Goal: Task Accomplishment & Management: Manage account settings

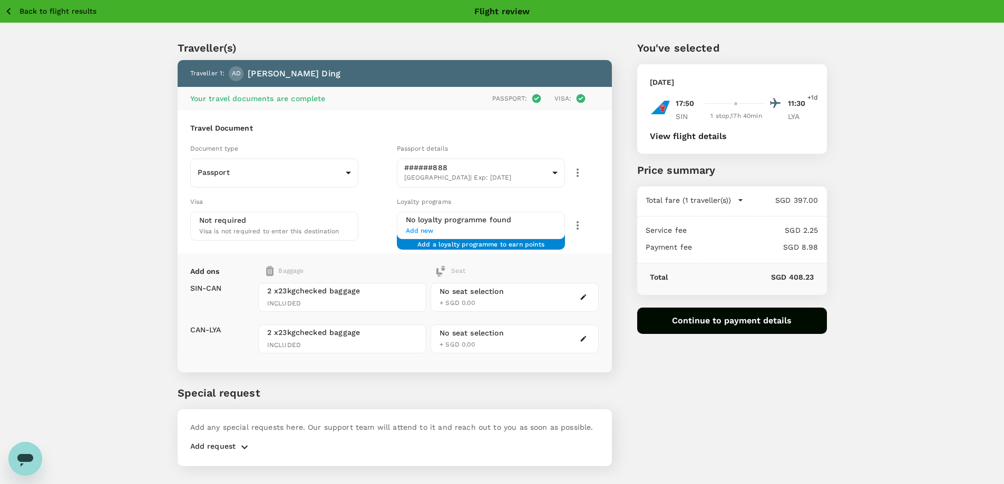
click at [14, 11] on icon "button" at bounding box center [8, 11] width 13 height 13
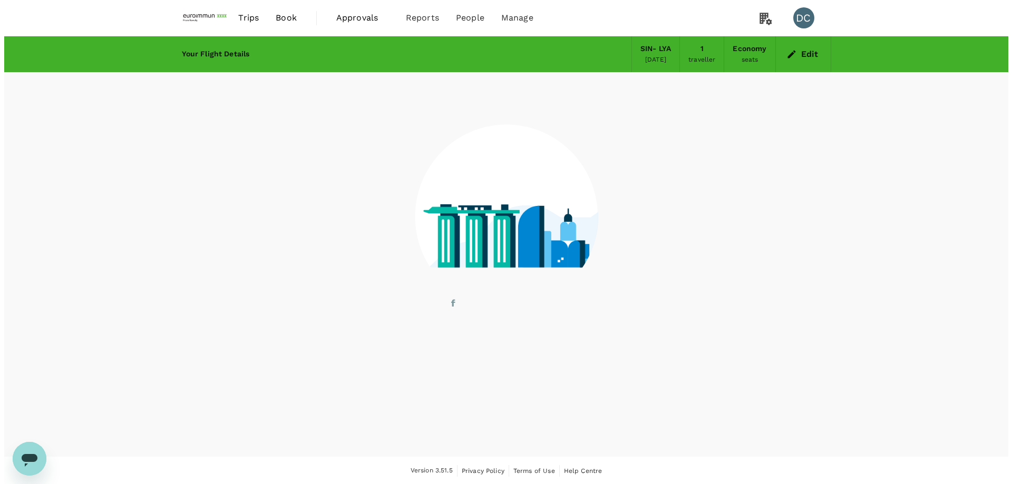
scroll to position [1, 0]
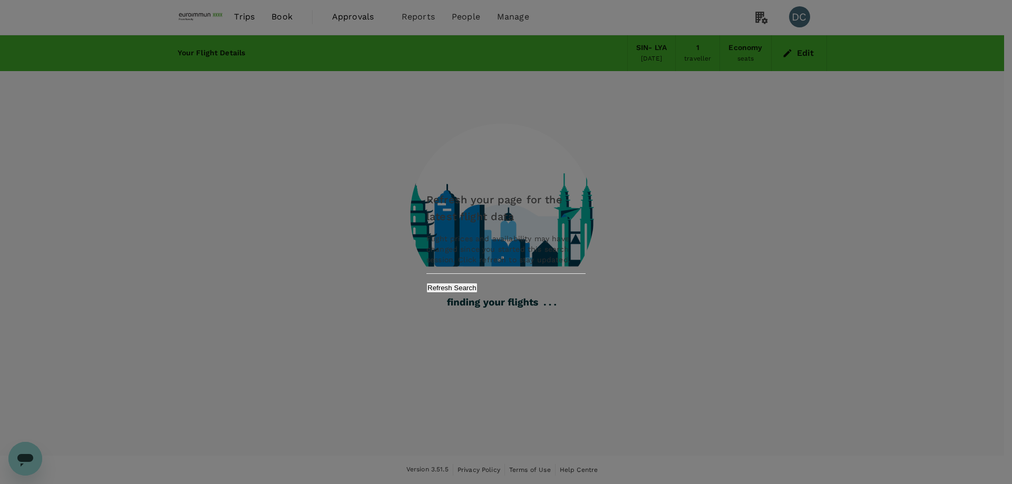
click at [478, 289] on button "Refresh Search" at bounding box center [451, 288] width 51 height 10
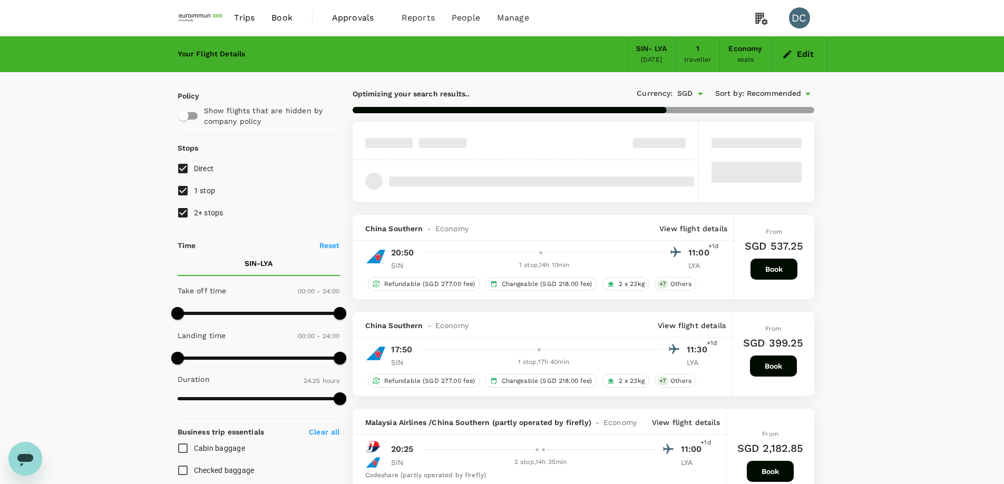
type input "1520"
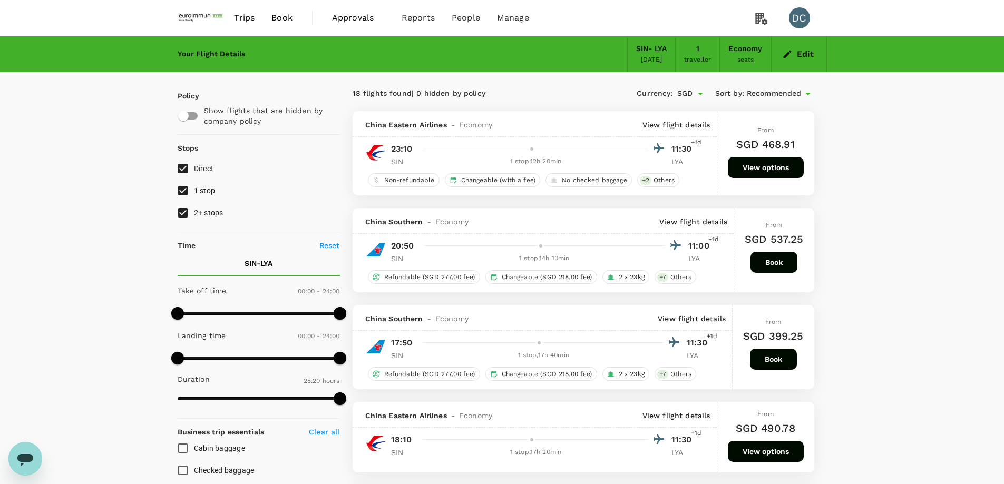
scroll to position [53, 0]
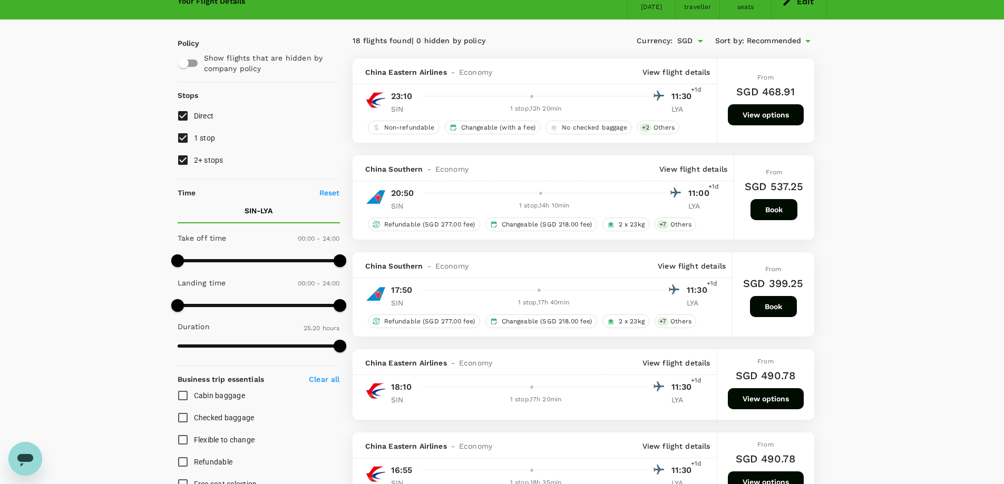
click at [668, 76] on p "View flight details" at bounding box center [677, 72] width 68 height 11
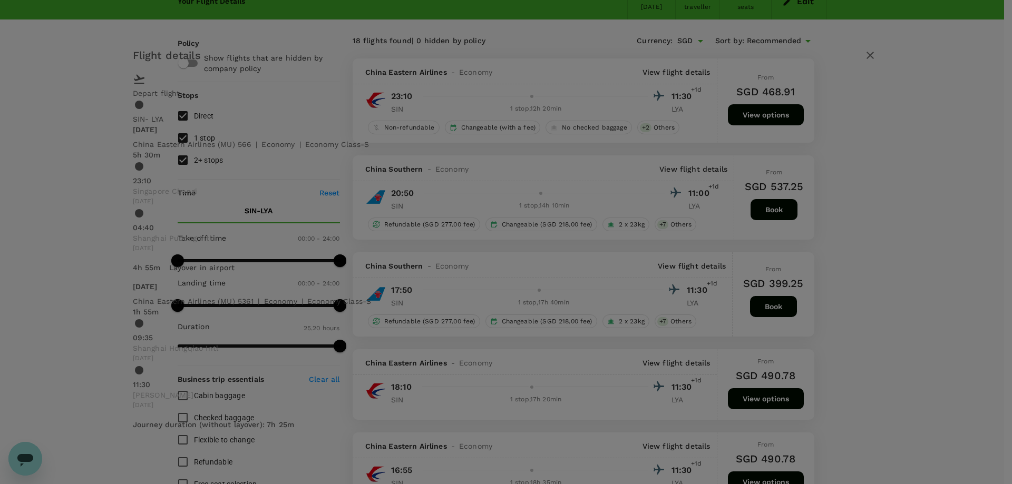
click at [864, 62] on icon "button" at bounding box center [870, 55] width 13 height 13
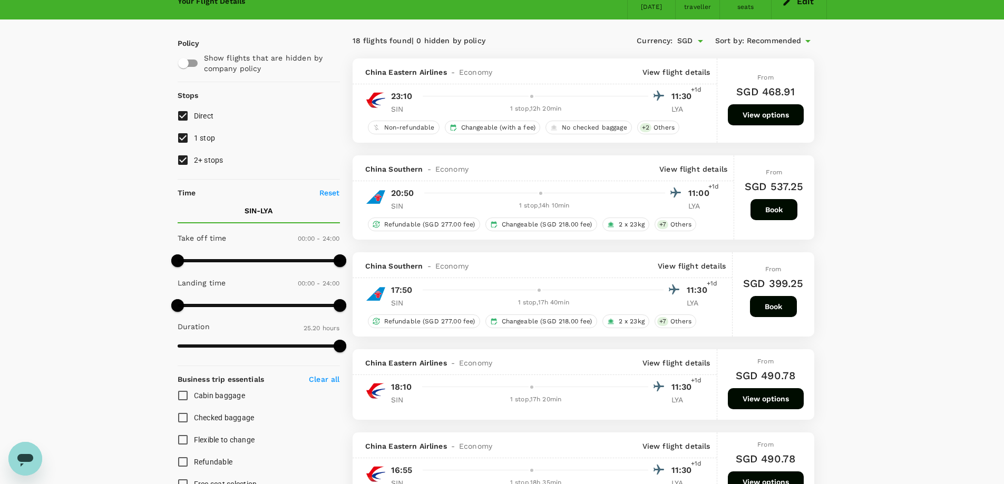
click at [674, 169] on p "View flight details" at bounding box center [693, 169] width 68 height 11
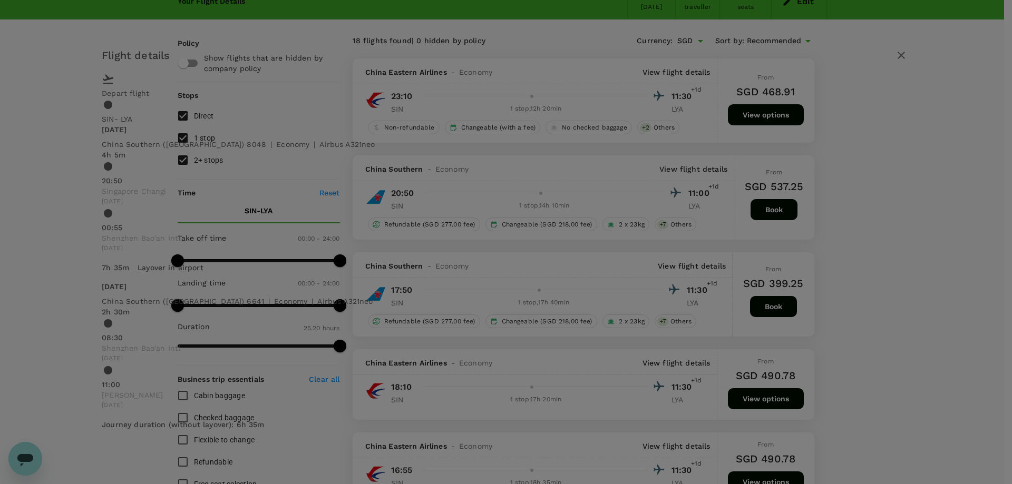
click at [898, 59] on icon "button" at bounding box center [901, 55] width 7 height 7
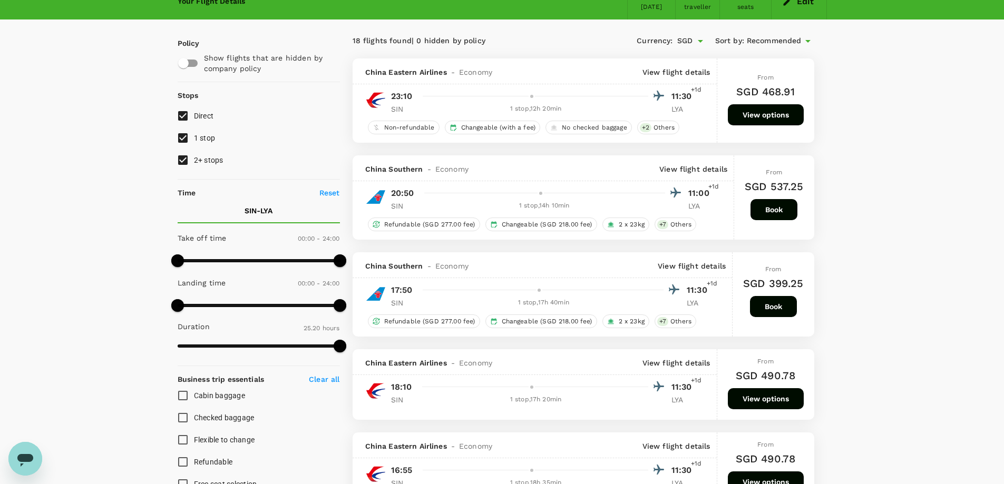
click at [682, 266] on p "View flight details" at bounding box center [692, 266] width 68 height 11
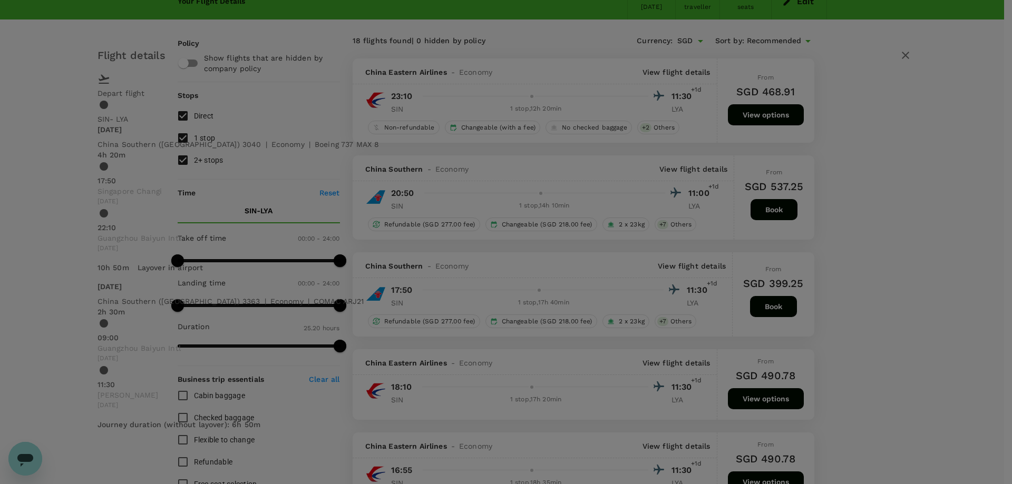
click at [902, 59] on icon "button" at bounding box center [905, 55] width 7 height 7
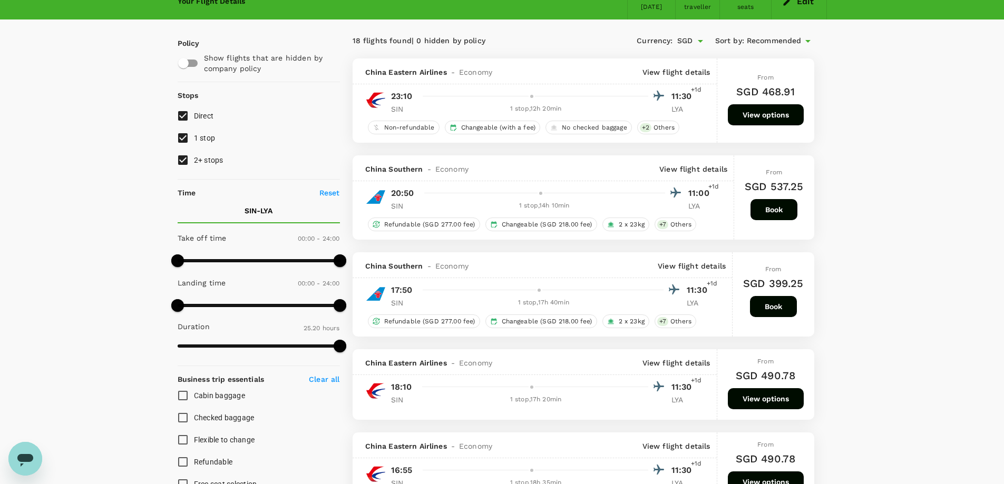
click at [679, 364] on p "View flight details" at bounding box center [677, 363] width 68 height 11
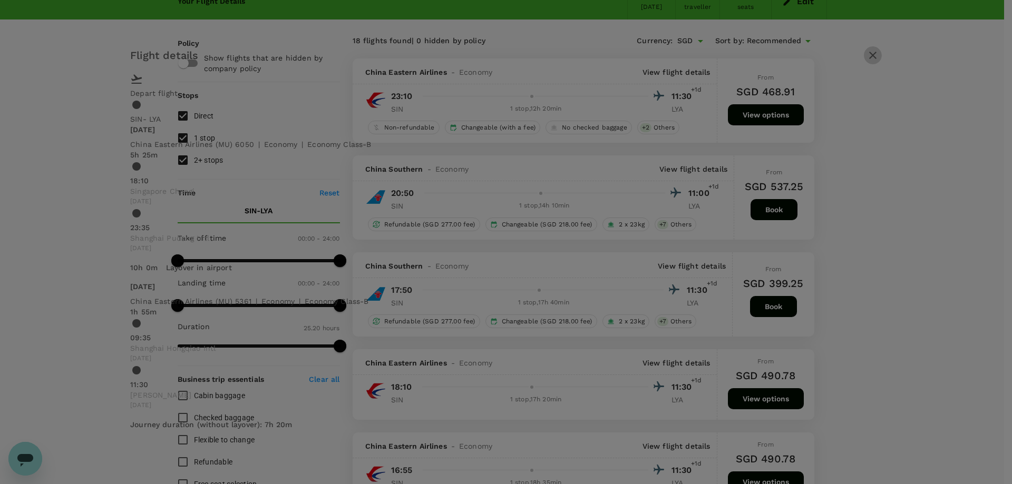
click at [869, 59] on icon "button" at bounding box center [872, 55] width 7 height 7
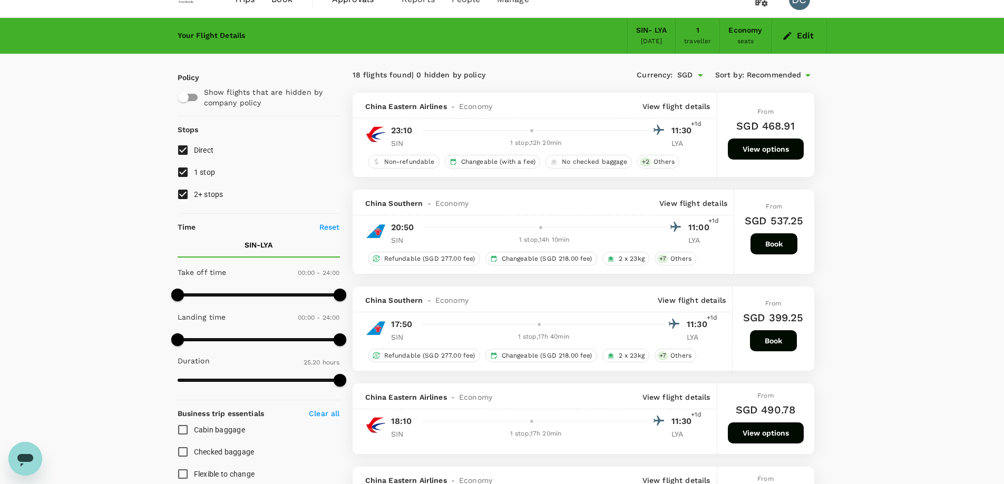
scroll to position [0, 0]
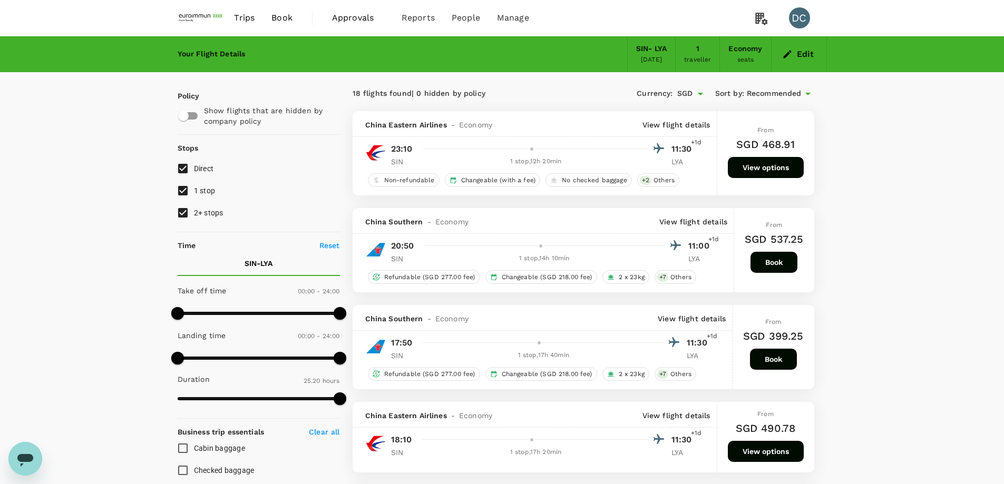
click at [289, 18] on span "Book" at bounding box center [281, 18] width 21 height 13
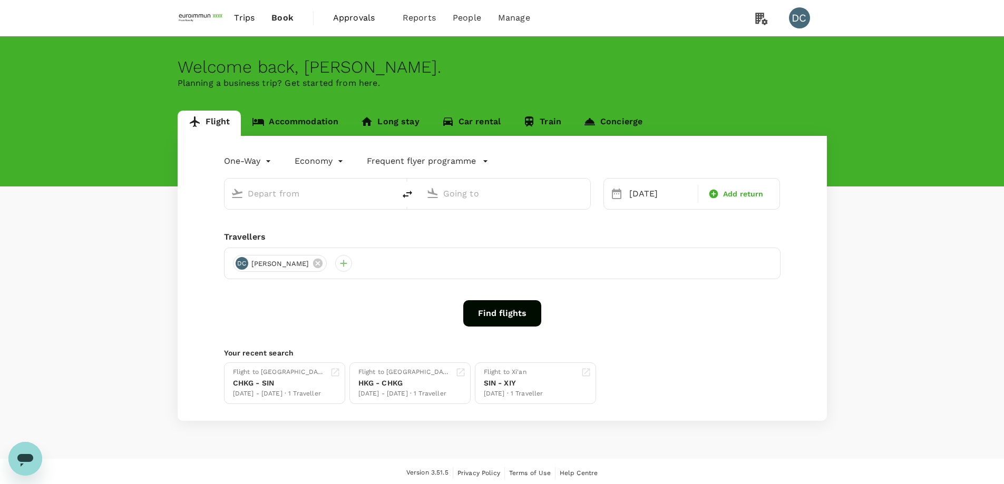
type input "Singapore Changi (SIN)"
type input "Luoyang Beijiao (LYA)"
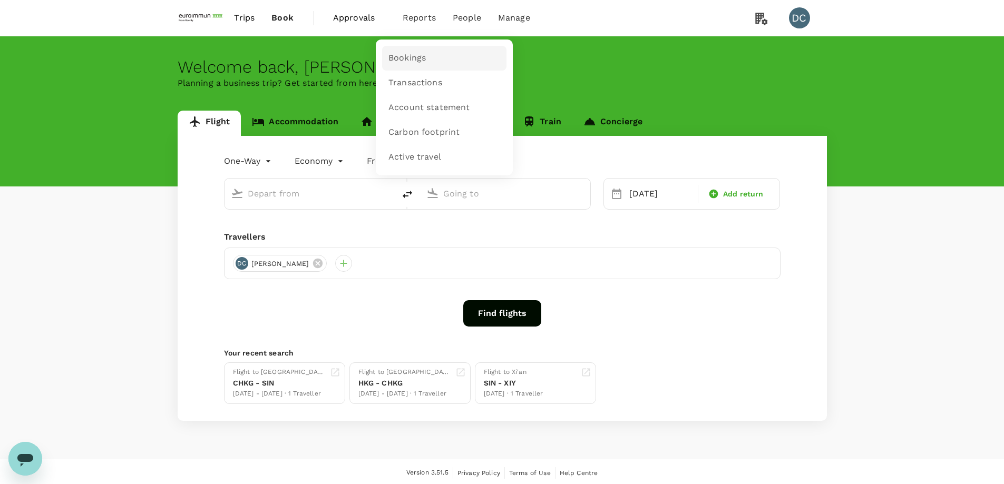
type input "Singapore Changi (SIN)"
type input "Luoyang Beijiao (LYA)"
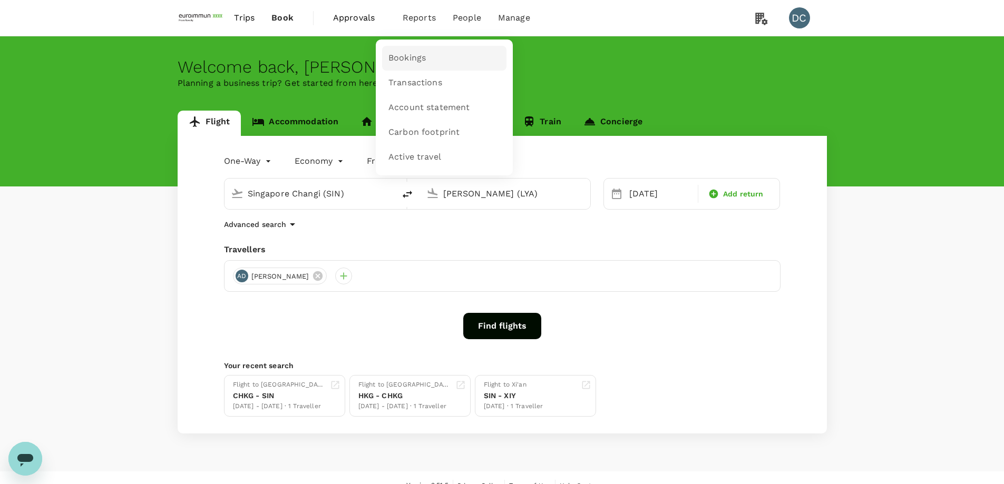
click at [421, 54] on span "Bookings" at bounding box center [407, 58] width 37 height 12
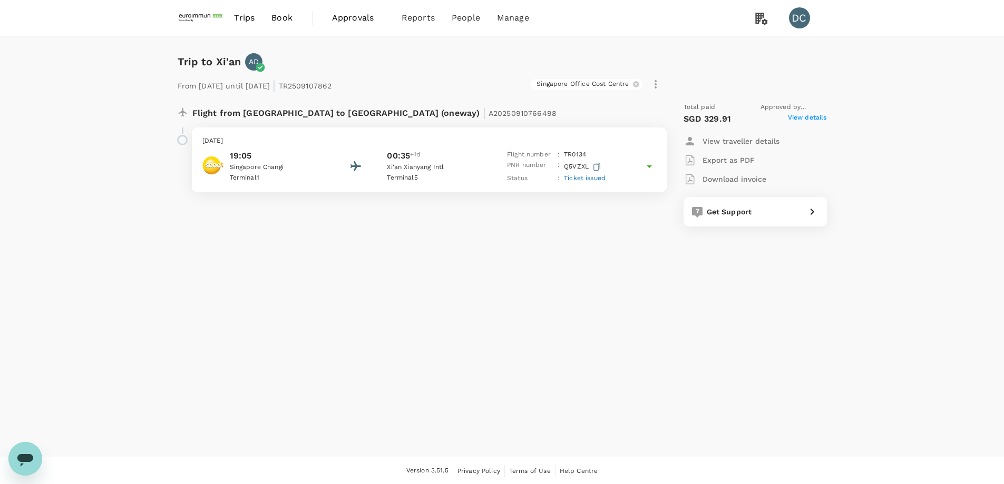
click at [650, 168] on icon at bounding box center [649, 167] width 5 height 3
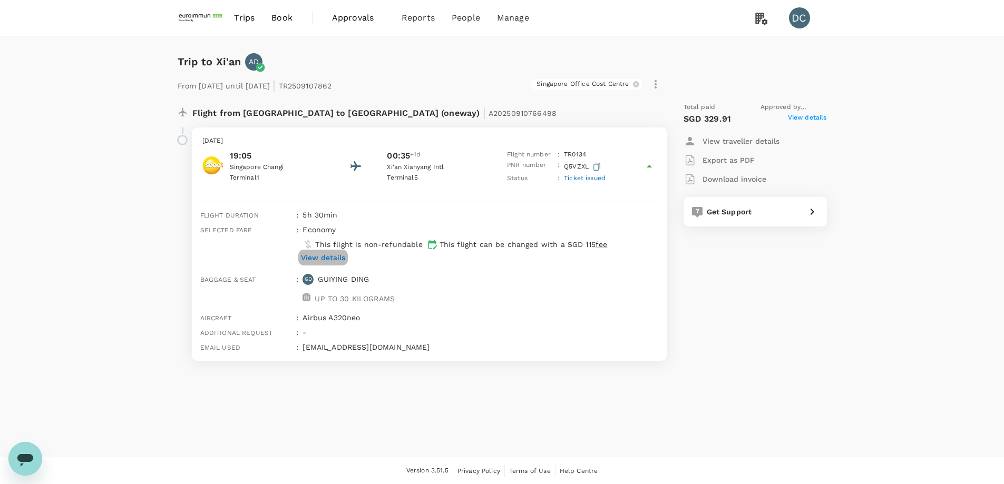
click at [335, 256] on p "View details" at bounding box center [323, 258] width 44 height 11
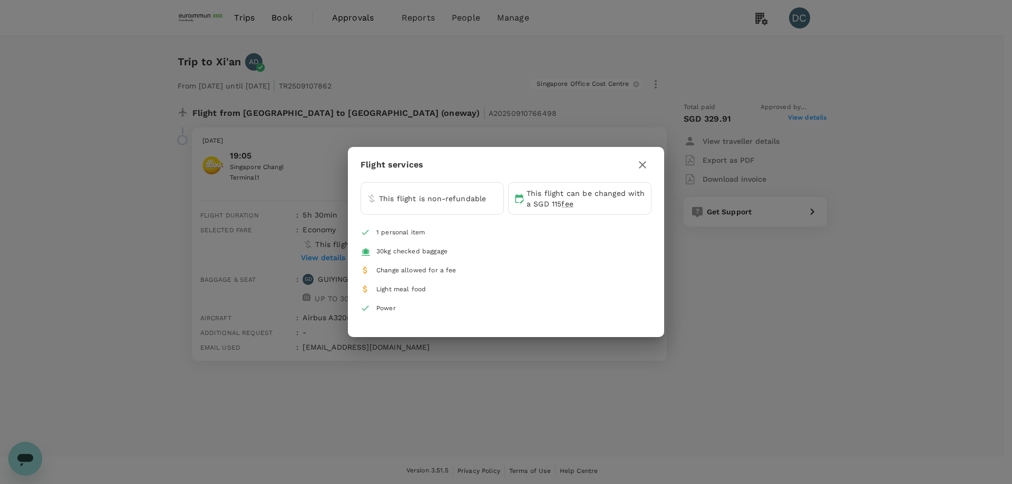
click at [642, 164] on icon "button" at bounding box center [642, 164] width 7 height 7
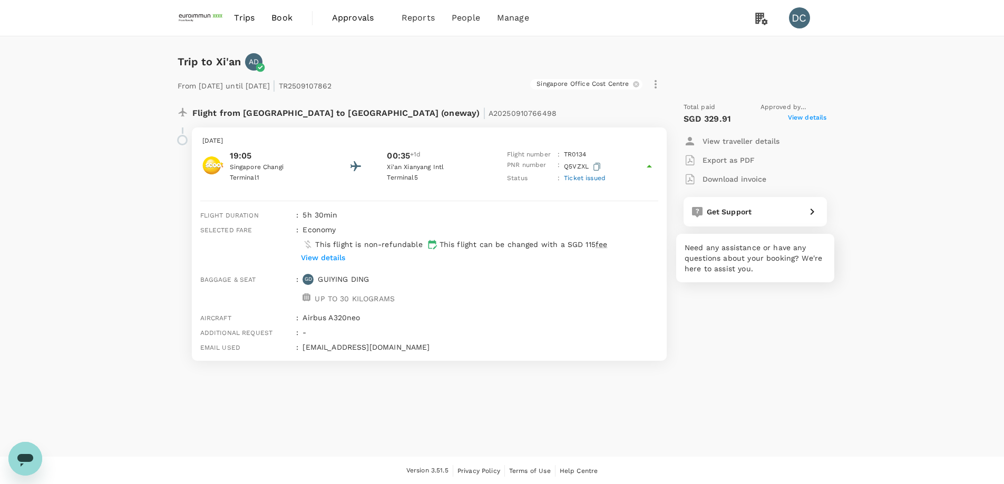
click at [717, 210] on span "Get Support" at bounding box center [729, 212] width 45 height 8
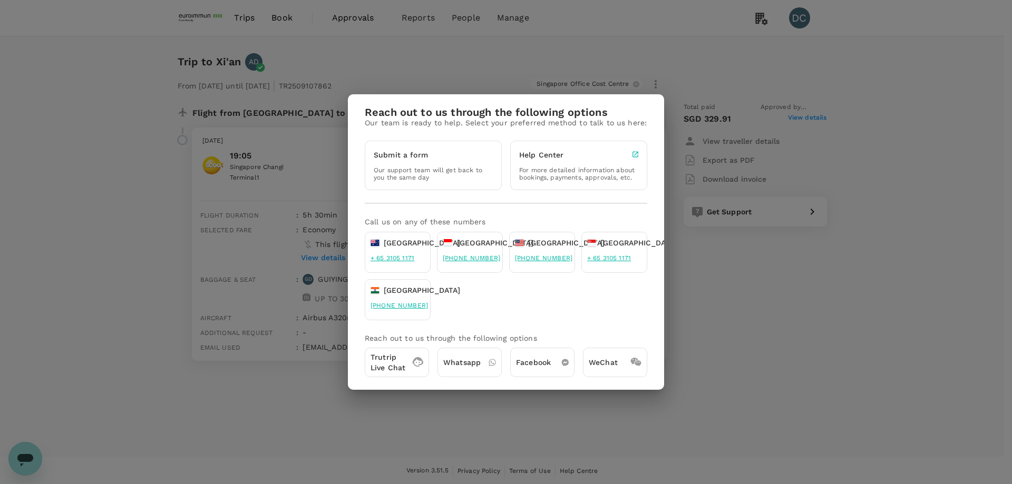
click at [392, 365] on p "Trutrip Live Chat" at bounding box center [388, 362] width 35 height 21
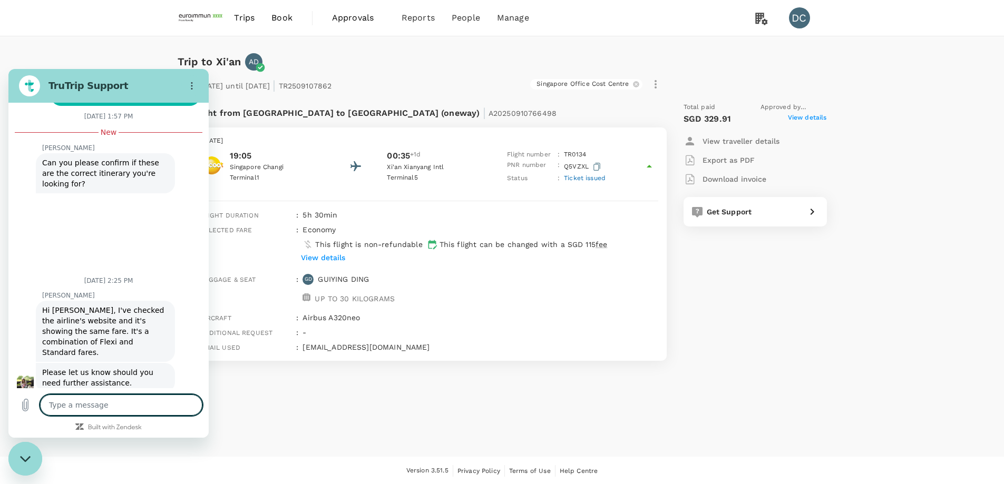
scroll to position [2014, 0]
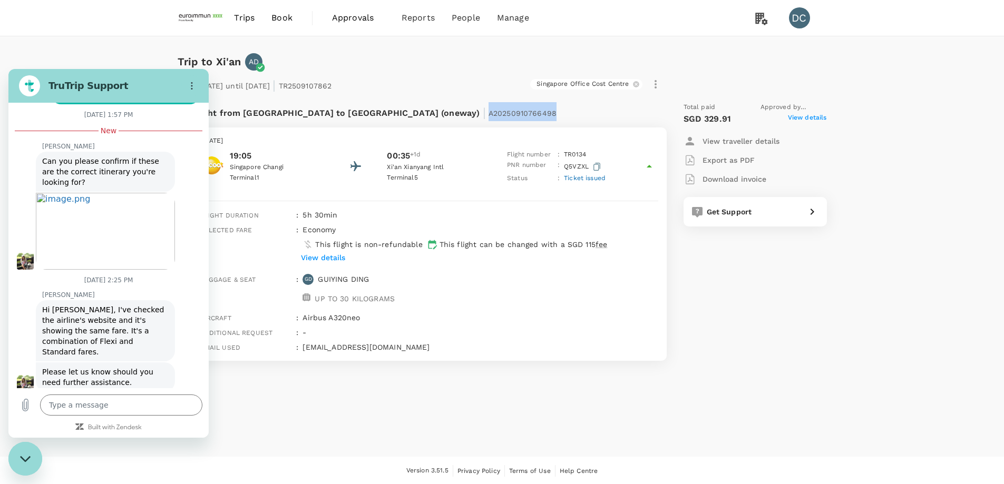
drag, startPoint x: 370, startPoint y: 113, endPoint x: 437, endPoint y: 113, distance: 66.9
click at [489, 113] on span "A20250910766498" at bounding box center [523, 113] width 68 height 8
copy span "A20250910766498"
click at [118, 409] on textarea at bounding box center [121, 405] width 162 height 21
type textarea "H"
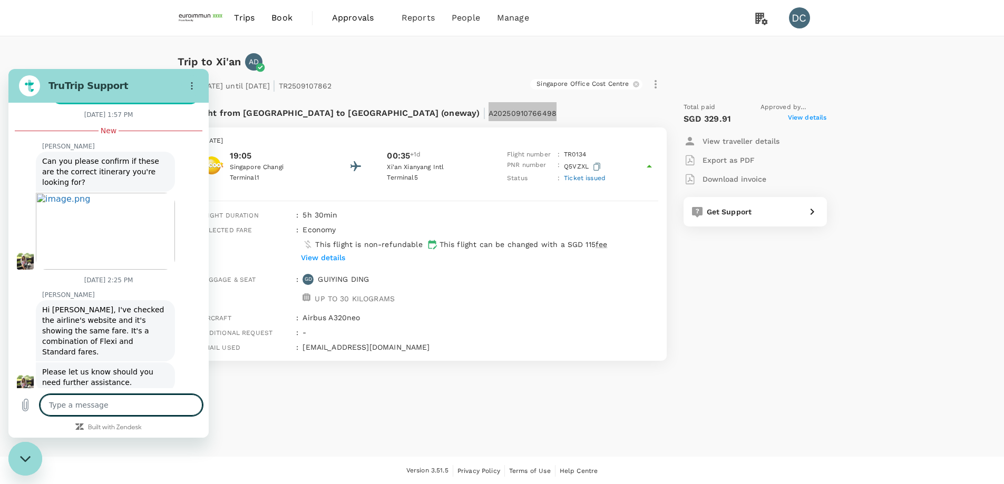
type textarea "x"
type textarea "Hi"
type textarea "x"
type textarea "Hi"
type textarea "x"
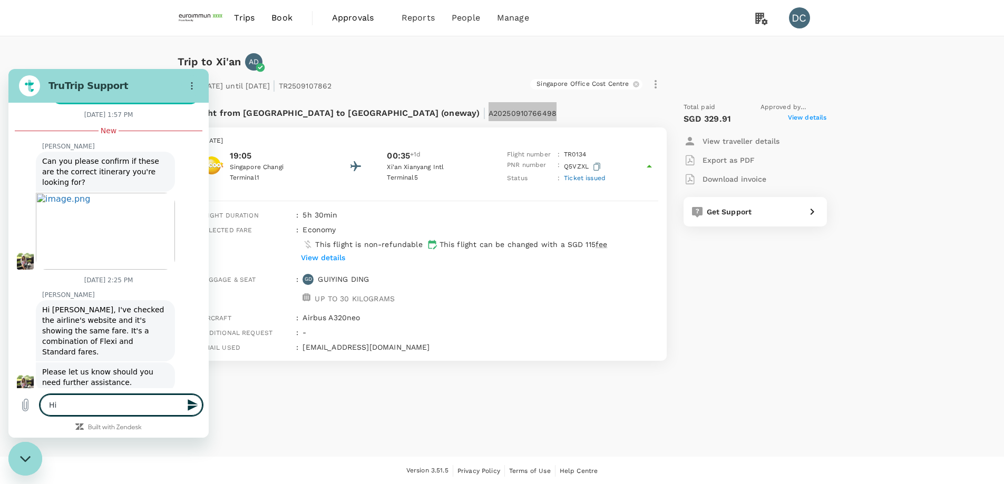
type textarea "Hi T"
type textarea "x"
type textarea "Hi [PERSON_NAME]"
type textarea "x"
type textarea "Hi Tea"
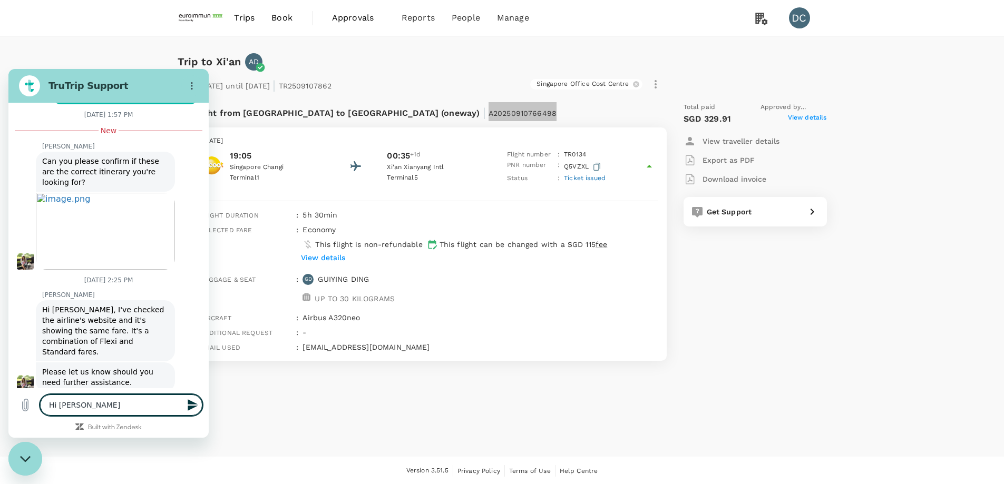
type textarea "x"
type textarea "Hi Team"
type textarea "x"
type textarea "Hi Team,"
type textarea "x"
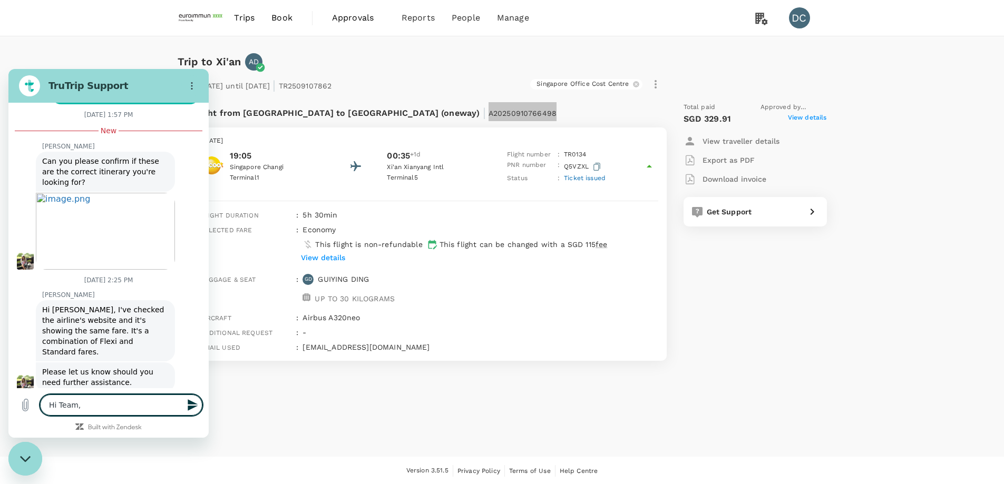
type textarea "Hi Team,"
type textarea "x"
type textarea "Hi Team, w"
type textarea "x"
type textarea "Hi Team, wo"
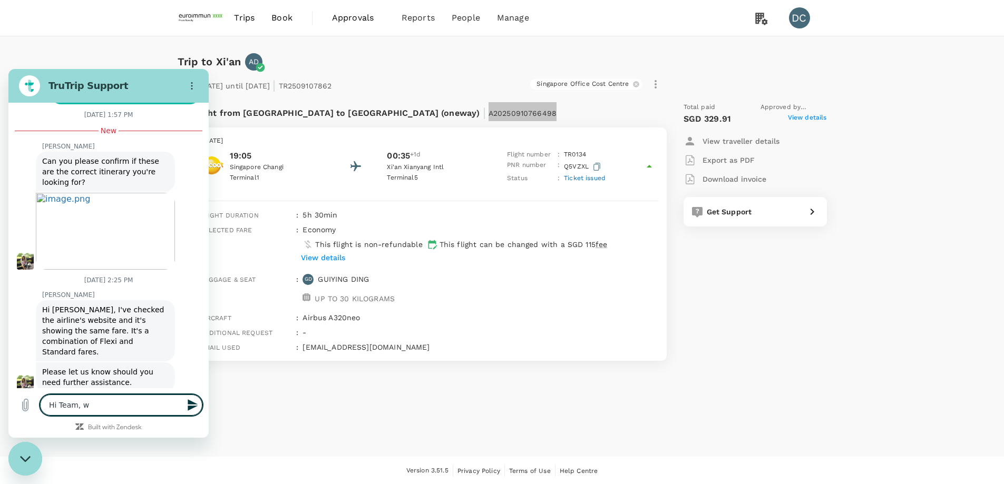
type textarea "x"
type textarea "Hi Team, wou"
type textarea "x"
type textarea "Hi Team, woul"
type textarea "x"
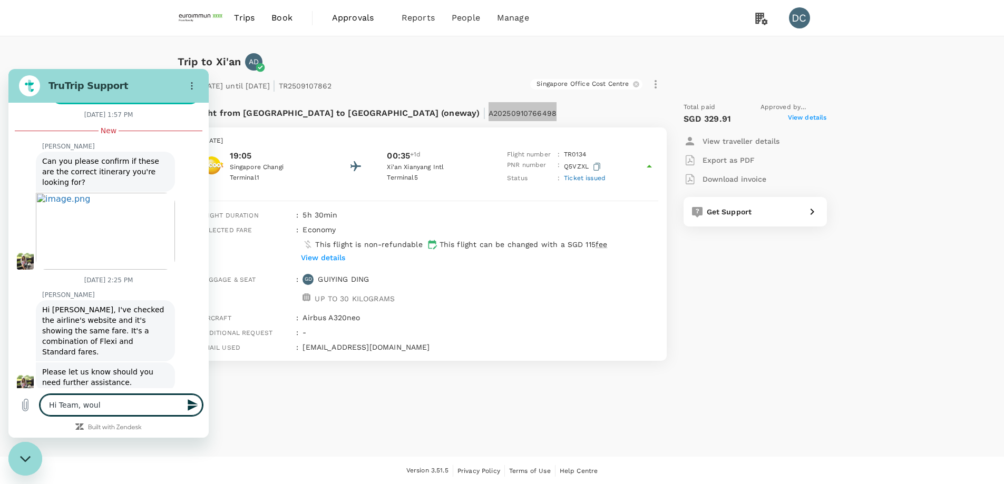
type textarea "Hi Team, would"
type textarea "x"
type textarea "Hi Team, would"
type textarea "x"
type textarea "Hi Team, would l"
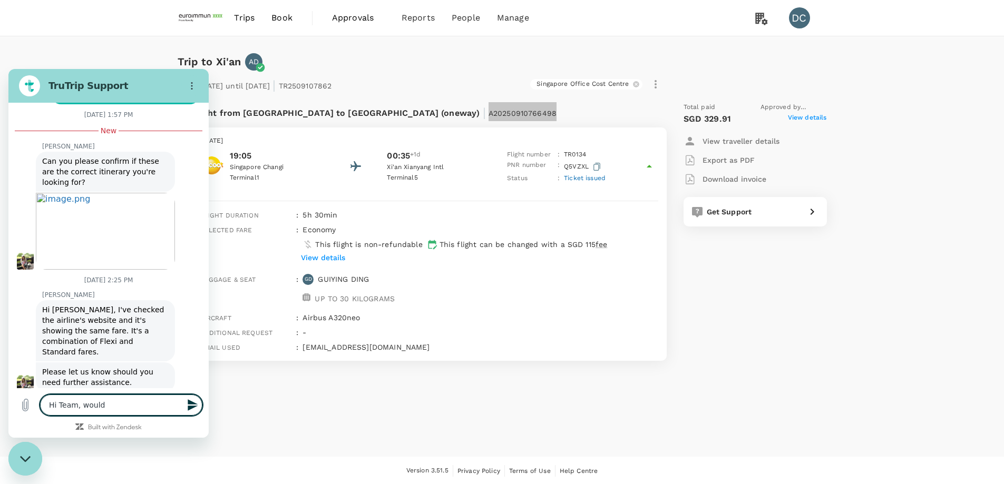
type textarea "x"
type textarea "Hi Team, would li"
type textarea "x"
type textarea "Hi Team, would lik"
type textarea "x"
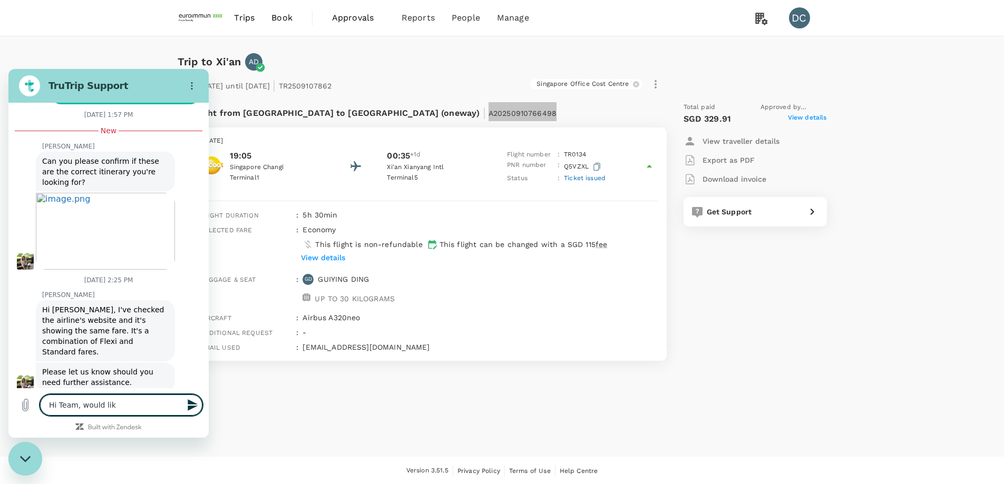
type textarea "Hi Team, would like"
type textarea "x"
type textarea "Hi Team, would like"
type textarea "x"
type textarea "Hi Team, would like t"
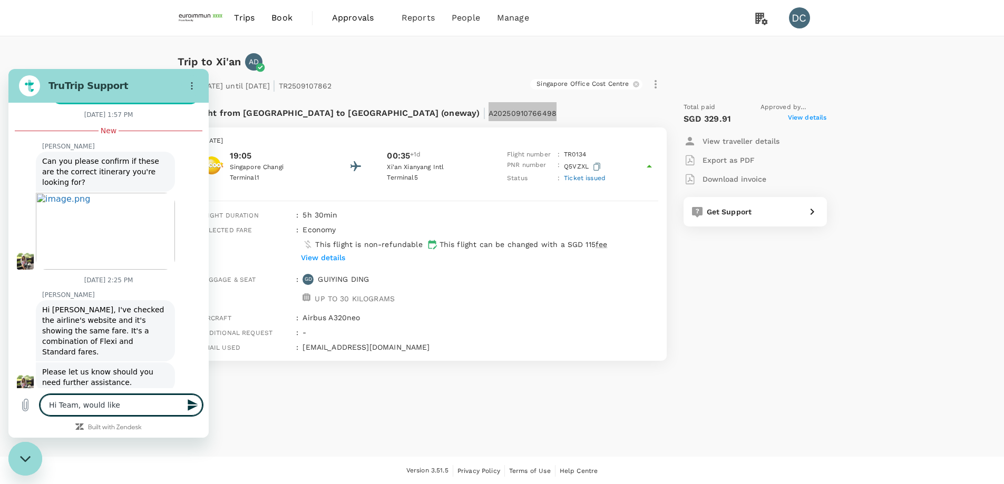
type textarea "x"
type textarea "Hi Team, would like to"
type textarea "x"
type textarea "Hi Team, would like to"
type textarea "x"
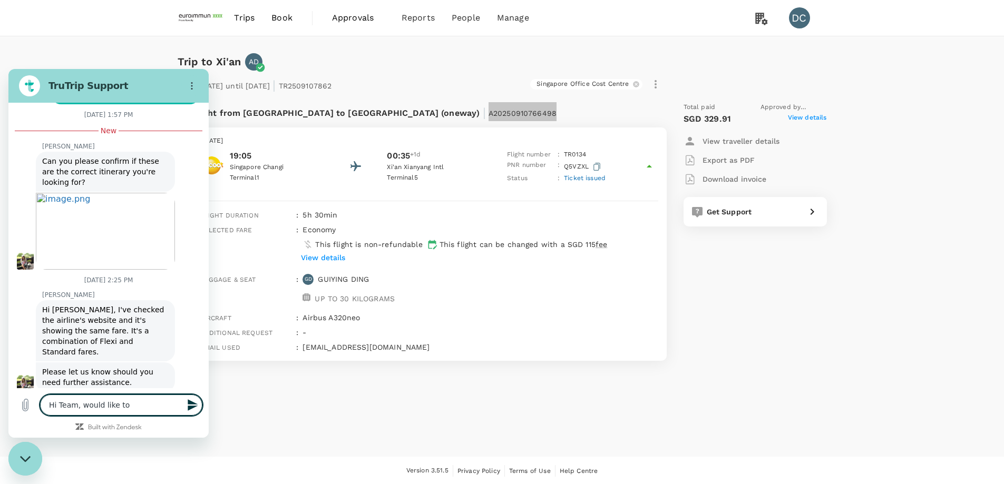
type textarea "Hi Team, would like to e"
type textarea "x"
type textarea "Hi Team, would like to en"
type textarea "x"
type textarea "Hi Team, would like to enq"
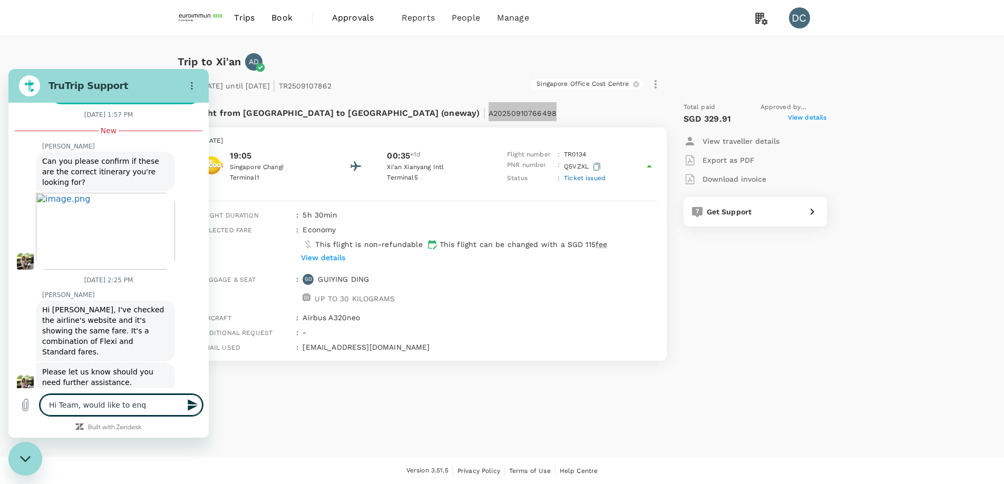
type textarea "x"
type textarea "Hi Team, would like to enqu"
type textarea "x"
type textarea "Hi Team, would like to enqui"
type textarea "x"
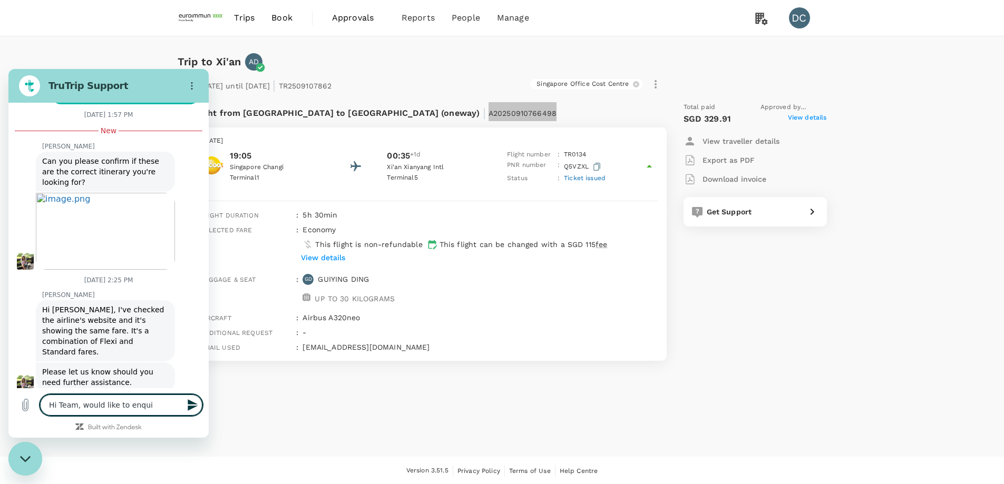
type textarea "Hi Team, would like to enquir"
type textarea "x"
type textarea "Hi Team, would like to enquire"
type textarea "x"
type textarea "Hi Team, would like to enquire"
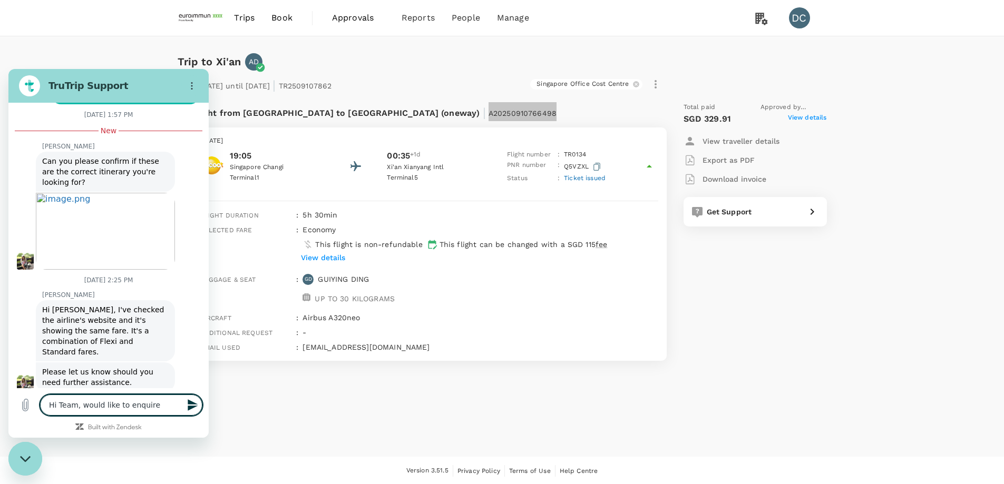
type textarea "x"
type textarea "Hi Team, would like to enquire f"
type textarea "x"
type textarea "Hi Team, would like to enquire fr"
type textarea "x"
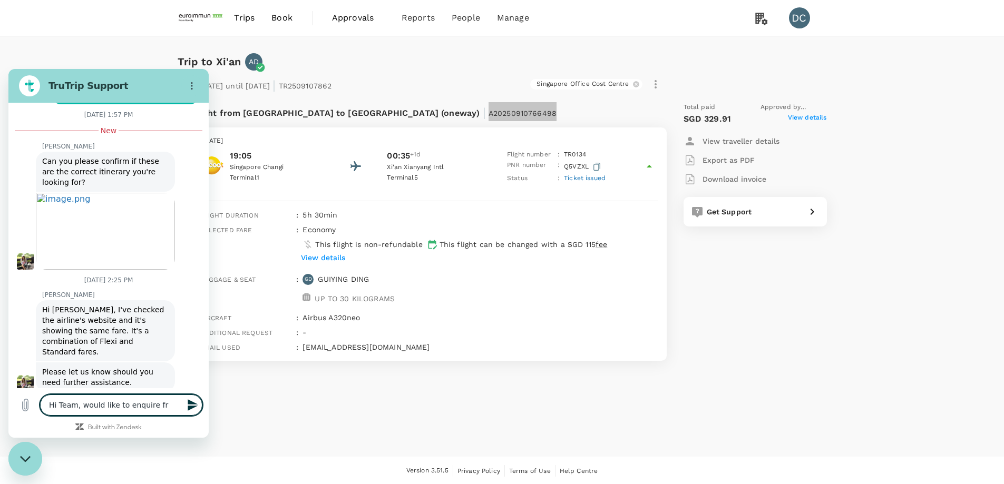
type textarea "Hi Team, would like to enquire fro"
type textarea "x"
type textarea "Hi Team, would like to enquire fro"
type textarea "x"
type textarea "Hi Team, would like to enquire fro"
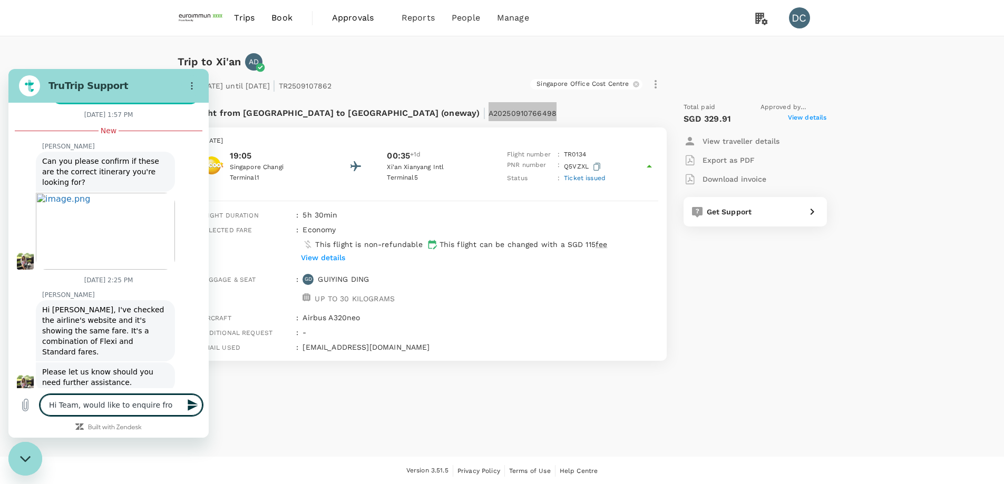
type textarea "x"
type textarea "Hi Team, would like to enquire fr"
type textarea "x"
type textarea "Hi Team, would like to enquire f"
type textarea "x"
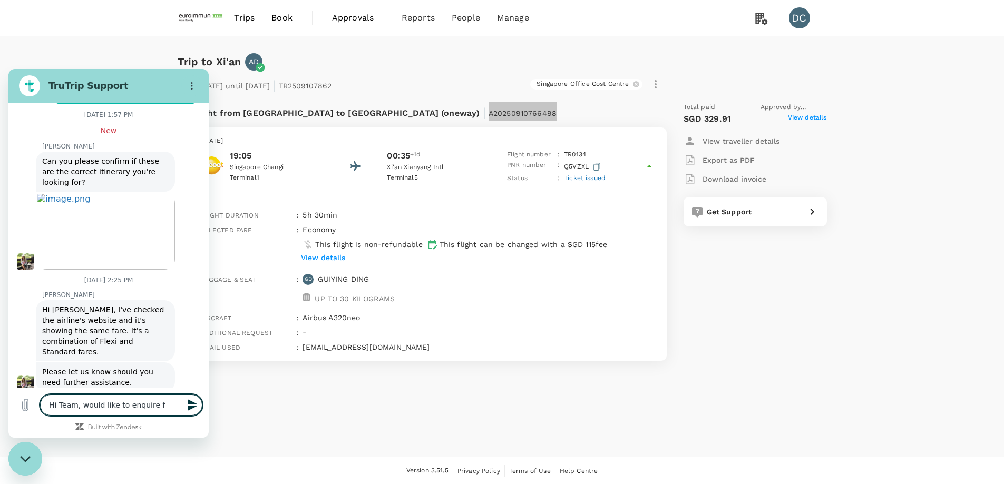
type textarea "Hi Team, would like to enquire fo"
type textarea "x"
type textarea "Hi Team, would like to enquire for"
type textarea "x"
type textarea "Hi Team, would like to enquire for"
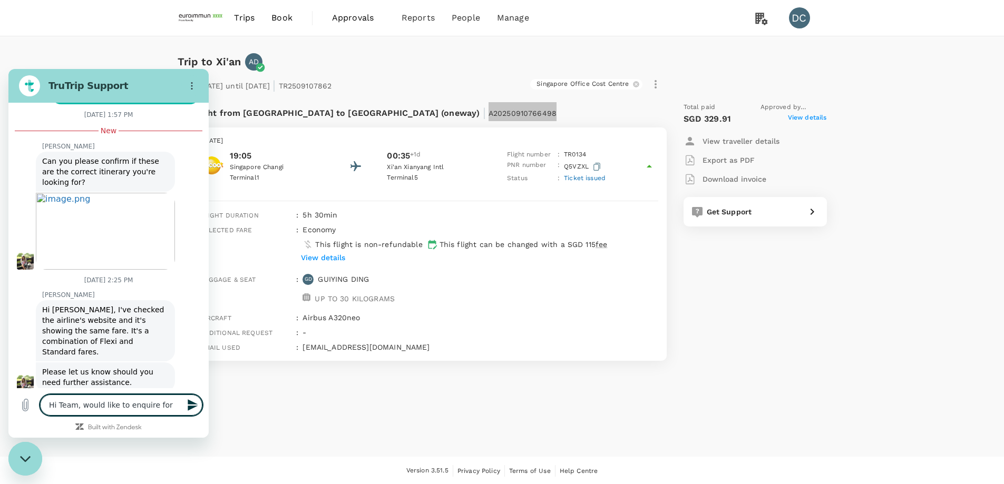
type textarea "x"
type textarea "Hi Team, would like to enquire for t"
type textarea "x"
type textarea "Hi Team, would like to enquire for th"
type textarea "x"
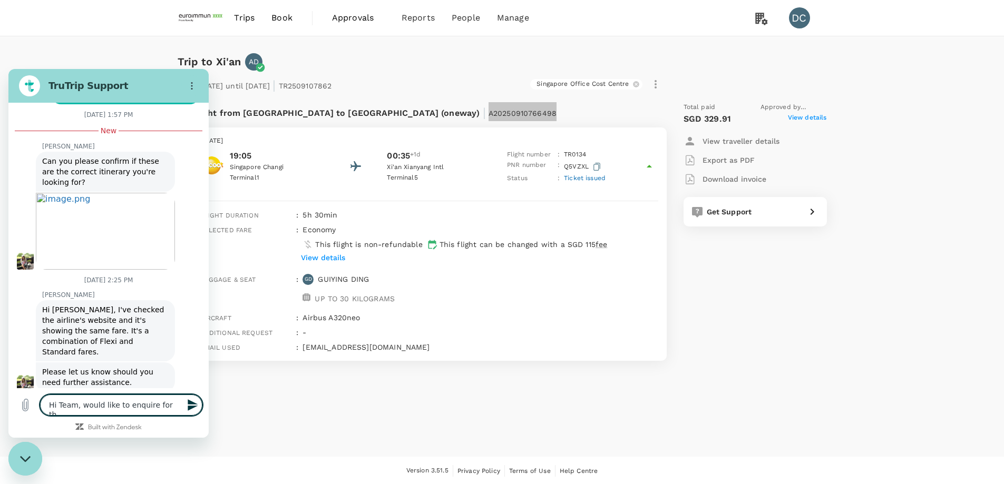
type textarea "Hi Team, would like to enquire for thi"
type textarea "x"
type textarea "Hi Team, would like to enquire for this"
type textarea "x"
type textarea "Hi Team, would like to enquire for this"
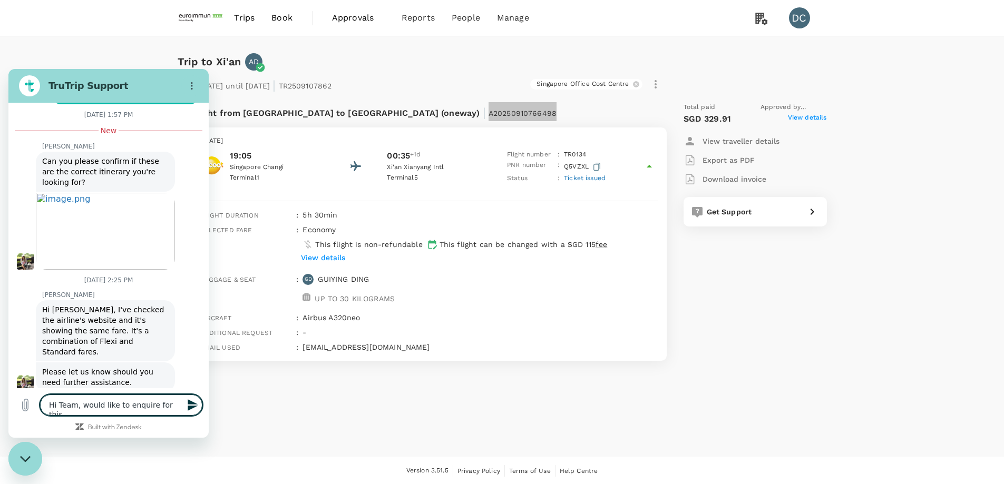
type textarea "x"
type textarea "Hi Team, would like to enquire for this b"
type textarea "x"
type textarea "Hi Team, would like to enquire for this bo"
type textarea "x"
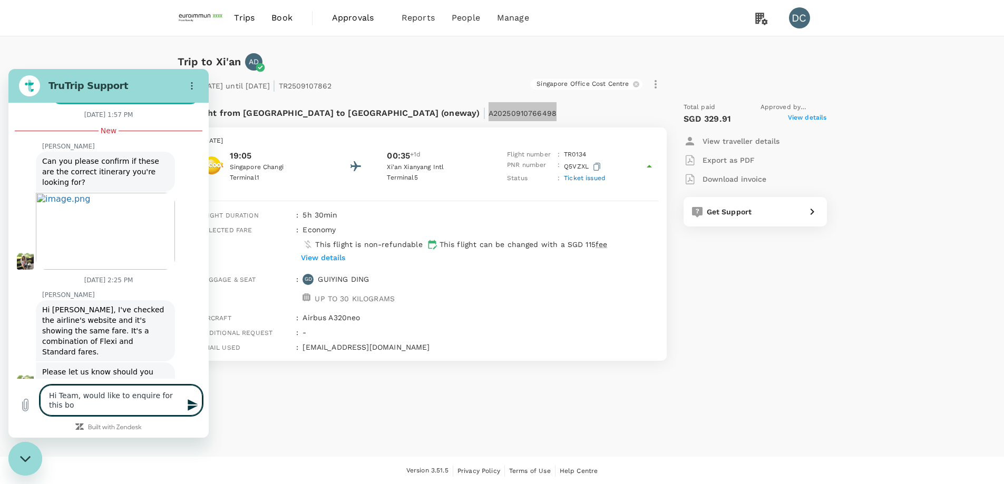
type textarea "Hi Team, would like to enquire for this boo"
type textarea "x"
type textarea "Hi Team, would like to enquire for this book"
type textarea "x"
type textarea "Hi Team, would like to enquire for this booki"
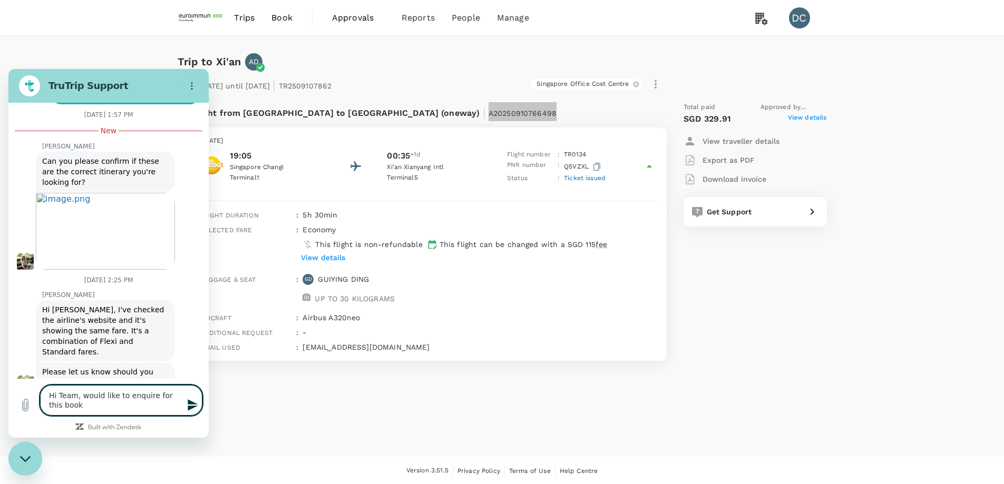
type textarea "x"
type textarea "Hi Team, would like to enquire for this bookin"
type textarea "x"
type textarea "Hi Team, would like to enquire for this booking"
type textarea "x"
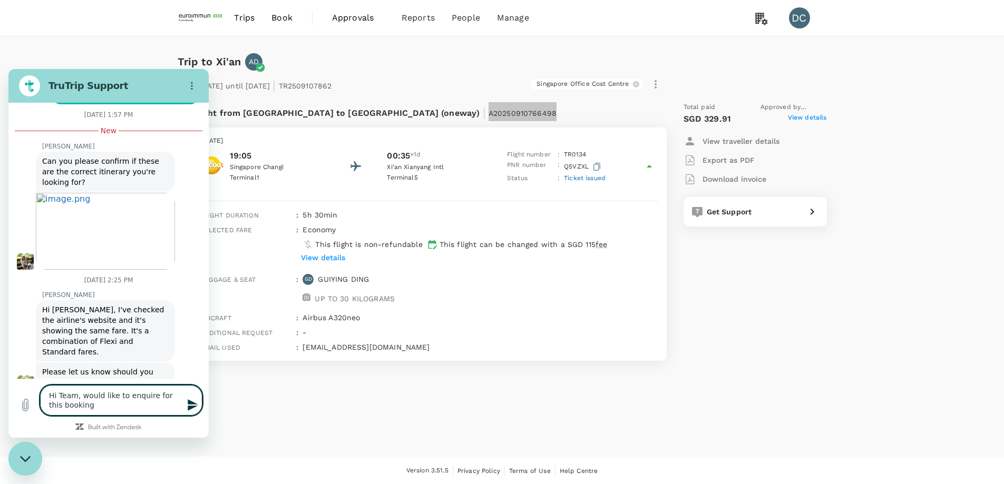
type textarea "Hi Team, would like to enquire for this booking"
type textarea "x"
type textarea "Hi Team, would like to enquire for this booking ["
type textarea "x"
paste textarea "A20250910766498"
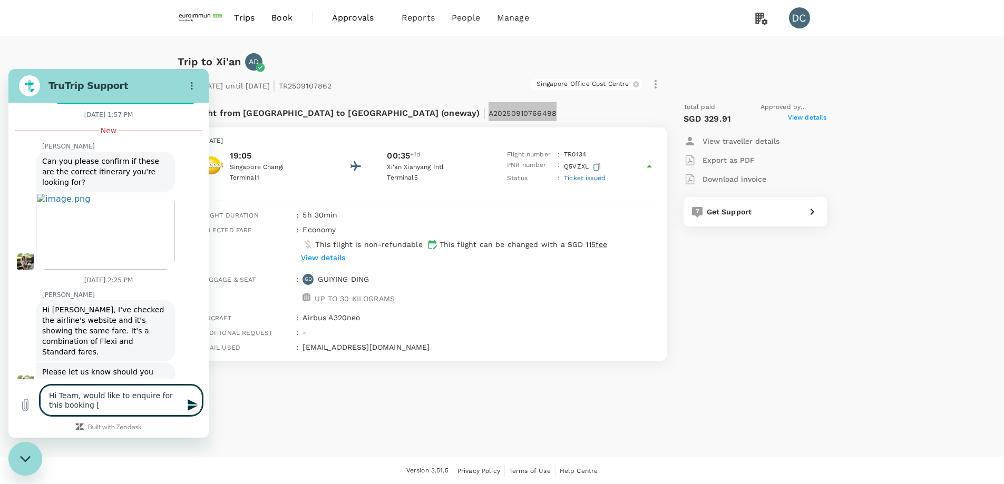
type textarea "Hi Team, would like to enquire for this booking [A20250910766498"
type textarea "x"
type textarea "Hi Team, would like to enquire for this booking [A20250910766498]"
type textarea "x"
type textarea "Hi Team, would like to enquire for this booking [A20250910766498]"
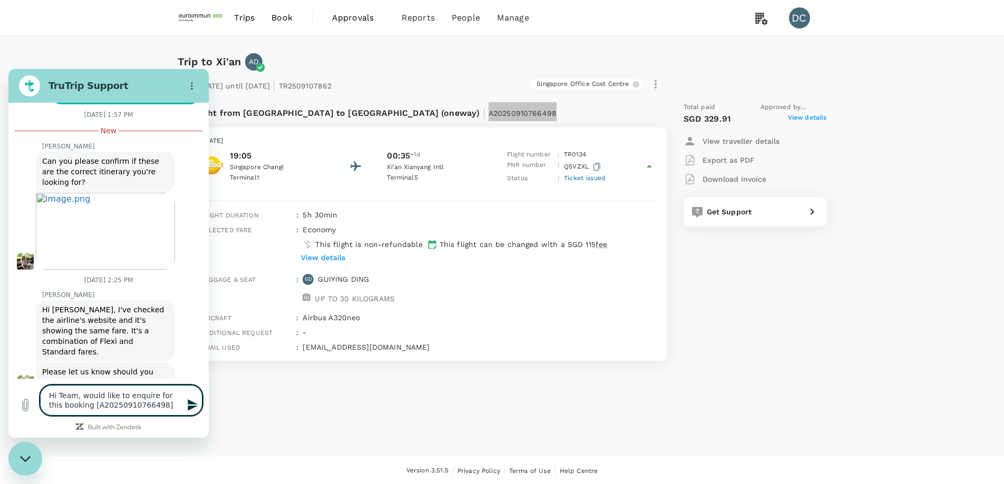
type textarea "x"
type textarea "Hi Team, would like to enquire for this booking [A20250910766498]"
type textarea "x"
type textarea "Hi Team, would like to enquire for this booking [A20250910766498] T"
type textarea "x"
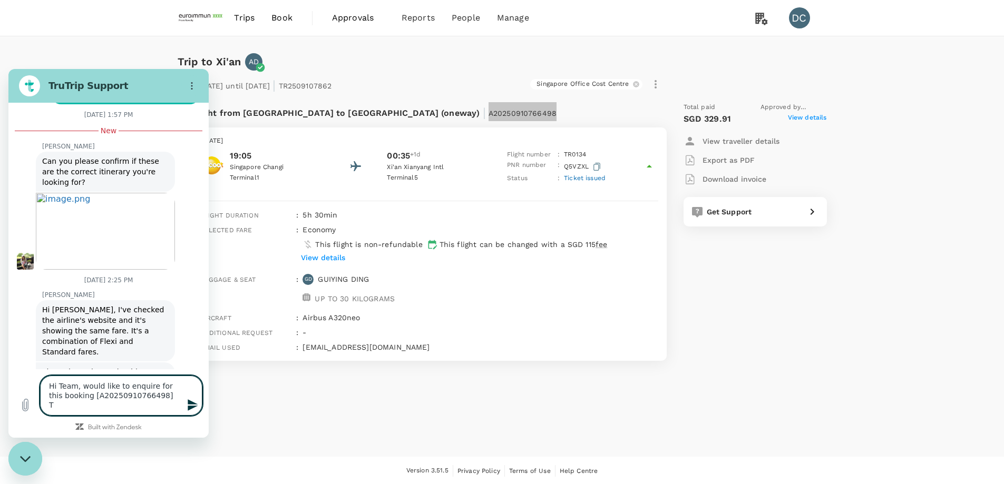
type textarea "Hi Team, would like to enquire for this booking [A20250910766498] Tr"
type textarea "x"
type textarea "Hi Team, would like to enquire for this booking [A20250910766498] Tra"
type textarea "x"
type textarea "Hi Team, would like to enquire for this booking [A20250910766498] Trav"
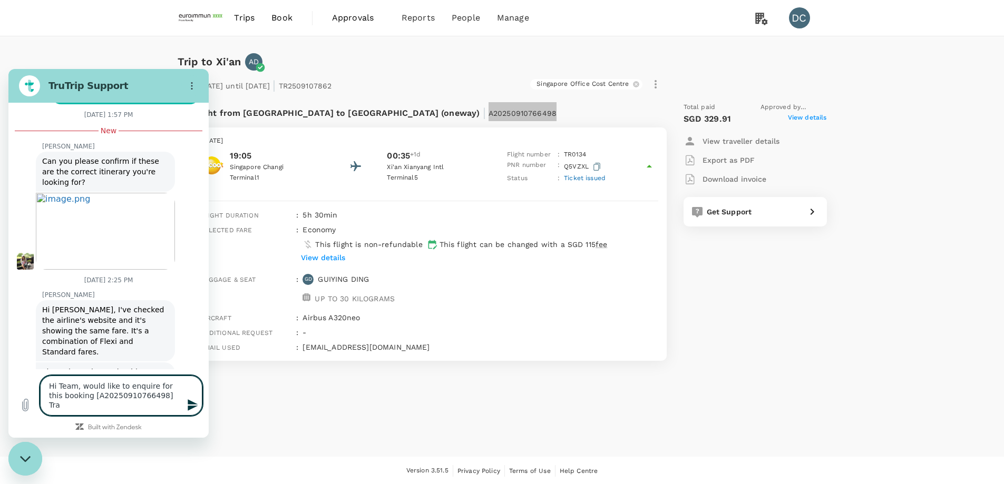
type textarea "x"
type textarea "Hi Team, would like to enquire for this booking [A20250910766498] Trave"
type textarea "x"
type textarea "Hi Team, would like to enquire for this booking [A20250910766498] Travel"
type textarea "x"
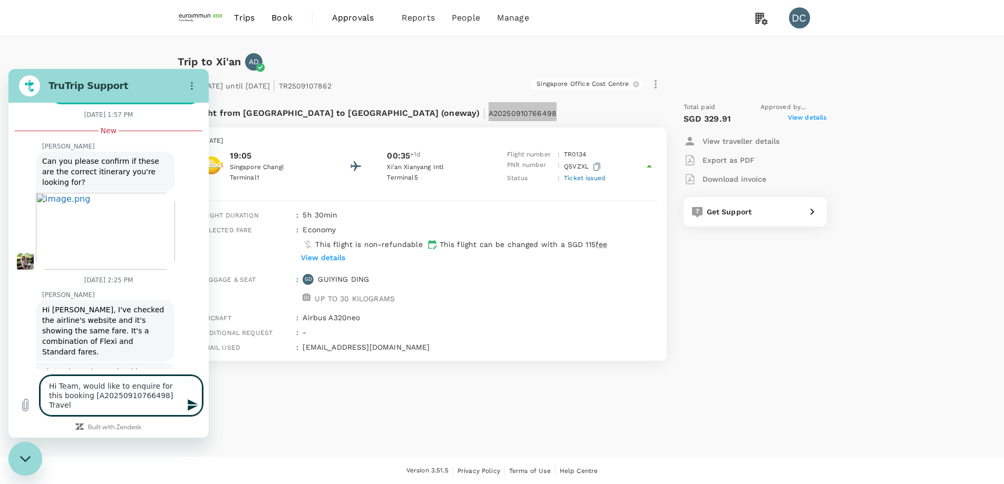
type textarea "Hi Team, would like to enquire for this booking [A20250910766498] Travell"
type textarea "x"
type textarea "Hi Team, would like to enquire for this booking [A20250910766498] Travelle"
type textarea "x"
type textarea "Hi Team, would like to enquire for this booking [A20250910766498] Traveller"
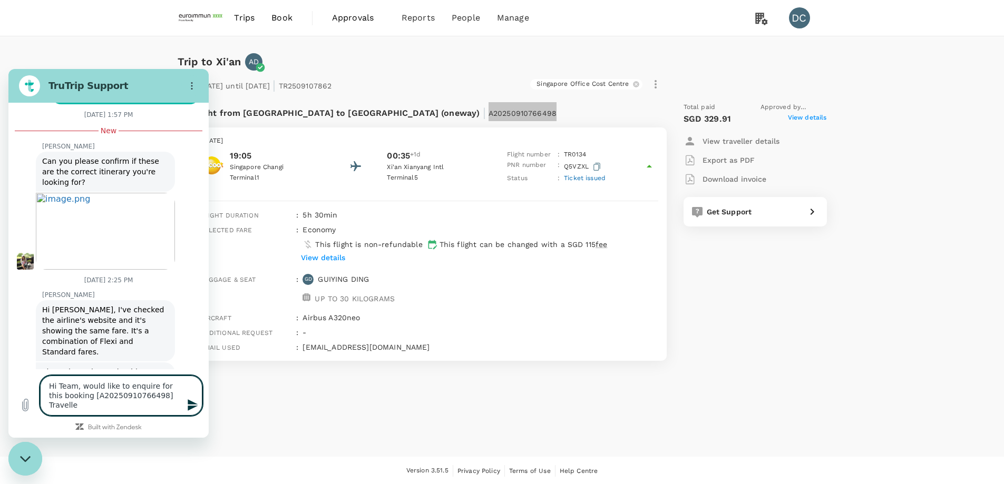
type textarea "x"
type textarea "Hi Team, would like to enquire for this booking [A20250910766498] Traveller"
type textarea "x"
type textarea "Hi Team, would like to enquire for this booking [A20250910766498] Traveller i"
type textarea "x"
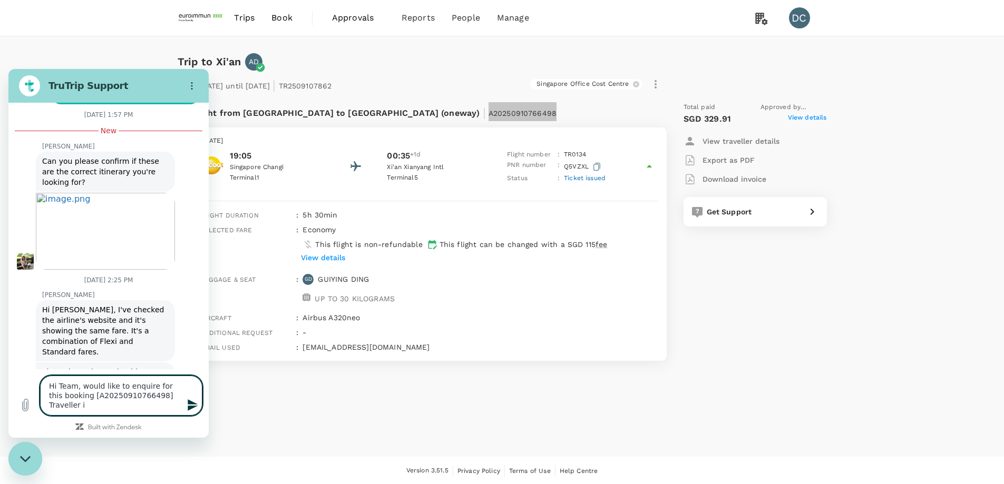
type textarea "Hi Team, would like to enquire for this booking [A20250910766498] Traveller is"
type textarea "x"
type textarea "Hi Team, would like to enquire for this booking [A20250910766498] Traveller is"
type textarea "x"
type textarea "Hi Team, would like to enquire for this booking [A20250910766498] Traveller is a"
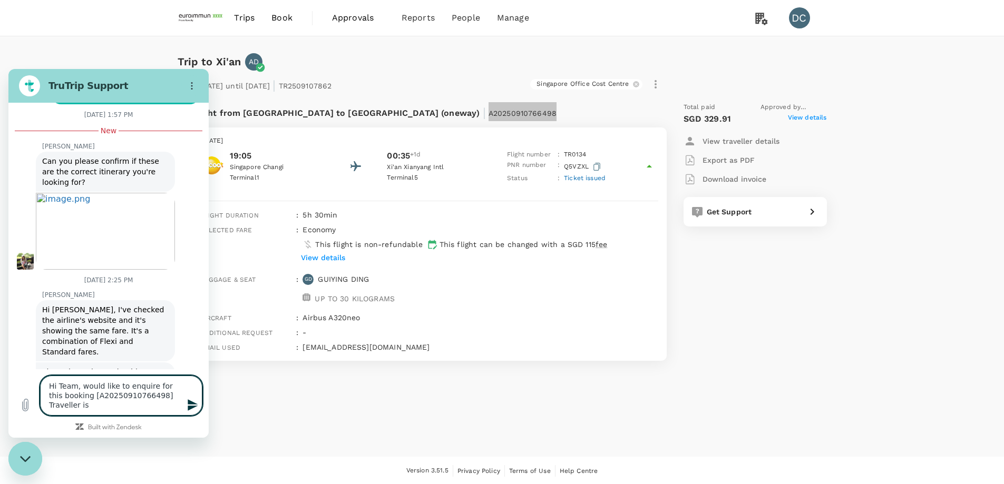
type textarea "x"
type textarea "Hi Team, would like to enquire for this booking [A20250910766498] Traveller is …"
type textarea "x"
type textarea "Hi Team, would like to enquire for this booking [A20250910766498] Traveller is …"
type textarea "x"
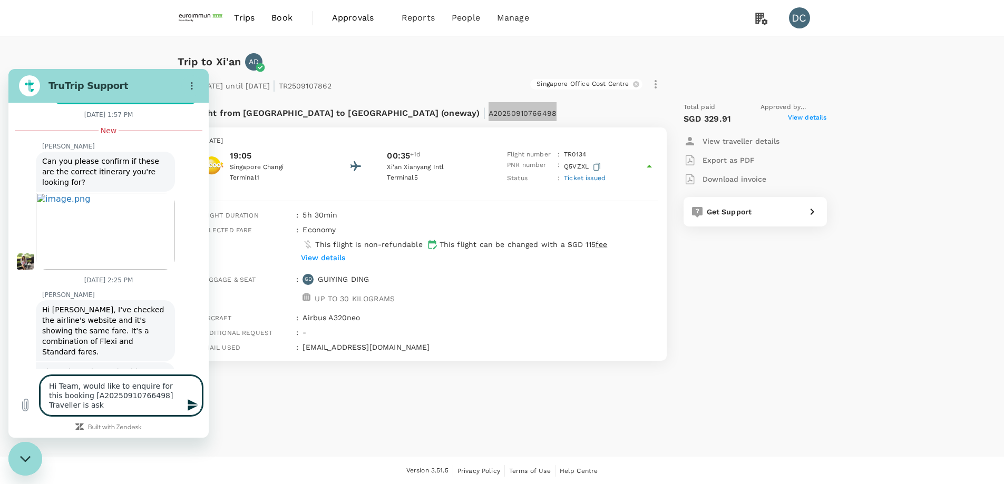
type textarea "Hi Team, would like to enquire for this booking [A20250910766498] Traveller is …"
type textarea "x"
type textarea "Hi Team, would like to enquire for this booking [A20250910766498] Traveller is …"
type textarea "x"
type textarea "Hi Team, would like to enquire for this booking [A20250910766498] Traveller is …"
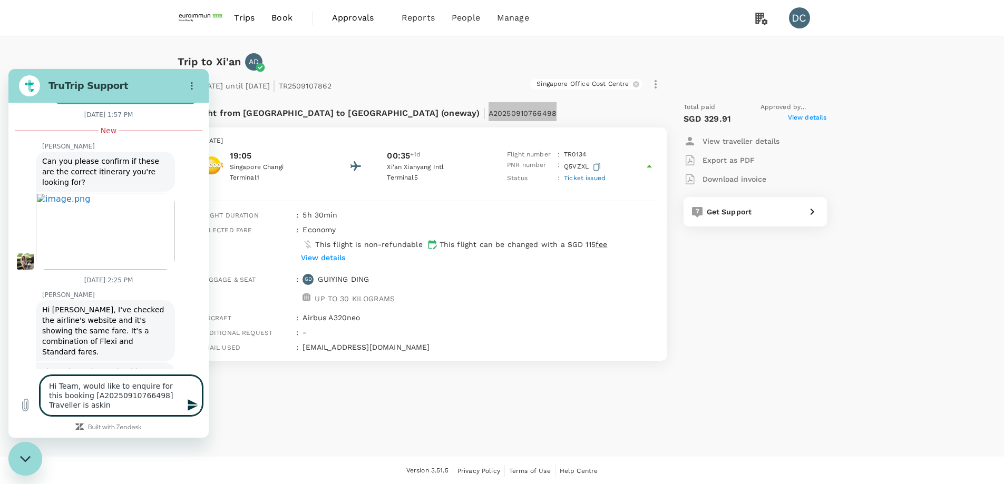
type textarea "x"
type textarea "Hi Team, would like to enquire for this booking [A20250910766498] Traveller is …"
type textarea "x"
type textarea "Hi Team, would like to enquire for this booking [A20250910766498] Traveller is …"
type textarea "x"
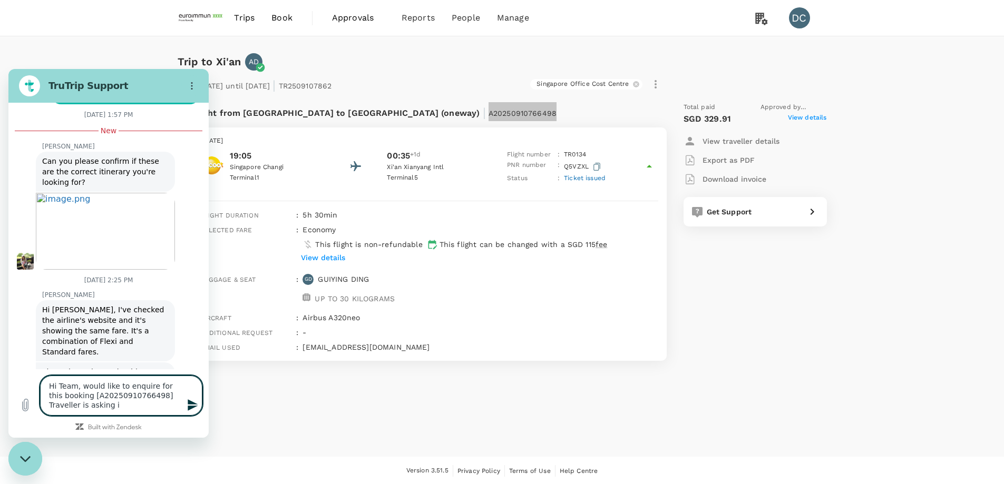
type textarea "Hi Team, would like to enquire for this booking [A20250910766498] Traveller is …"
type textarea "x"
type textarea "Hi Team, would like to enquire for this booking [A20250910766498] Traveller is …"
type textarea "x"
type textarea "Hi Team, would like to enquire for this booking [A20250910766498] Traveller is …"
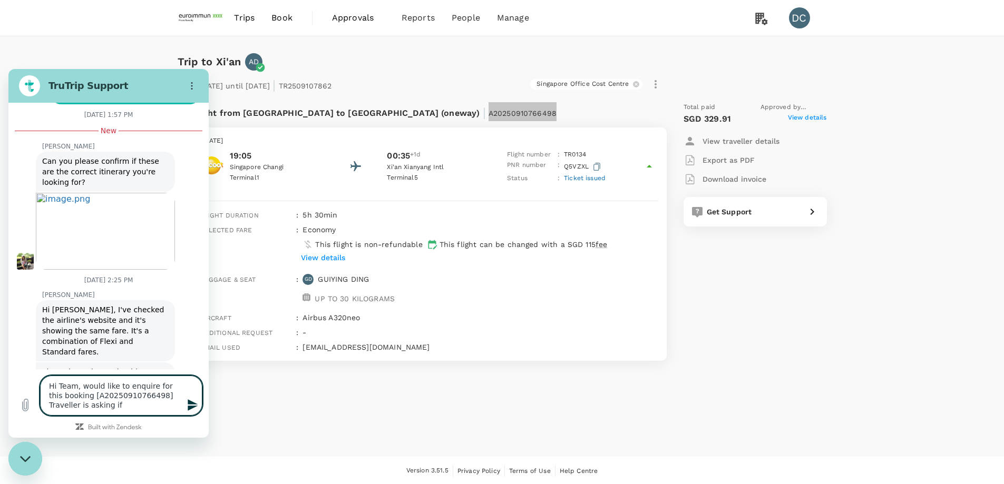
type textarea "x"
type textarea "Hi Team, would like to enquire for this booking [A20250910766498] Traveller is …"
type textarea "x"
type textarea "Hi Team, would like to enquire for this booking [A20250910766498] Traveller is …"
type textarea "x"
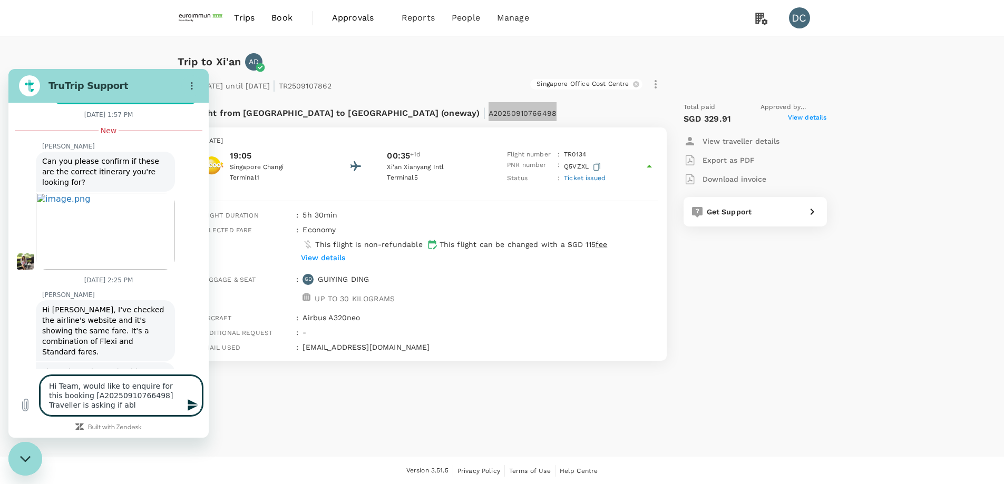
type textarea "Hi Team, would like to enquire for this booking [A20250910766498] Traveller is …"
type textarea "x"
type textarea "Hi Team, would like to enquire for this booking [A20250910766498] Traveller is …"
type textarea "x"
type textarea "Hi Team, would like to enquire for this booking [A20250910766498] Traveller is …"
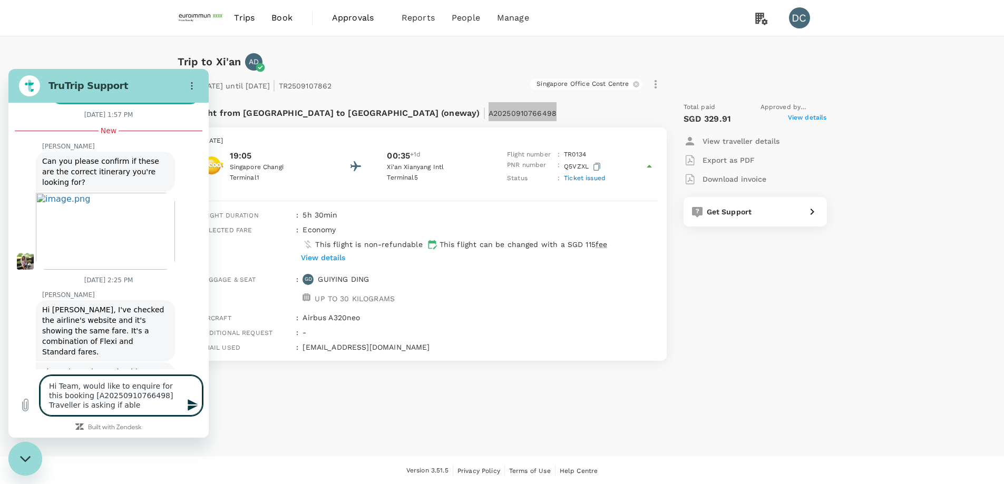
type textarea "x"
type textarea "Hi Team, would like to enquire for this booking [A20250910766498] Traveller is …"
type textarea "x"
type textarea "Hi Team, would like to enquire for this booking [A20250910766498] Traveller is …"
type textarea "x"
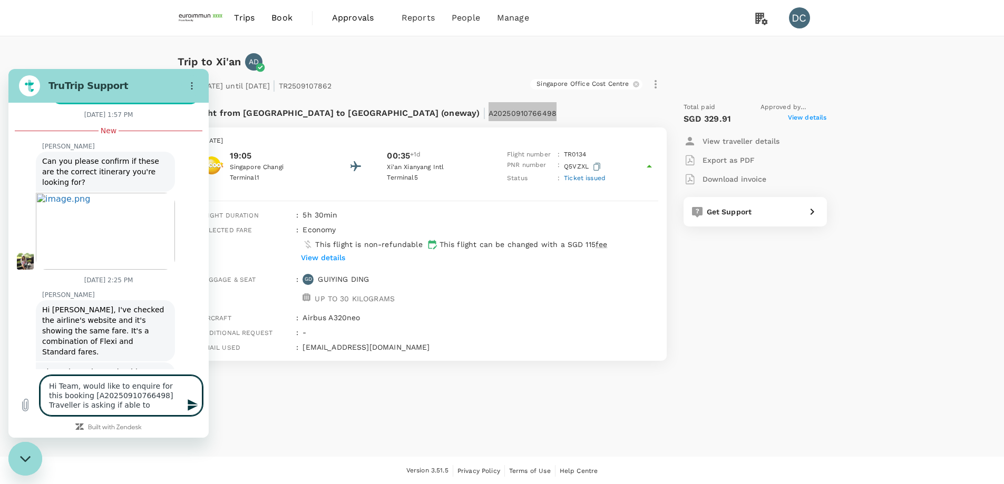
type textarea "Hi Team, would like to enquire for this booking [A20250910766498] Traveller is …"
type textarea "x"
type textarea "Hi Team, would like to enquire for this booking [A20250910766498] Traveller is …"
type textarea "x"
type textarea "Hi Team, would like to enquire for this booking [A20250910766498] Traveller is …"
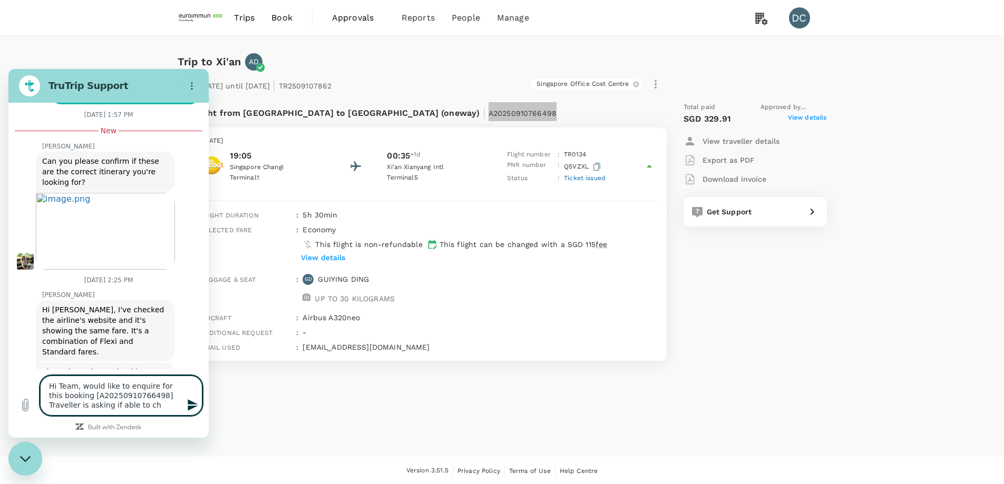
type textarea "x"
type textarea "Hi Team, would like to enquire for this booking [A20250910766498] Traveller is …"
type textarea "x"
type textarea "Hi Team, would like to enquire for this booking [A20250910766498] Traveller is …"
type textarea "x"
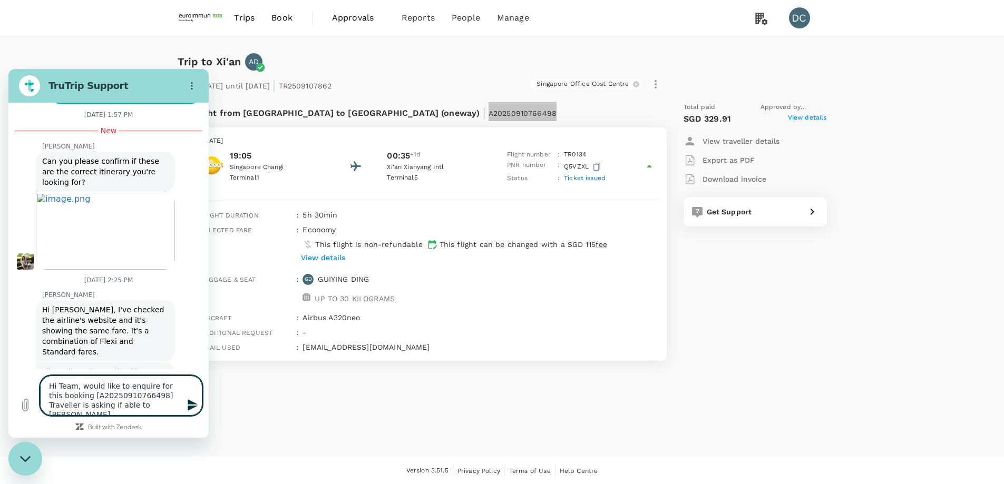
type textarea "Hi Team, would like to enquire for this booking [A20250910766498] Traveller is …"
type textarea "x"
type textarea "Hi Team, would like to enquire for this booking [A20250910766498] Traveller is …"
type textarea "x"
type textarea "Hi Team, would like to enquire for this booking [A20250910766498] Traveller is …"
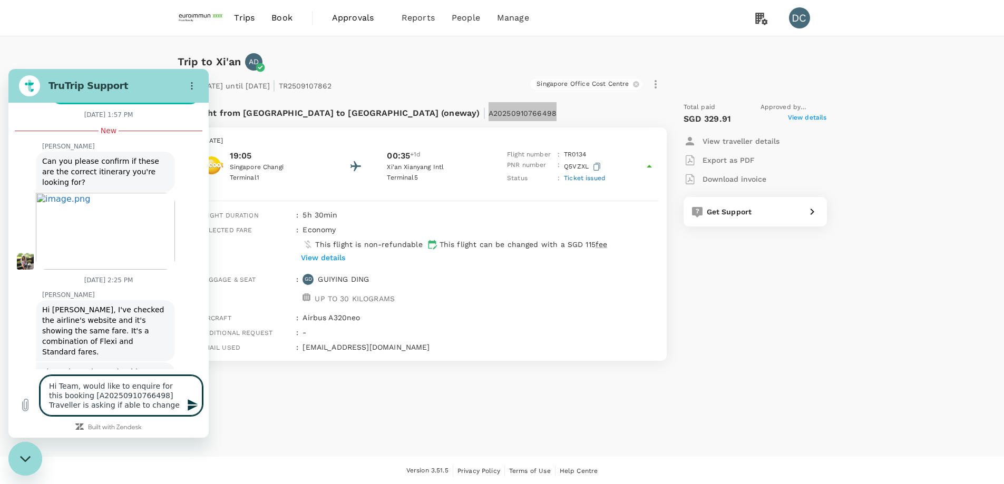
type textarea "x"
type textarea "Hi Team, would like to enquire for this booking [A20250910766498] Traveller is …"
type textarea "x"
type textarea "Hi Team, would like to enquire for this booking [A20250910766498] Traveller is …"
type textarea "x"
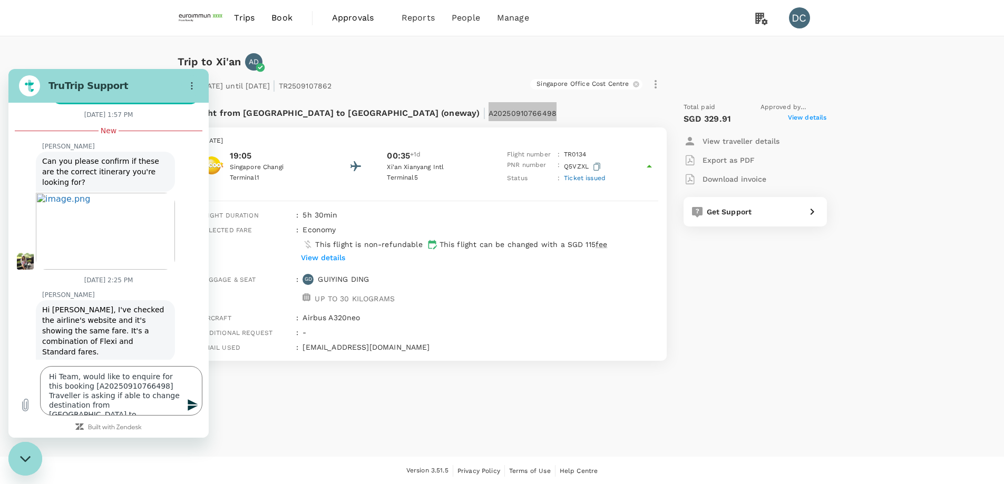
scroll to position [2043, 0]
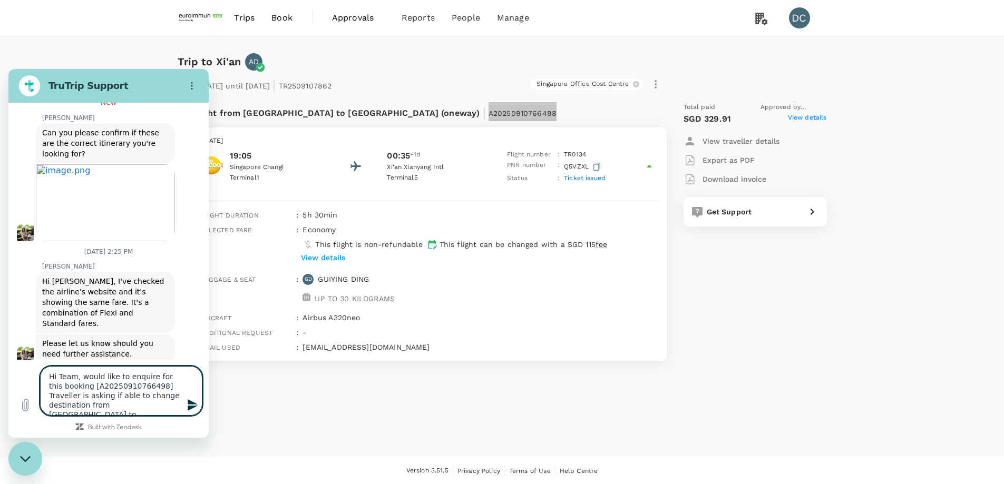
drag, startPoint x: 79, startPoint y: 396, endPoint x: 197, endPoint y: 413, distance: 118.8
click at [197, 413] on div "Type a message Hi Team, would like to enquire for this booking [A20250910766498…" at bounding box center [121, 391] width 162 height 50
click at [141, 399] on textarea "Hi Team, would like to enquire for this booking [A20250910766498] Traveller has…" at bounding box center [121, 386] width 162 height 59
click at [105, 407] on textarea "Hi Team, would like to enquire for this booking [A20250910766498] Traveller has…" at bounding box center [121, 386] width 162 height 59
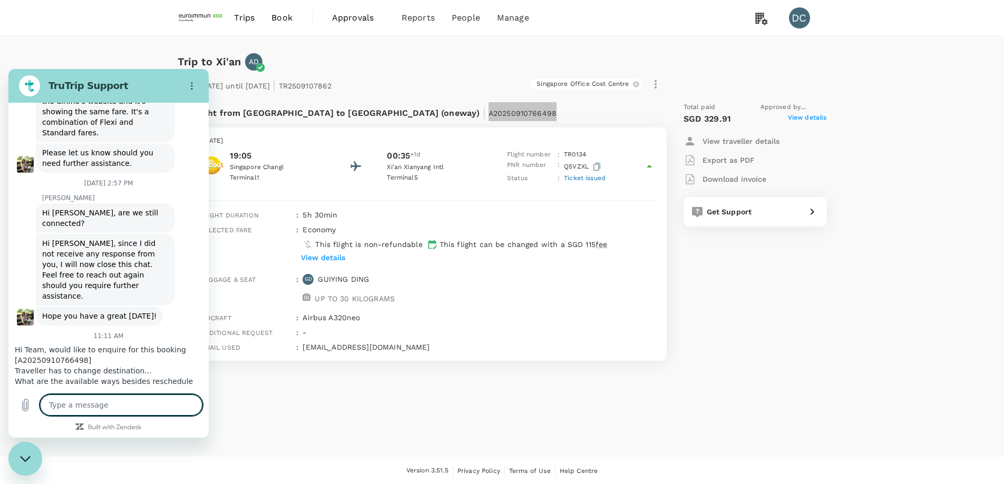
scroll to position [2236, 0]
click at [245, 397] on div "Trip to Xi'an AD From [DATE] until [DATE] | TR2509107862 [GEOGRAPHIC_DATA] Offi…" at bounding box center [502, 246] width 1004 height 421
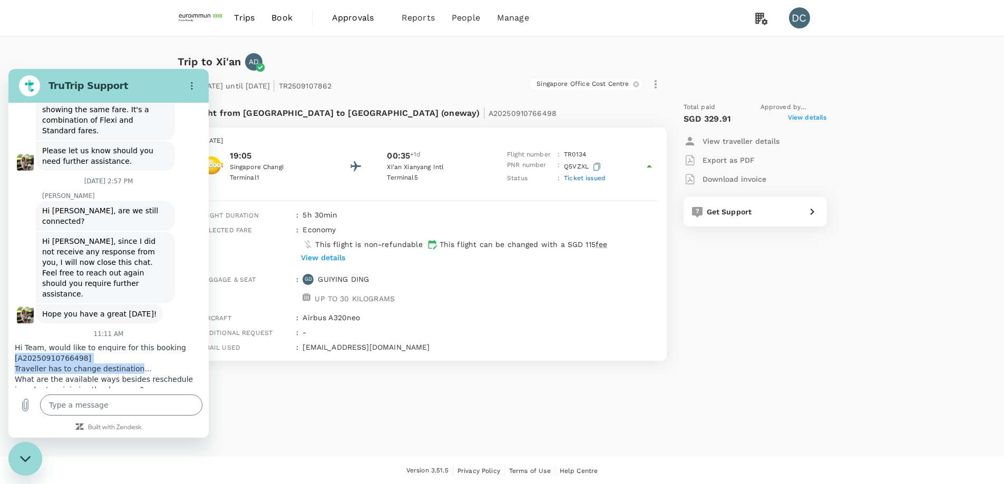
drag, startPoint x: 86, startPoint y: 197, endPoint x: 169, endPoint y: 206, distance: 83.3
click at [169, 343] on span "Hi Team, would like to enquire for this booking [A20250910766498] Traveller has…" at bounding box center [104, 369] width 179 height 53
copy span "[A20250910766498] Traveller has to change destination"
click at [139, 399] on textarea at bounding box center [121, 405] width 162 height 21
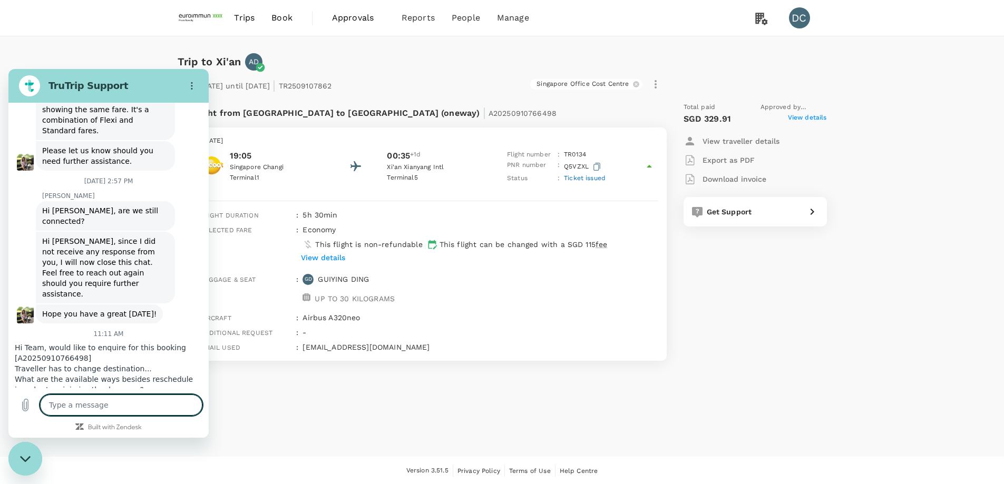
paste textarea "[A20250910766498] Traveller has to change destination"
drag, startPoint x: 122, startPoint y: 397, endPoint x: 13, endPoint y: 390, distance: 109.4
click at [12, 390] on div "Type a message [A20250910766498] Traveller has to change destination x" at bounding box center [108, 400] width 200 height 43
click at [168, 405] on textarea "Traveller has to change destination" at bounding box center [121, 400] width 162 height 31
paste textarea "[A20250910766498]"
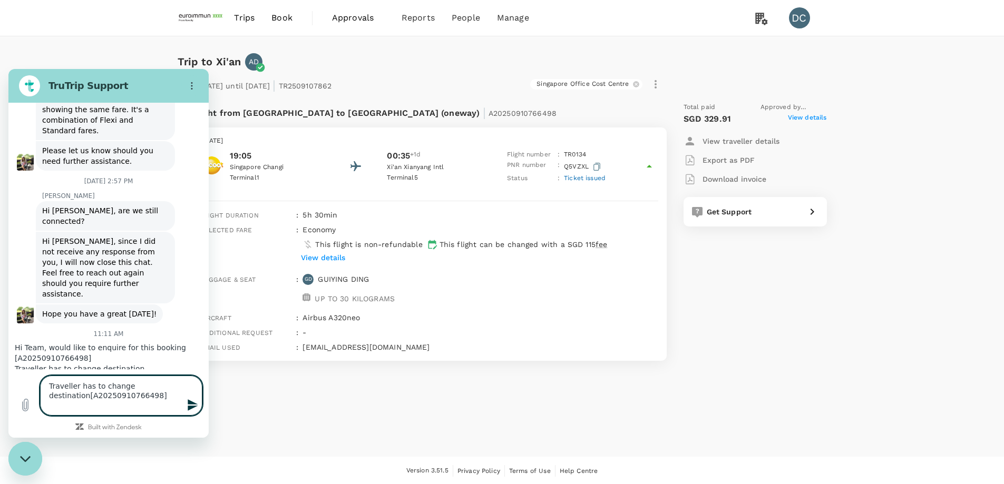
click at [123, 393] on textarea "Traveller has to change destination[A20250910766498]" at bounding box center [121, 396] width 162 height 40
click at [84, 406] on textarea "Traveller has to change destination[A20250910766498]" at bounding box center [121, 396] width 162 height 40
click at [154, 402] on textarea "Traveller has to change destination to [PERSON_NAME] instead of Xi'an for her b…" at bounding box center [121, 391] width 162 height 50
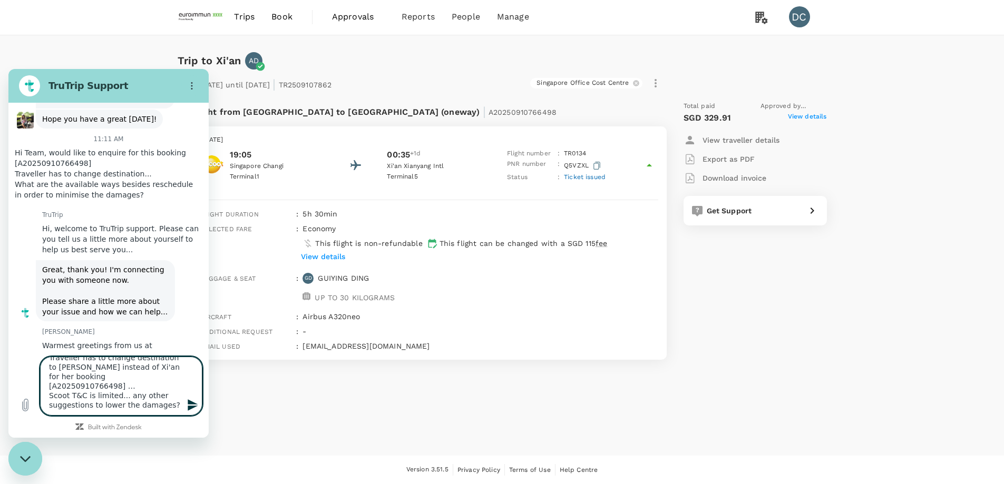
scroll to position [2433, 0]
click at [165, 403] on textarea "Traveller has to change destination to [PERSON_NAME] instead of Xi'an for her b…" at bounding box center [121, 386] width 162 height 59
drag, startPoint x: 157, startPoint y: 390, endPoint x: 14, endPoint y: 371, distance: 144.7
click at [14, 371] on div "Type a message Traveller has to change destination to [PERSON_NAME] instead of …" at bounding box center [108, 387] width 200 height 72
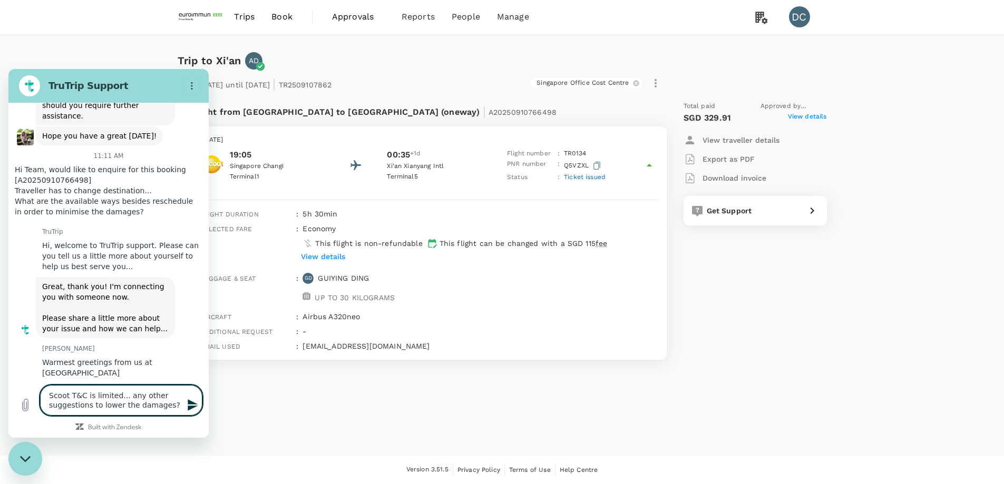
scroll to position [2404, 0]
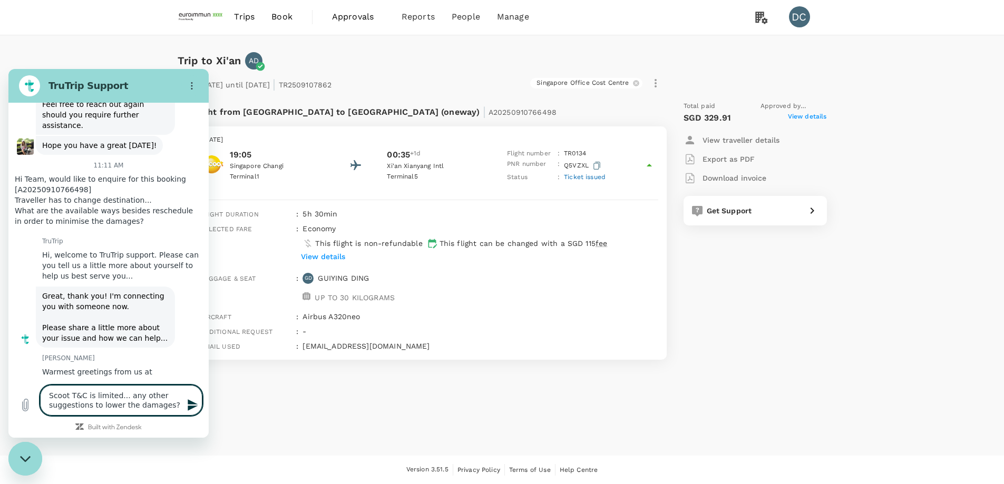
drag, startPoint x: 122, startPoint y: 396, endPoint x: 156, endPoint y: 399, distance: 33.9
click at [156, 399] on textarea "Scoot T&C is limited... any other suggestions to lower the damages?" at bounding box center [121, 400] width 162 height 31
drag, startPoint x: 90, startPoint y: 406, endPoint x: 172, endPoint y: 403, distance: 82.3
click at [172, 403] on textarea "Scoot T&C is limited... any other suggestions to lower the damages?" at bounding box center [121, 400] width 162 height 31
click at [162, 405] on textarea "Scoot T&C is limited... any other suggestions to lower the damages?" at bounding box center [121, 400] width 162 height 31
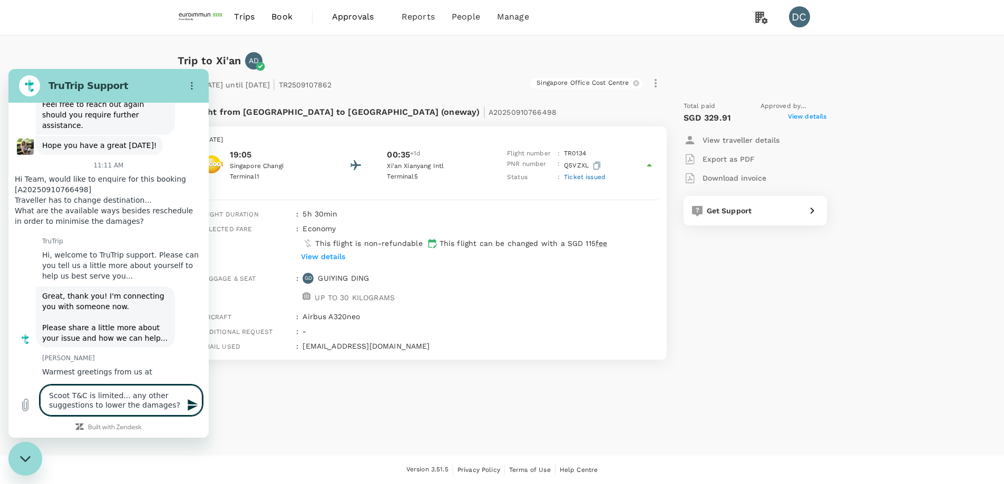
drag, startPoint x: 160, startPoint y: 407, endPoint x: 88, endPoint y: 404, distance: 72.3
click at [88, 404] on textarea "Scoot T&C is limited... any other suggestions to lower the damages?" at bounding box center [121, 400] width 162 height 31
click at [115, 395] on textarea "Scoot T&C is limited... any other suggestions?" at bounding box center [121, 400] width 162 height 31
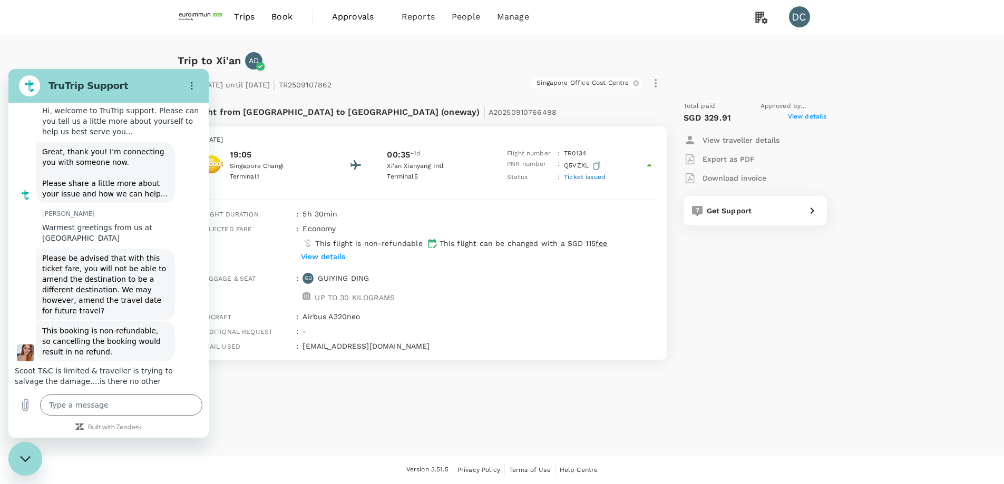
scroll to position [2554, 0]
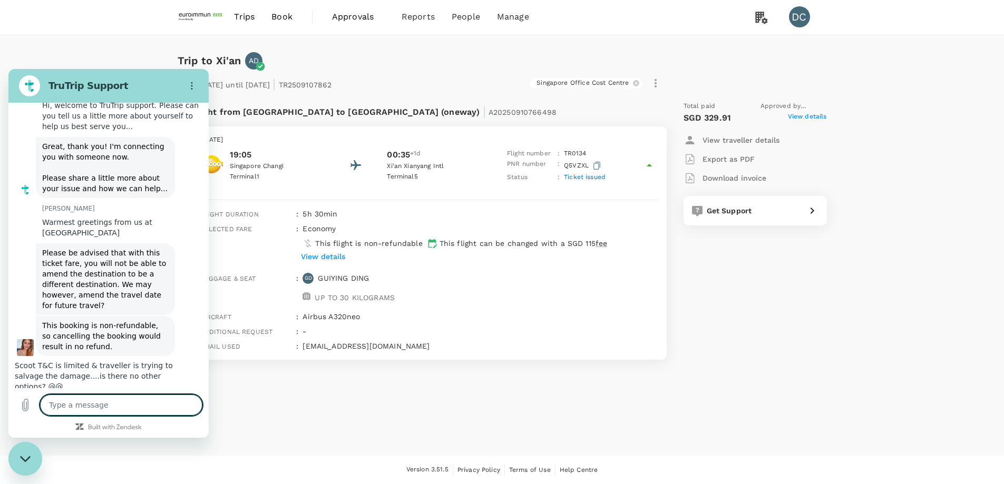
click at [119, 401] on textarea at bounding box center [121, 405] width 162 height 21
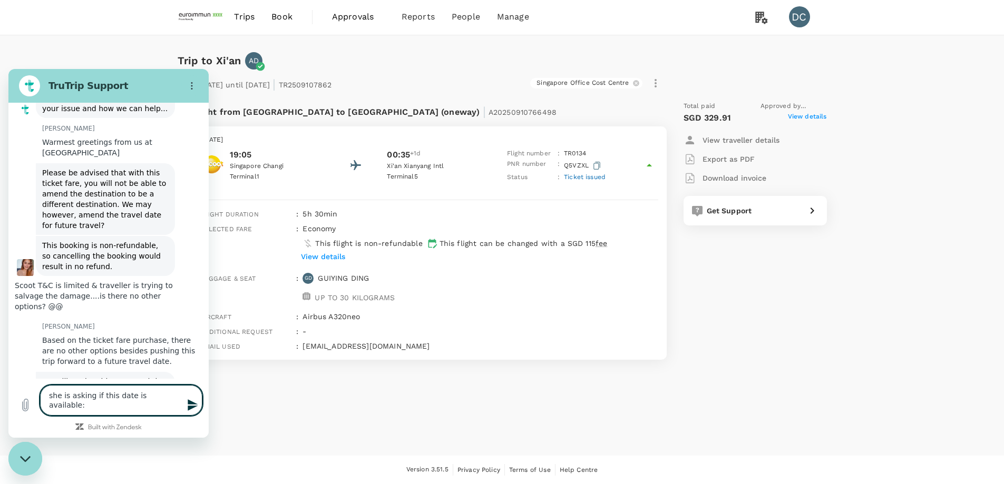
scroll to position [2635, 0]
paste textarea "Jun --27th Jun"
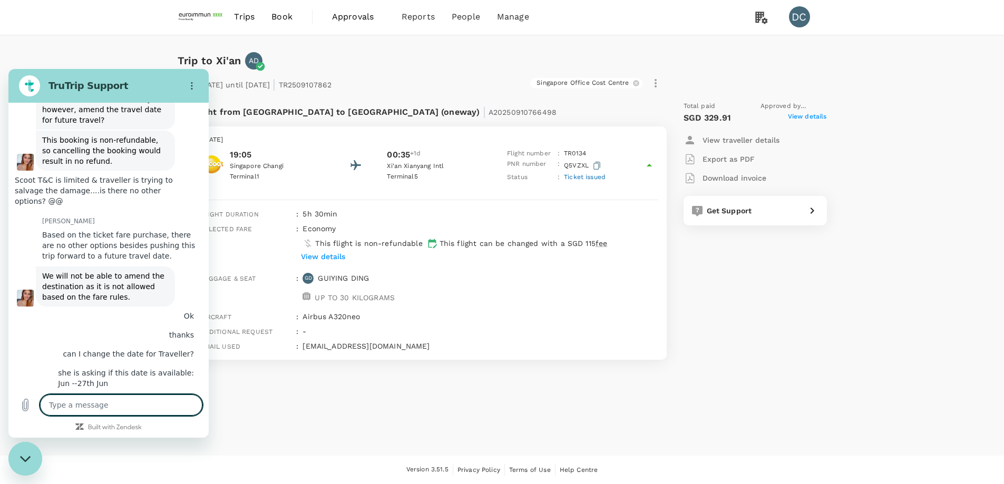
scroll to position [2742, 0]
drag, startPoint x: 132, startPoint y: 410, endPoint x: 34, endPoint y: 400, distance: 99.1
click at [34, 400] on div "Type a message Timing wise? x" at bounding box center [108, 406] width 200 height 34
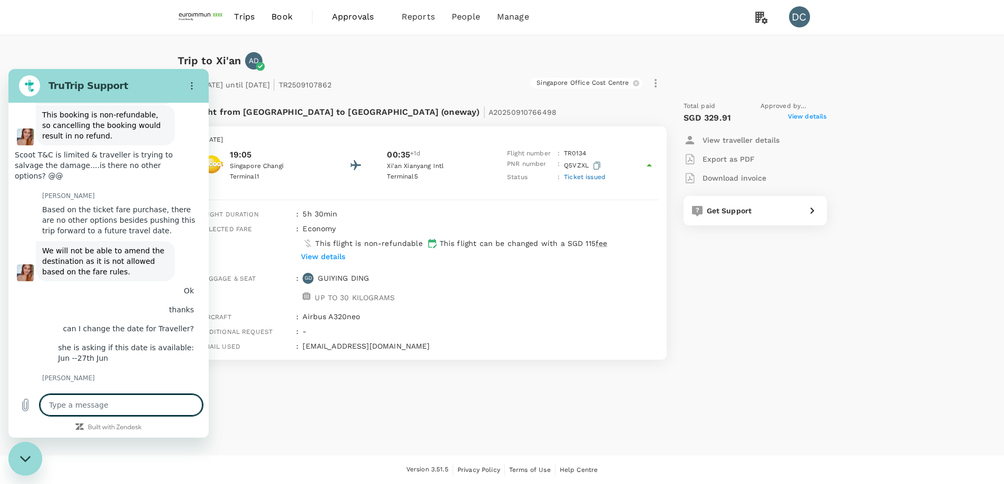
scroll to position [2767, 0]
click at [296, 413] on div "Trip to Xi'an AD From [DATE] until [DATE] | TR2509107862 [GEOGRAPHIC_DATA] Offi…" at bounding box center [502, 245] width 1004 height 421
click at [394, 62] on div "From [DATE] until [DATE] | TR2509107862 [GEOGRAPHIC_DATA] Office Cost Centre Fl…" at bounding box center [494, 215] width 666 height 324
click at [460, 20] on span "People" at bounding box center [466, 17] width 28 height 13
click at [445, 51] on link "Users" at bounding box center [488, 57] width 124 height 25
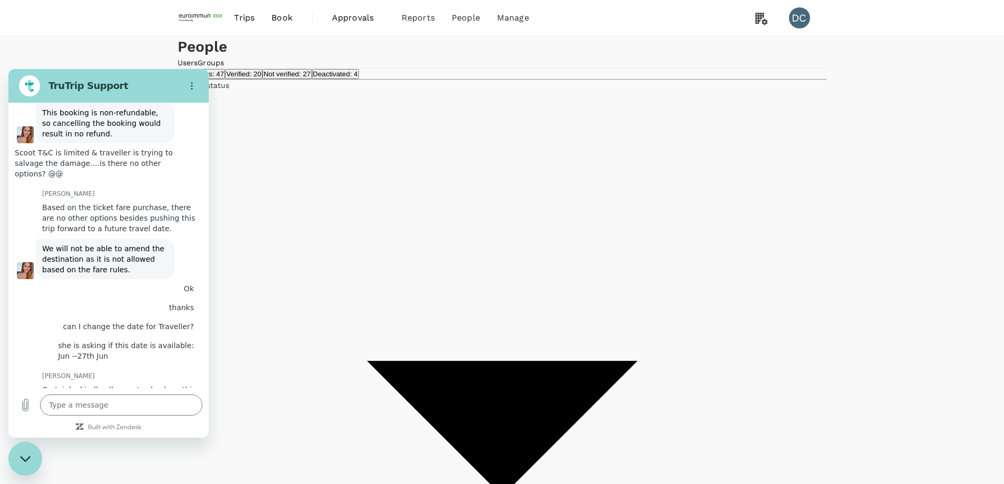
drag, startPoint x: 28, startPoint y: 462, endPoint x: 28, endPoint y: 449, distance: 13.2
click at [28, 462] on icon "Close messaging window" at bounding box center [25, 459] width 11 height 7
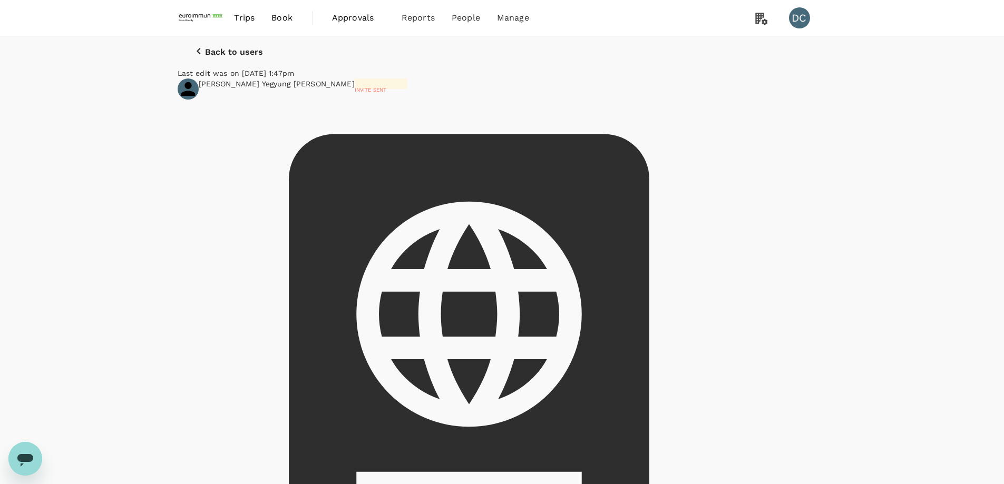
click at [192, 56] on icon "button" at bounding box center [198, 51] width 13 height 13
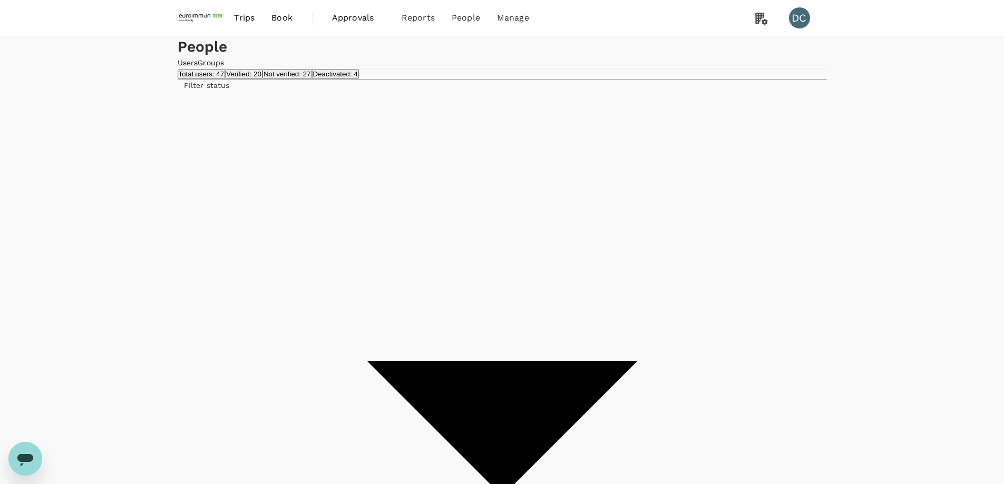
click at [822, 224] on span "Send invitation email" at bounding box center [853, 221] width 88 height 13
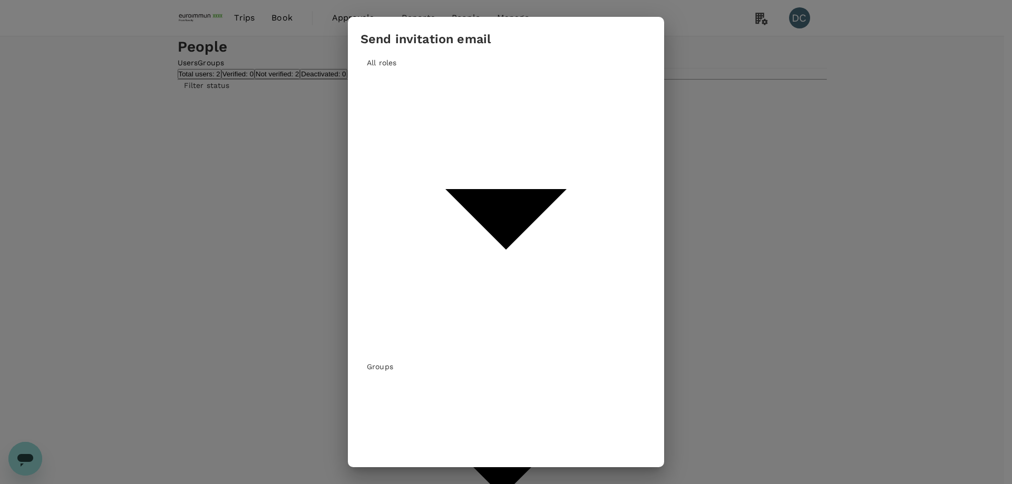
drag, startPoint x: 431, startPoint y: 185, endPoint x: 309, endPoint y: 186, distance: 121.8
click at [309, 186] on div "Send invitation email All roles Groups ​ [PERSON_NAME] ​ No matched record. Inv…" at bounding box center [506, 242] width 1012 height 484
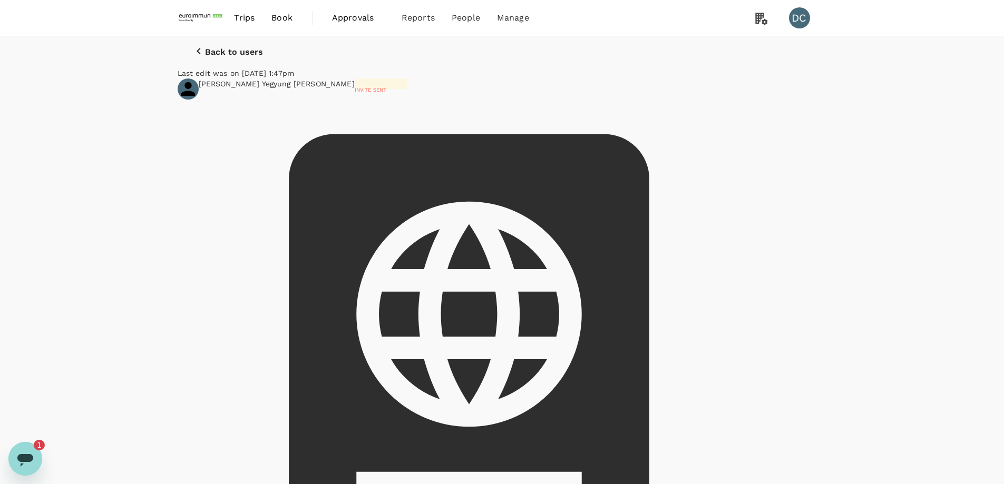
click at [190, 57] on button "Back to users" at bounding box center [228, 52] width 100 height 32
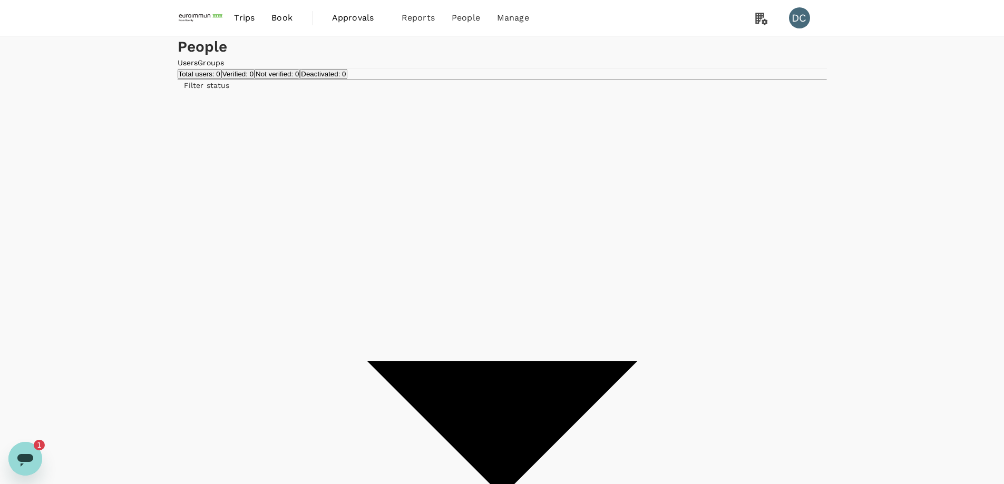
click at [822, 222] on span "Send invitation email" at bounding box center [853, 221] width 88 height 13
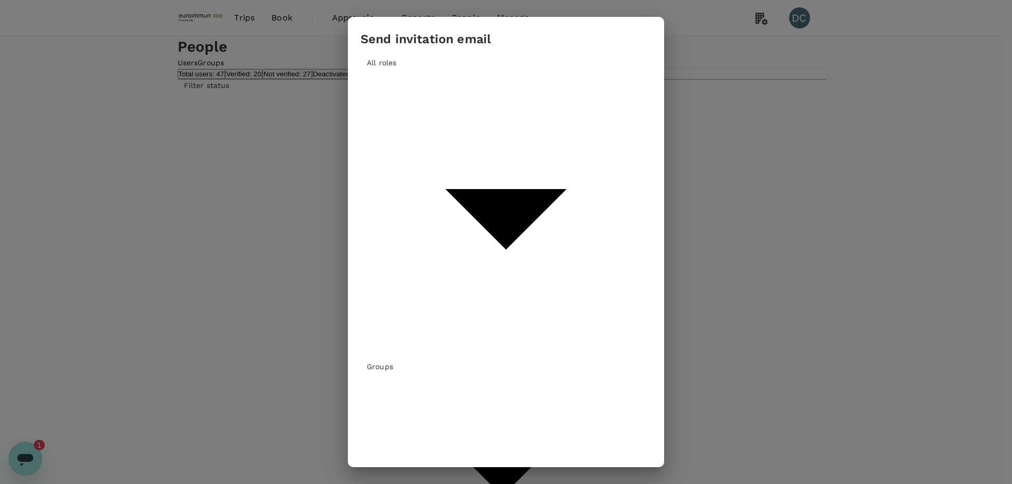
scroll to position [79, 0]
click at [409, 144] on div "All roles" at bounding box center [506, 209] width 291 height 304
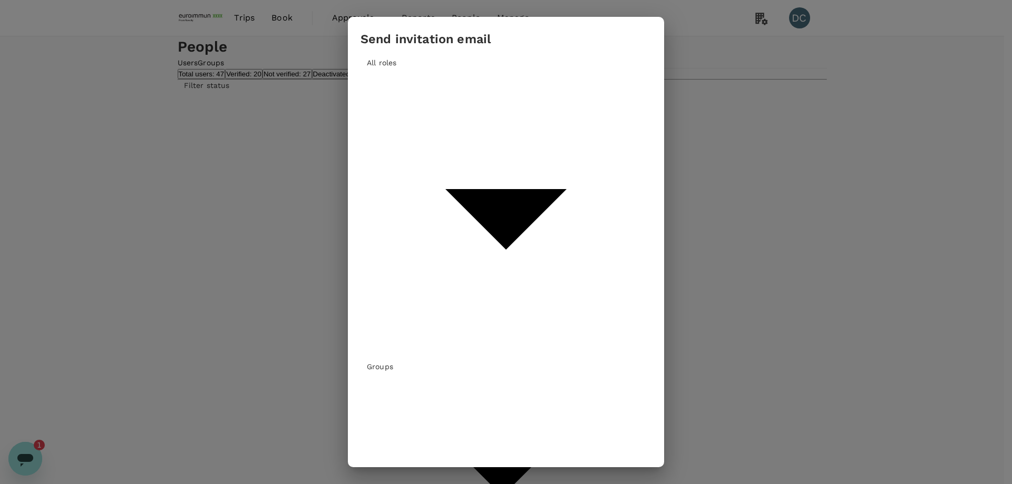
drag, startPoint x: 414, startPoint y: 172, endPoint x: 364, endPoint y: 170, distance: 50.1
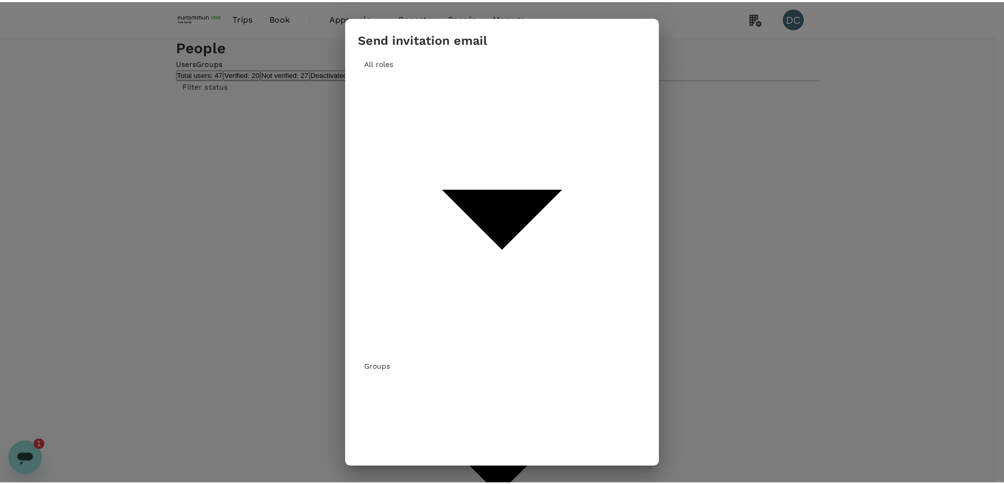
scroll to position [0, 0]
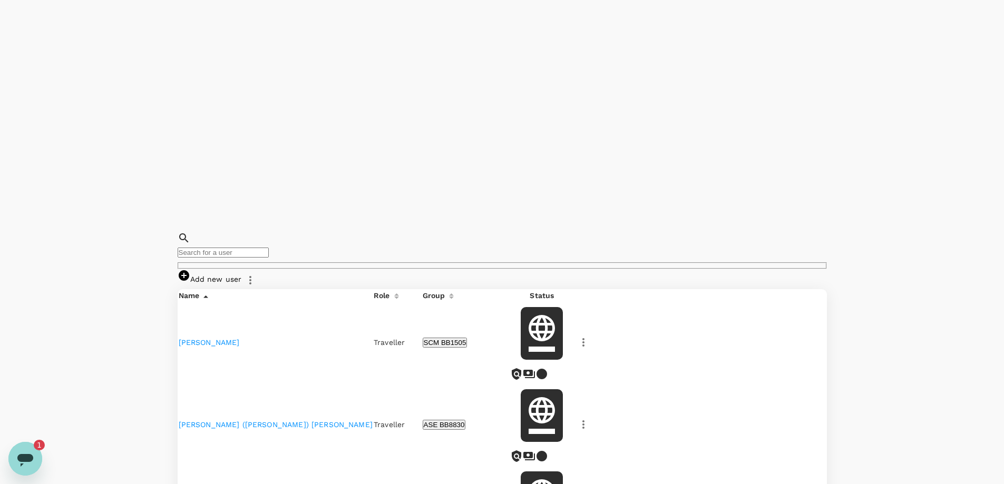
scroll to position [602, 0]
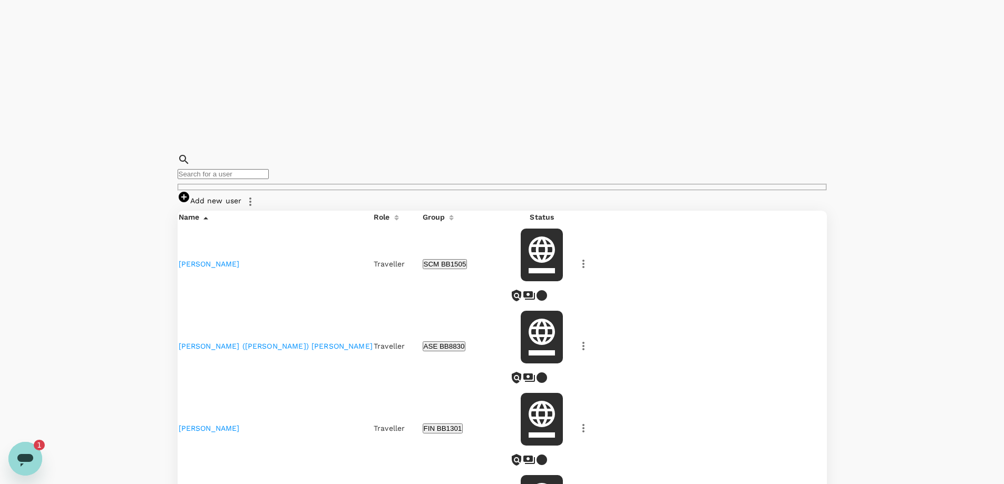
click at [30, 454] on icon "Open messaging window, 1 unread message" at bounding box center [25, 459] width 19 height 19
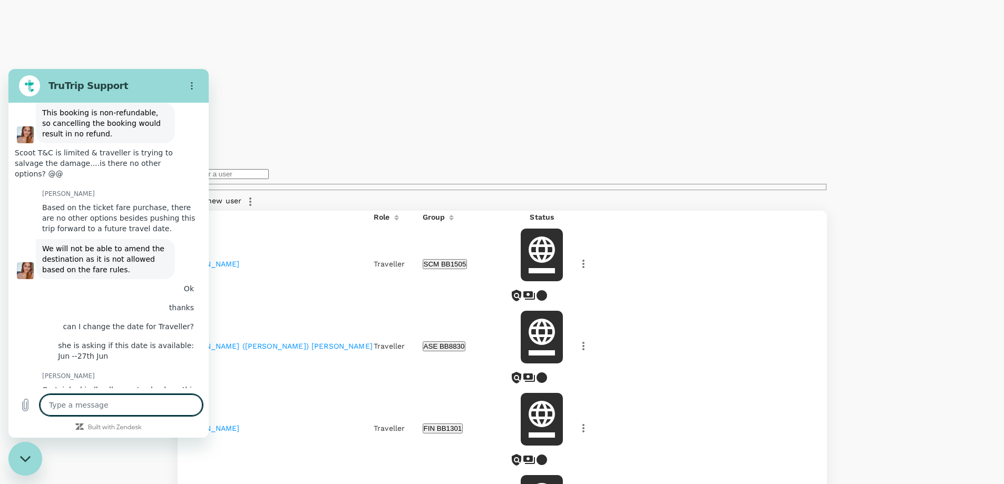
scroll to position [2812, 0]
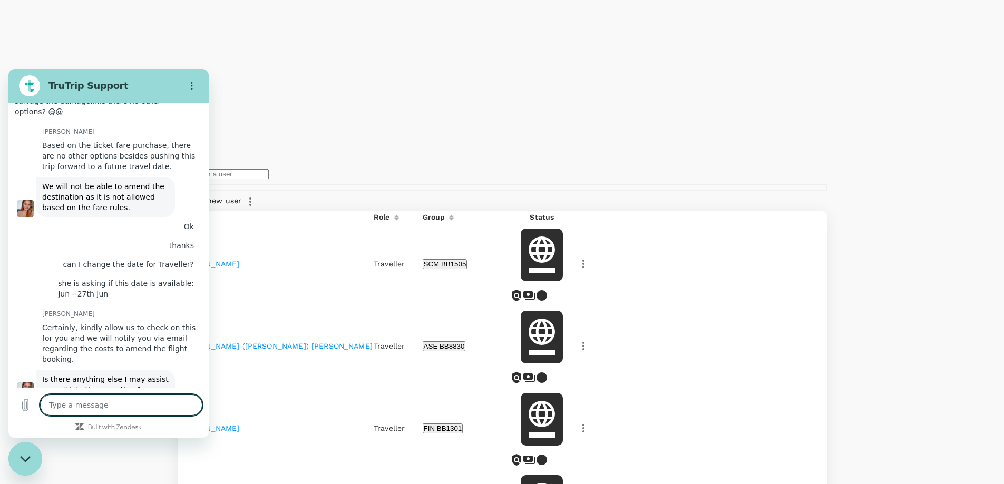
click at [102, 406] on textarea at bounding box center [121, 405] width 162 height 21
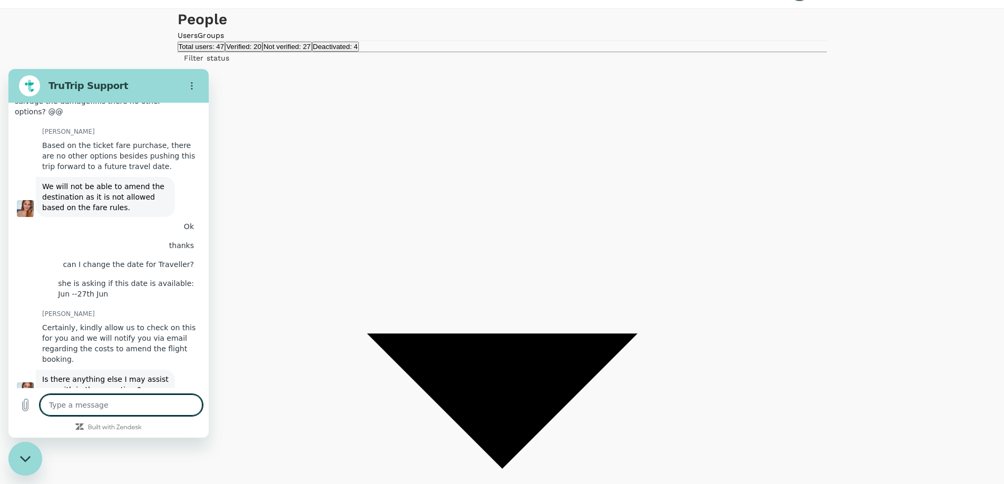
scroll to position [22, 0]
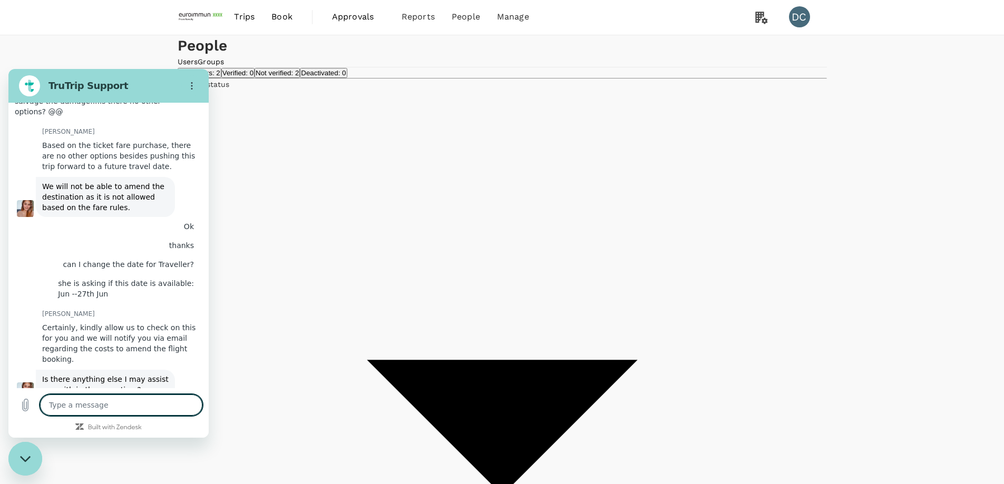
click at [98, 406] on textarea at bounding box center [121, 405] width 162 height 21
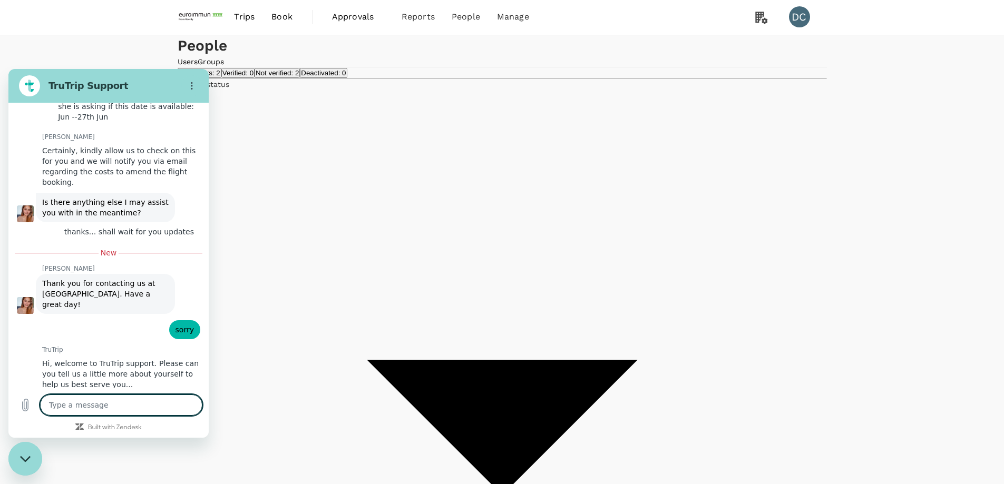
scroll to position [2992, 0]
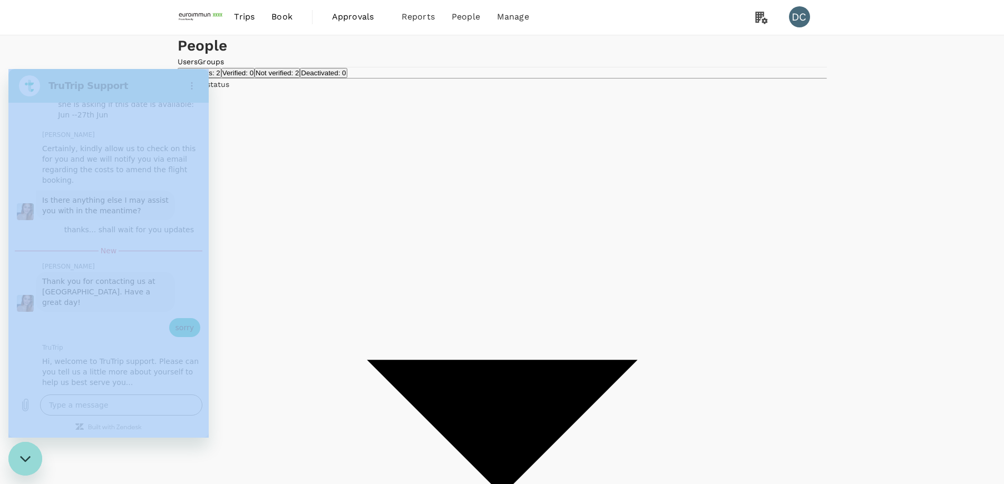
drag, startPoint x: 290, startPoint y: 384, endPoint x: 205, endPoint y: 315, distance: 109.5
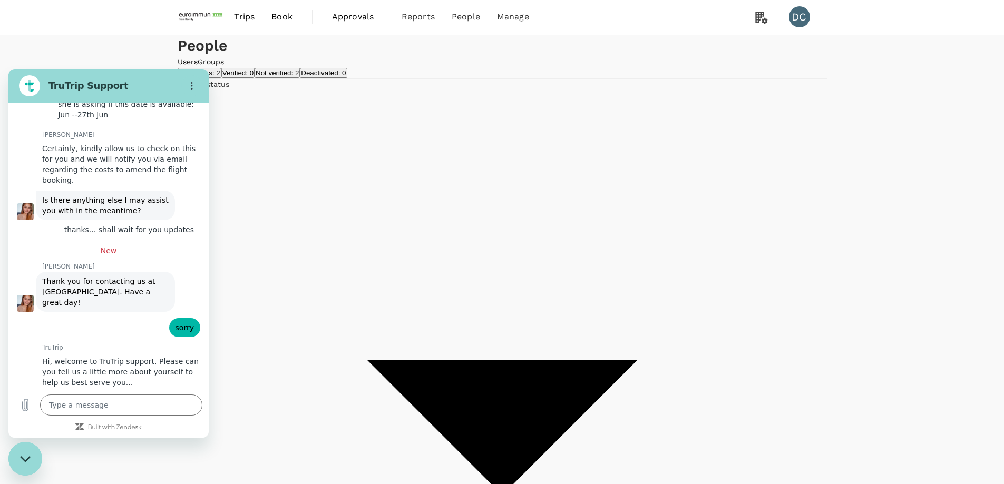
drag, startPoint x: 18, startPoint y: 449, endPoint x: 28, endPoint y: 444, distance: 11.3
click at [18, 449] on div "Close messaging window" at bounding box center [25, 459] width 32 height 32
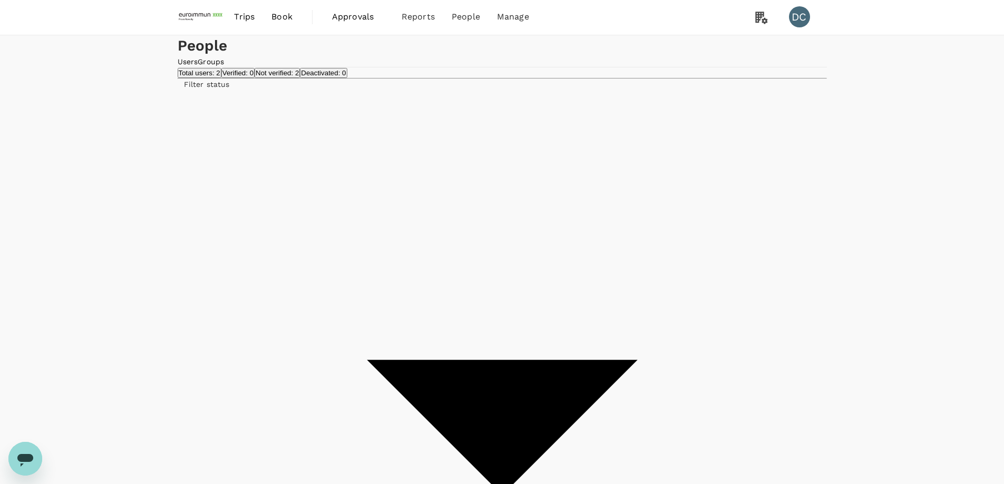
drag, startPoint x: 275, startPoint y: 307, endPoint x: 186, endPoint y: 309, distance: 89.1
copy link "[PERSON_NAME] Yegyung [PERSON_NAME]"
click at [26, 460] on icon "Open messaging window" at bounding box center [25, 460] width 16 height 13
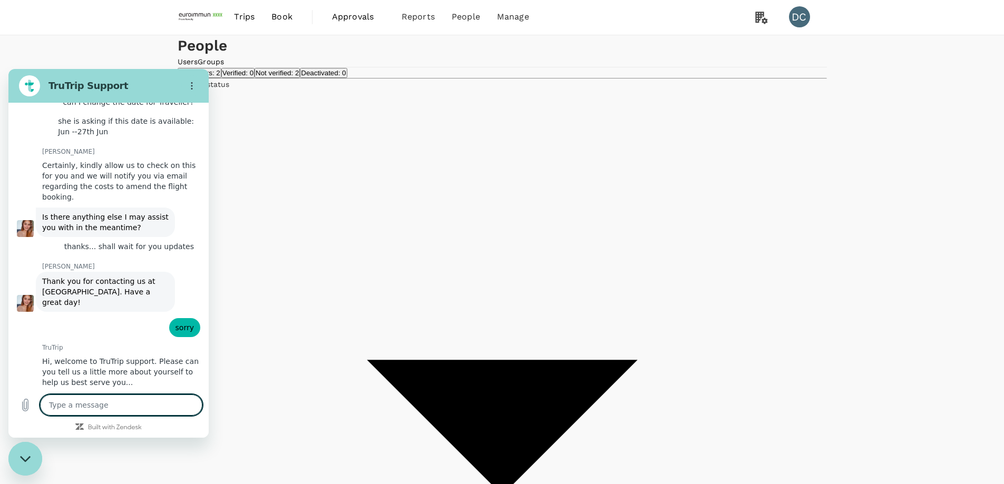
click at [119, 404] on textarea at bounding box center [121, 405] width 162 height 21
paste textarea "[PERSON_NAME] Yegyung [PERSON_NAME]"
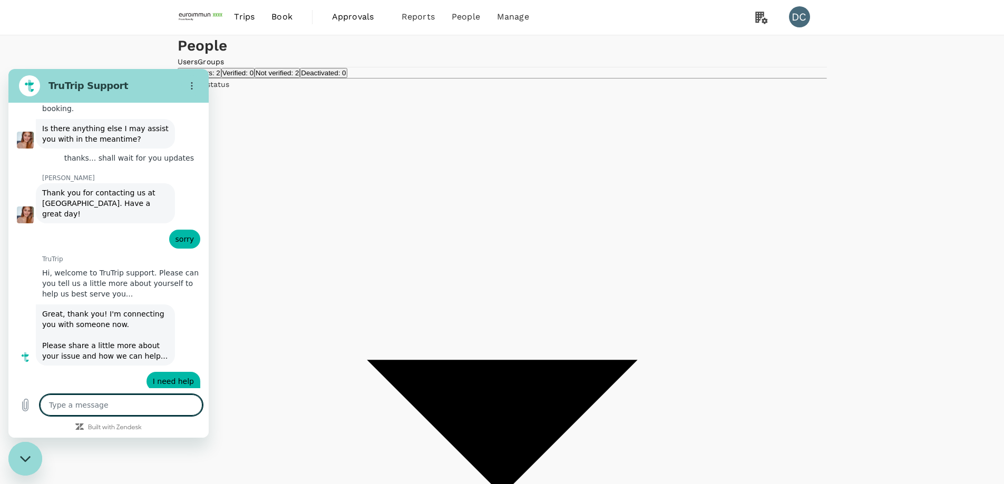
scroll to position [3065, 0]
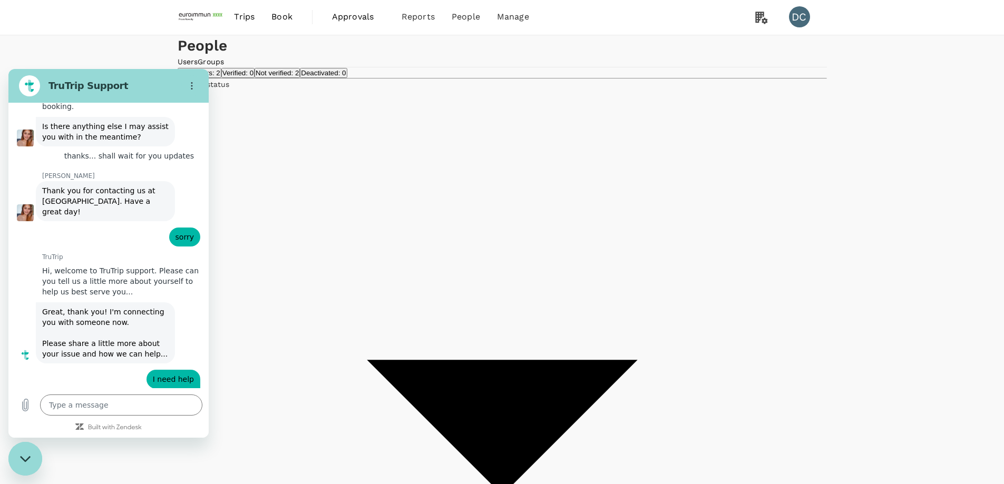
drag, startPoint x: 56, startPoint y: 296, endPoint x: 130, endPoint y: 307, distance: 74.6
click at [130, 390] on div "says: trying to resend invitation link to user [[PERSON_NAME] Yegyung [PERSON_N…" at bounding box center [126, 410] width 150 height 40
copy span "trying to resend invitation link to user [[PERSON_NAME] Yegyung [PERSON_NAME]]"
click at [107, 409] on textarea at bounding box center [121, 405] width 162 height 21
paste textarea "trying to resend invitation link to user [[PERSON_NAME] Yegyung [PERSON_NAME]]"
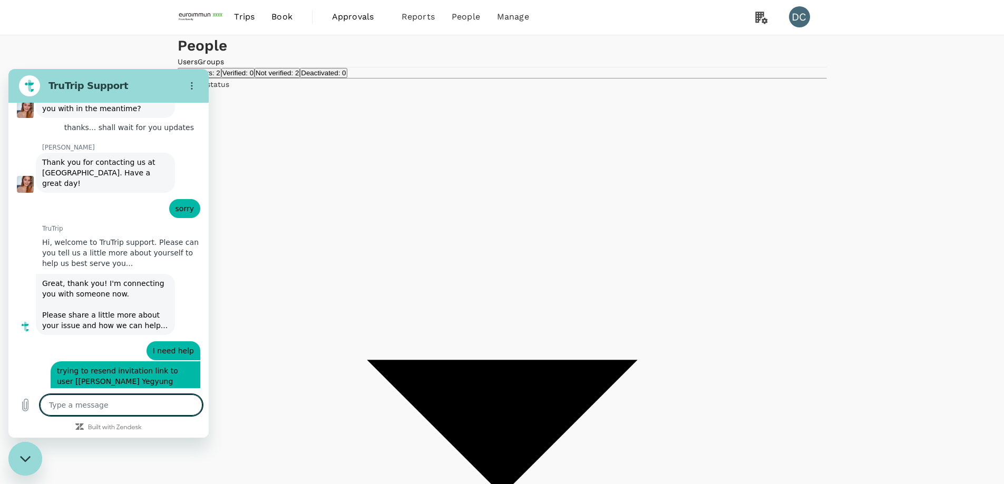
scroll to position [3096, 0]
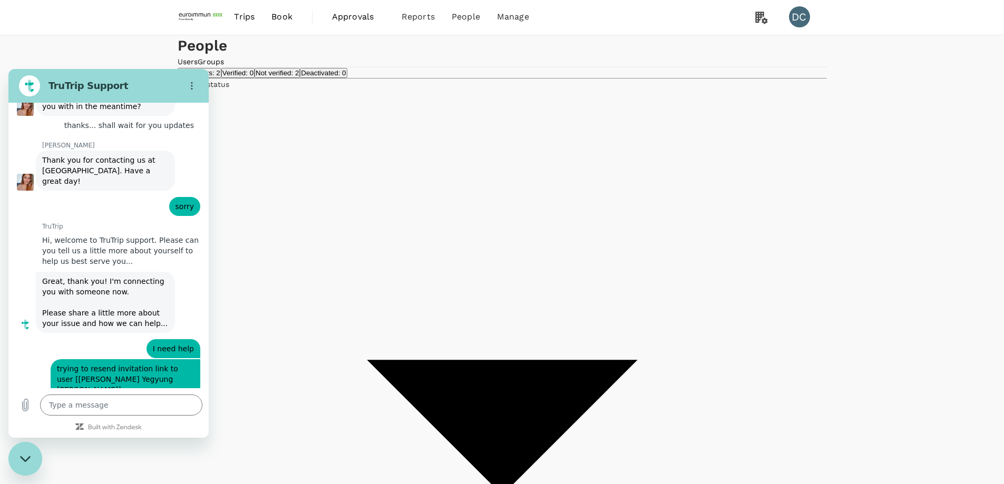
click at [17, 459] on div "Close messaging window" at bounding box center [25, 459] width 32 height 32
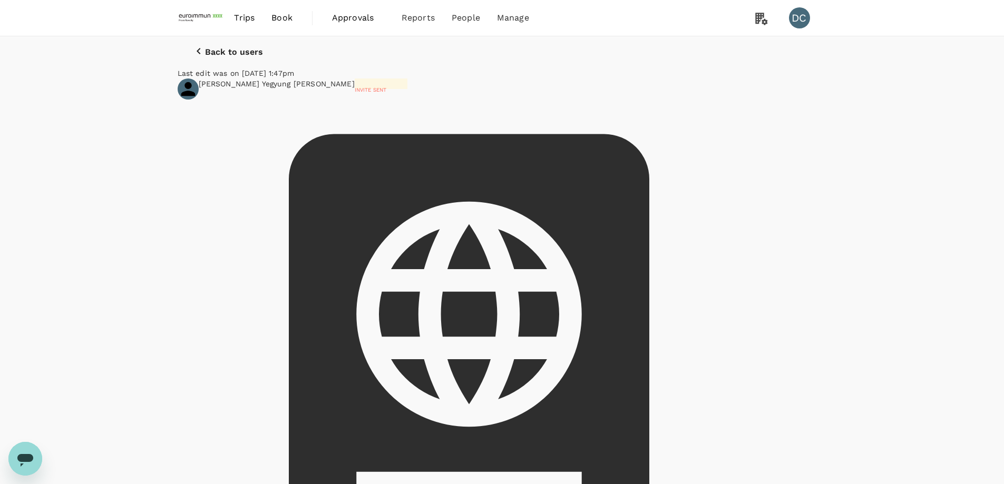
click at [820, 195] on div "Back to users Last edit was on [DATE] 1:47pm [PERSON_NAME] Yegyung [PERSON_NAME…" at bounding box center [502, 375] width 1004 height 678
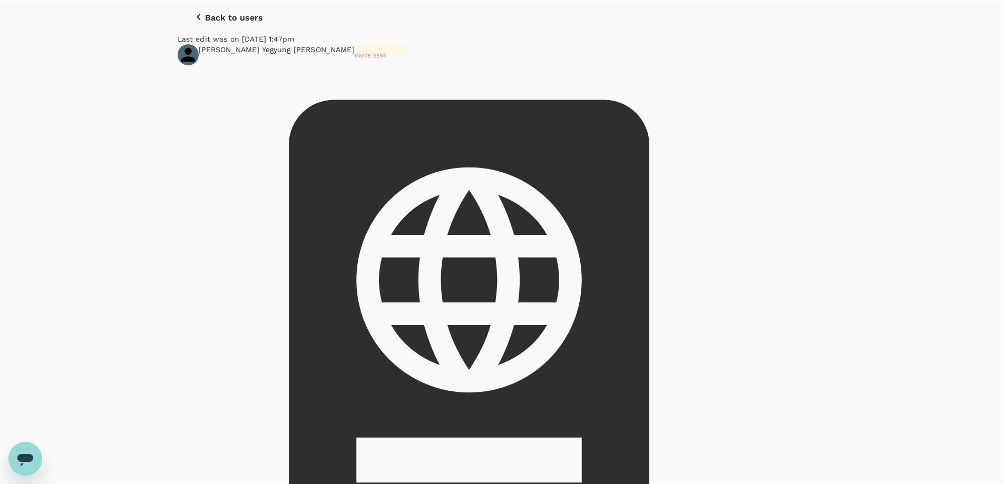
scroll to position [53, 0]
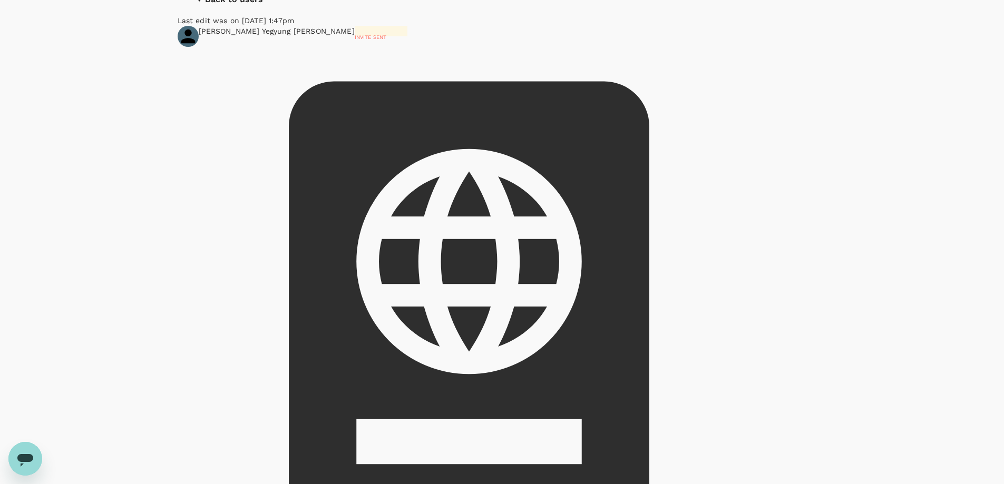
click at [407, 41] on p "Invite sent" at bounding box center [381, 37] width 53 height 8
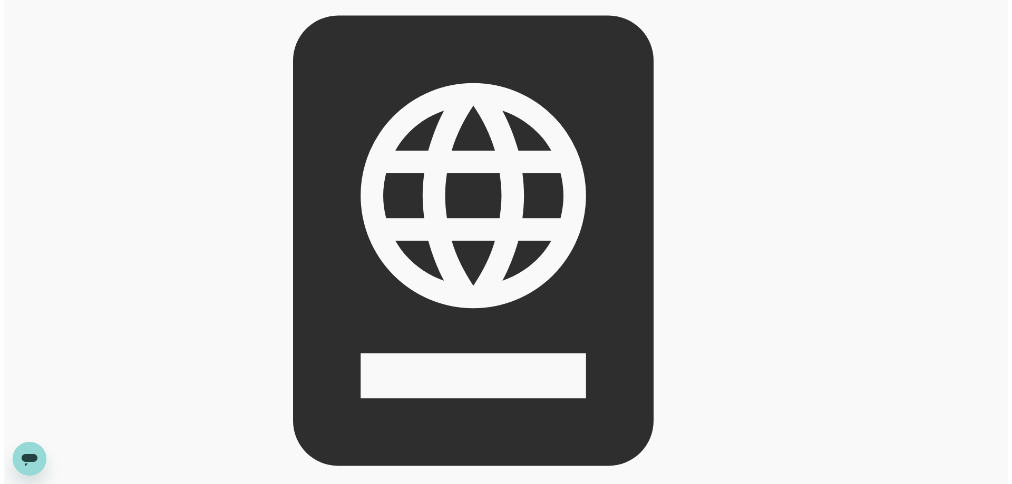
scroll to position [0, 0]
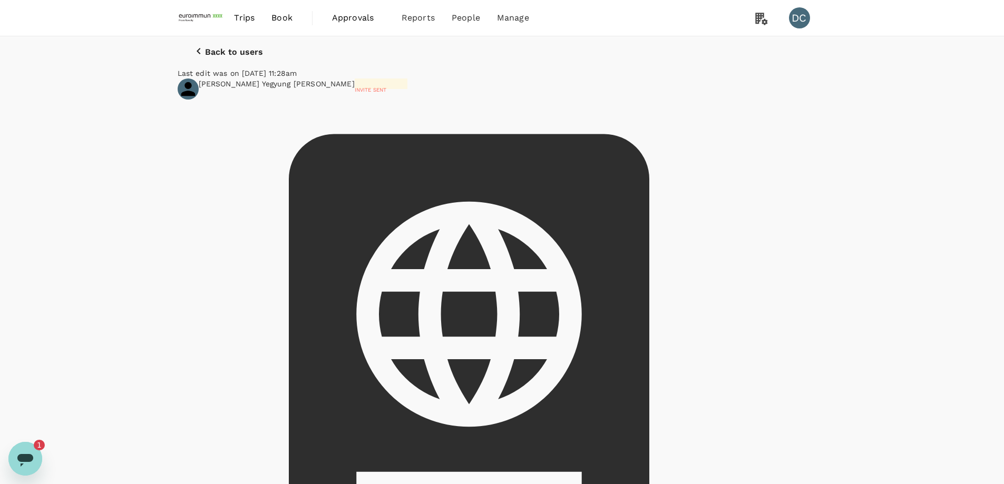
click at [192, 56] on icon "button" at bounding box center [198, 51] width 13 height 13
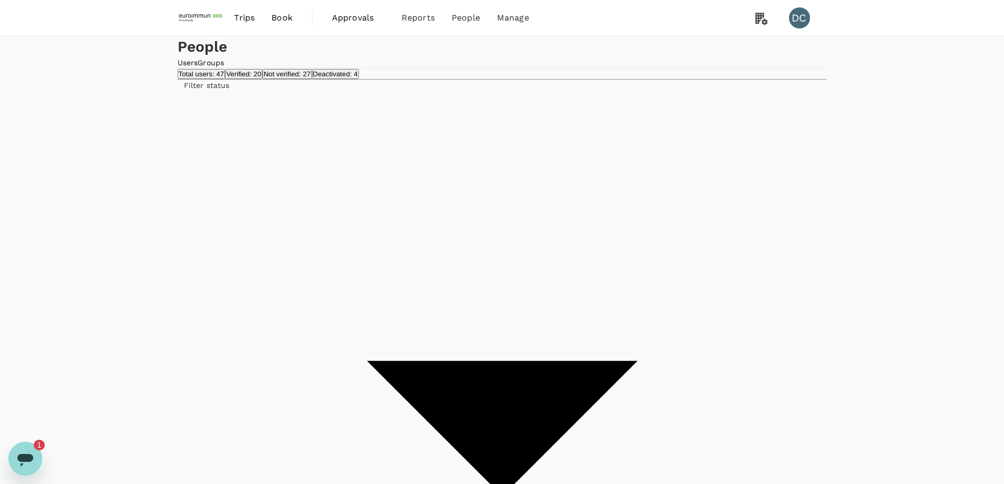
click at [821, 222] on span "Send invitation email" at bounding box center [853, 221] width 88 height 13
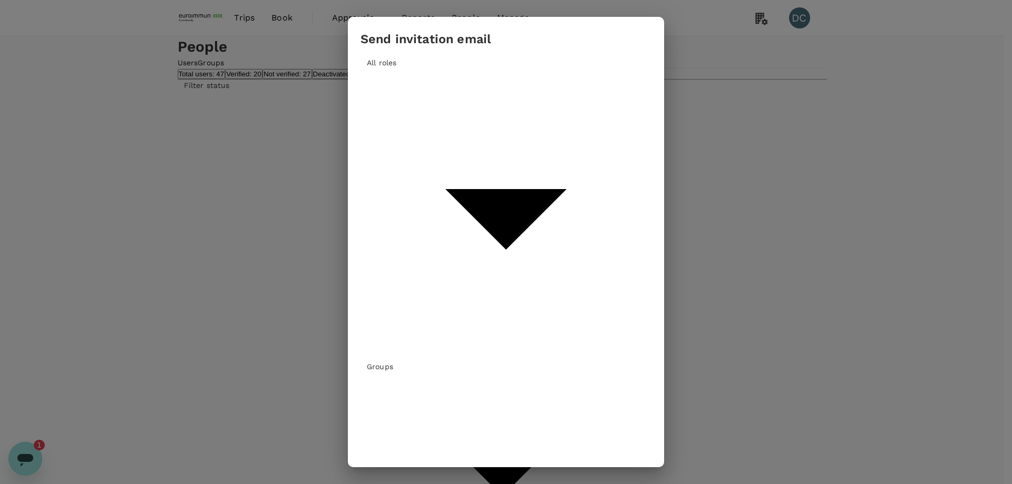
click at [31, 455] on div "Send invitation email All roles Groups ​ [PERSON_NAME] ​ All L [PERSON_NAME] [P…" at bounding box center [506, 242] width 1012 height 484
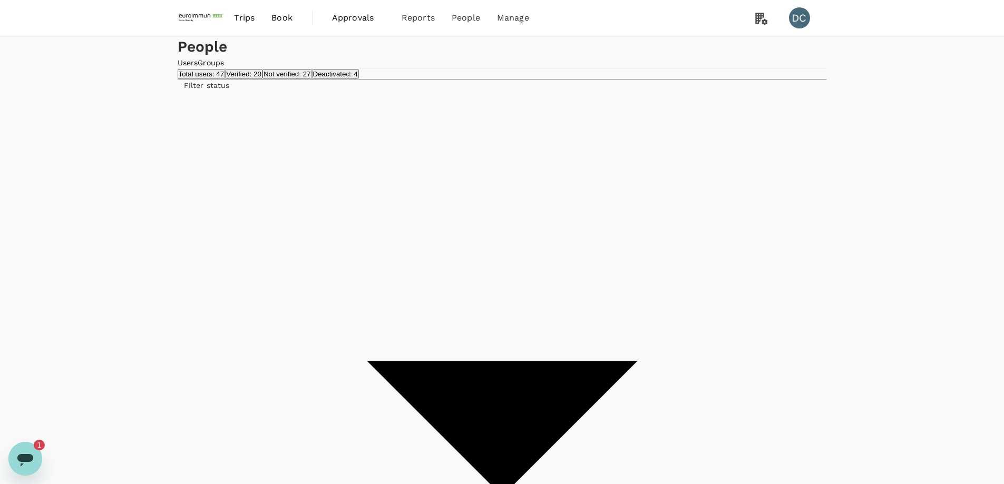
click at [21, 468] on icon "Open messaging window, 1 unread message" at bounding box center [25, 459] width 19 height 19
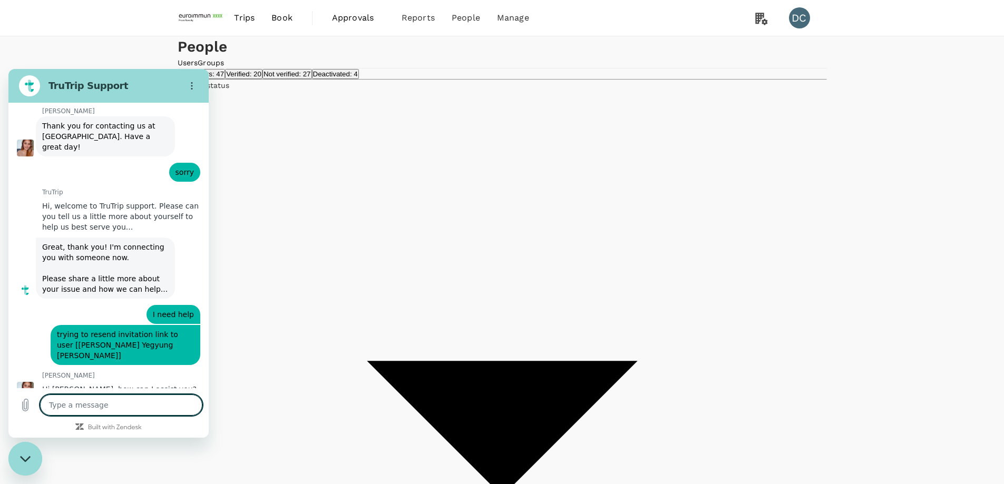
scroll to position [3163, 0]
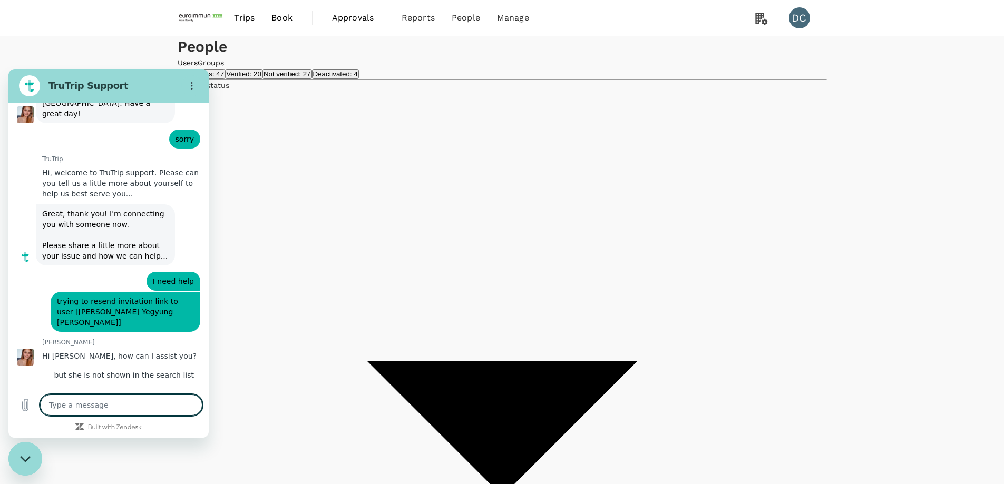
click at [114, 409] on textarea at bounding box center [121, 405] width 162 height 21
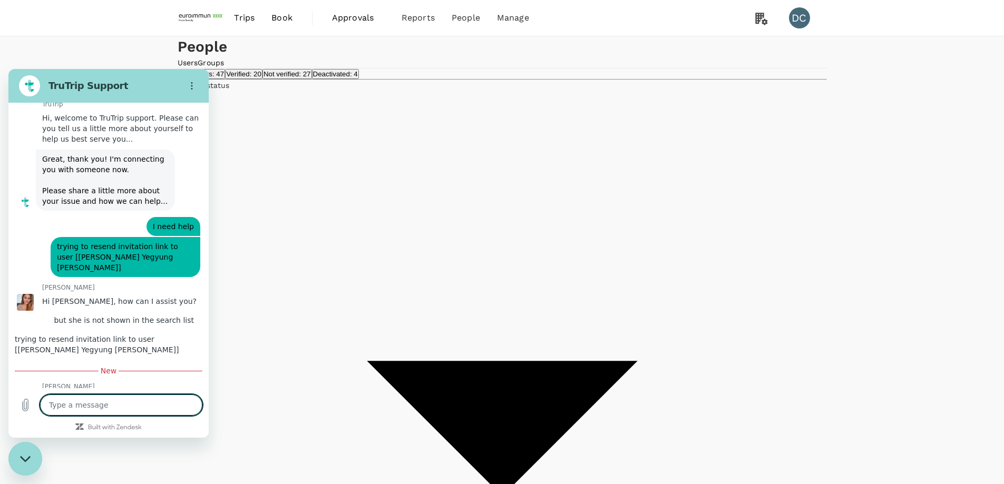
scroll to position [3220, 0]
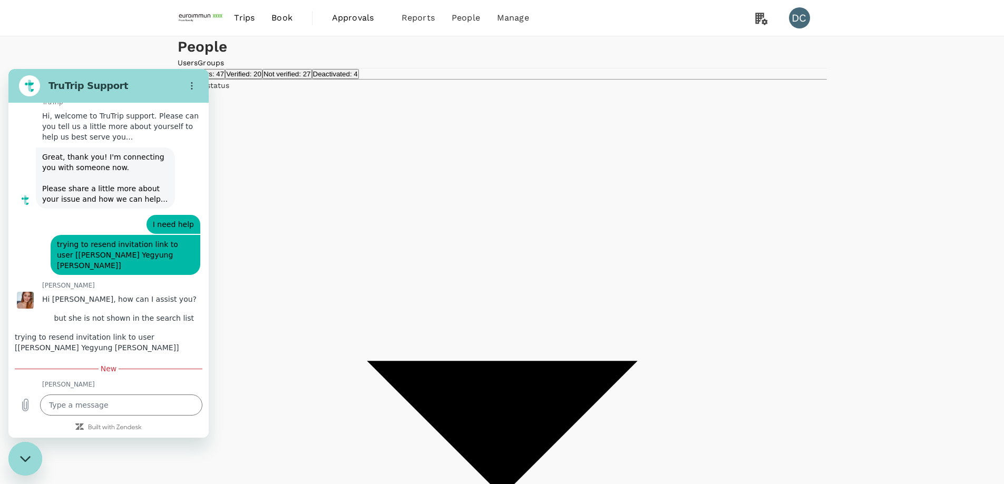
click at [26, 459] on icon "Close messaging window" at bounding box center [25, 459] width 11 height 7
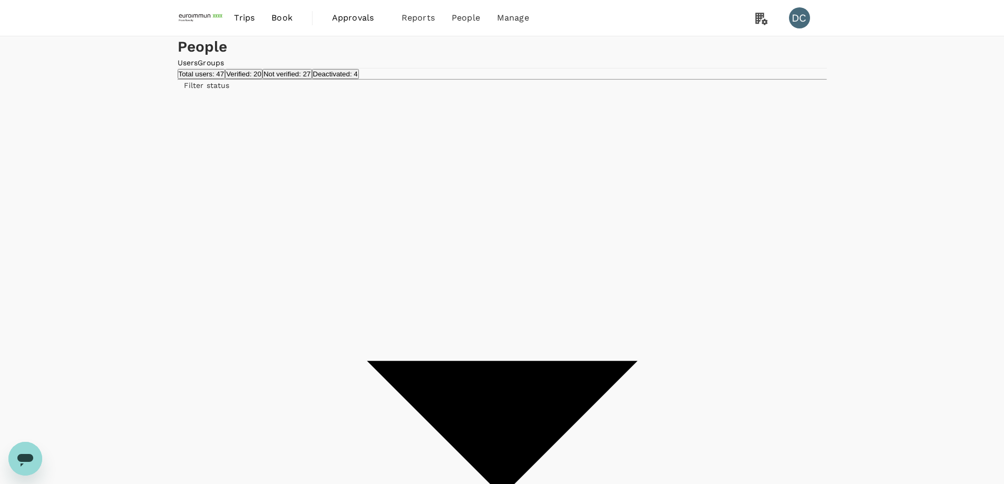
click at [822, 225] on span "Send invitation email" at bounding box center [853, 221] width 88 height 13
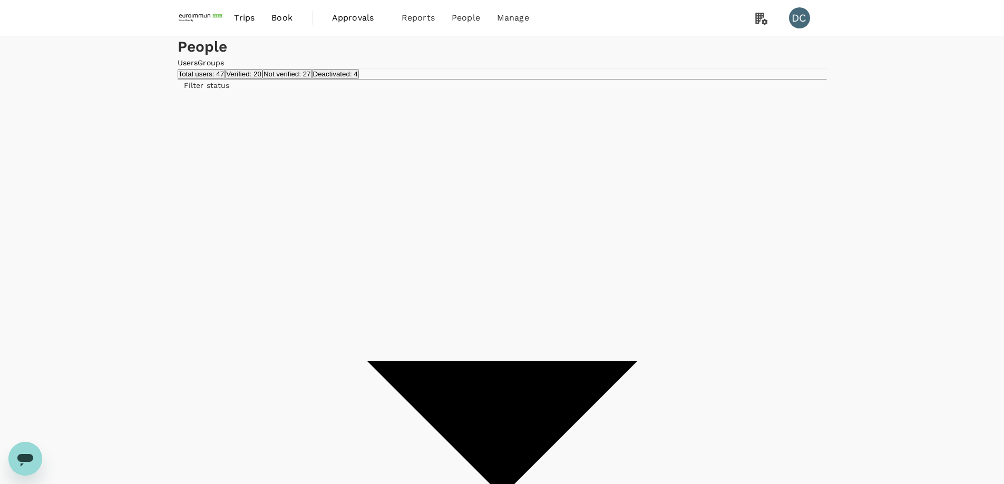
click at [32, 457] on icon "Open messaging window" at bounding box center [25, 460] width 16 height 13
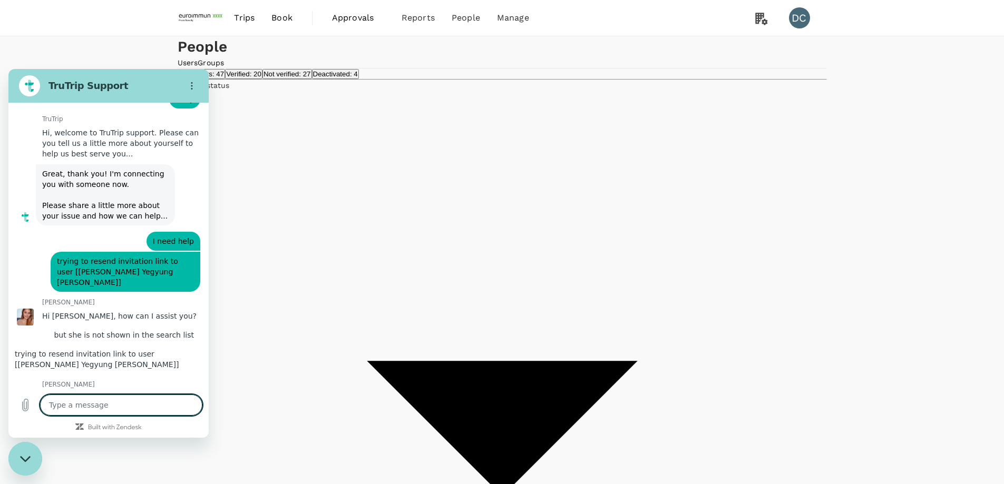
click at [103, 412] on textarea at bounding box center [121, 405] width 162 height 21
click at [106, 403] on textarea at bounding box center [121, 405] width 162 height 21
click at [27, 404] on icon "Upload file" at bounding box center [25, 405] width 13 height 13
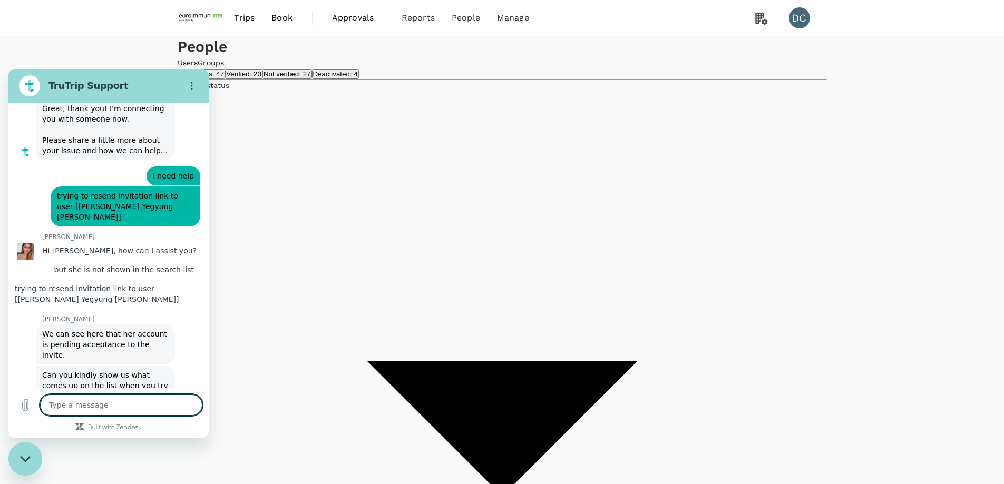
scroll to position [3287, 0]
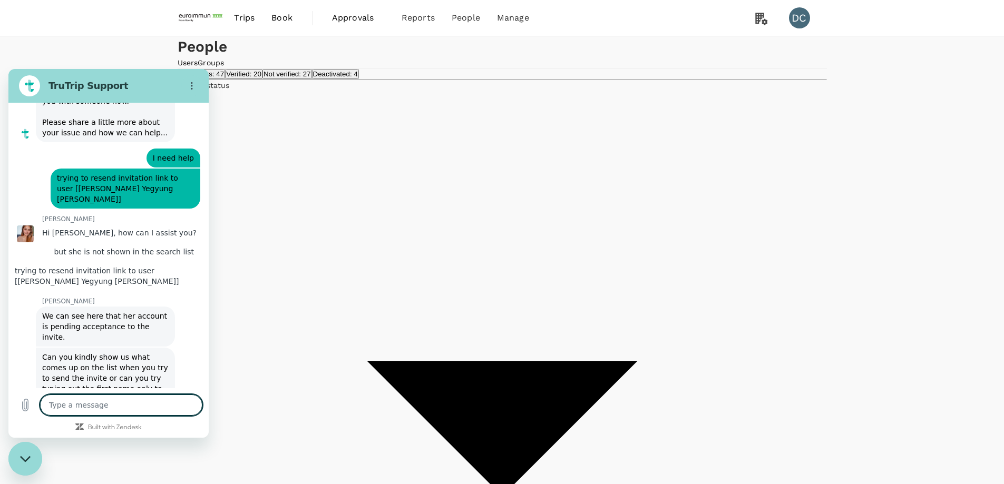
click at [79, 403] on textarea at bounding box center [121, 405] width 162 height 21
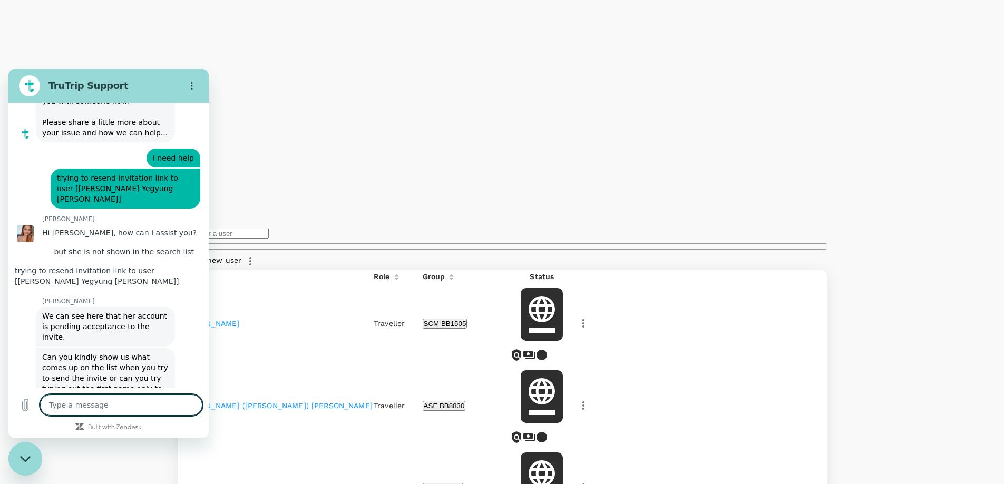
scroll to position [602, 0]
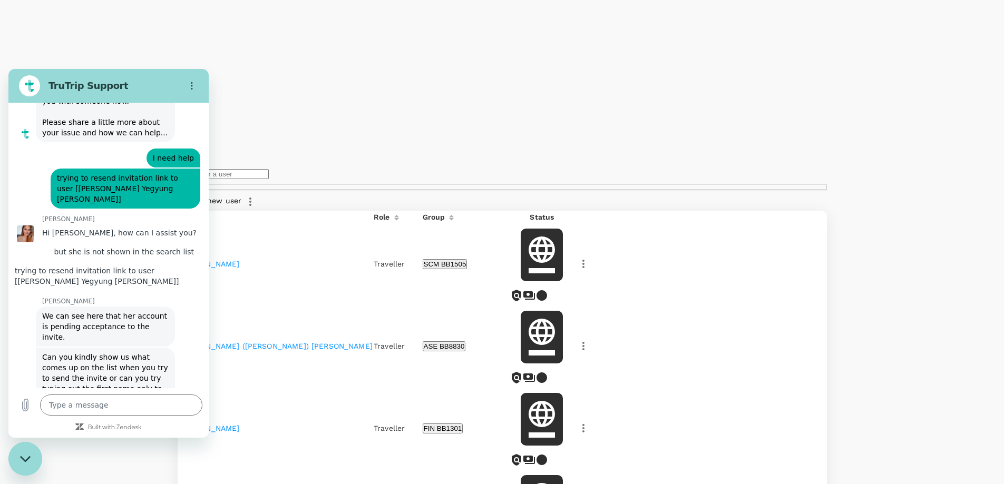
click at [31, 459] on icon "Close messaging window" at bounding box center [25, 459] width 11 height 7
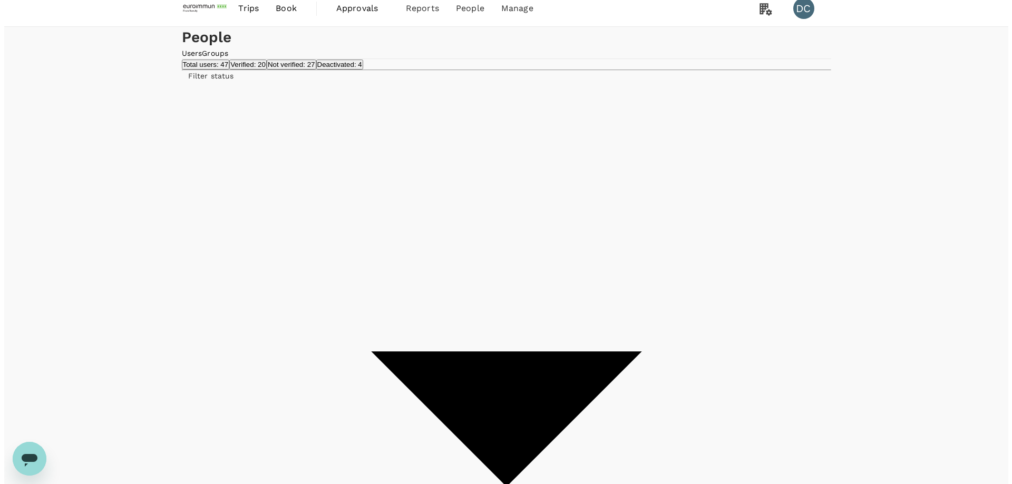
scroll to position [0, 0]
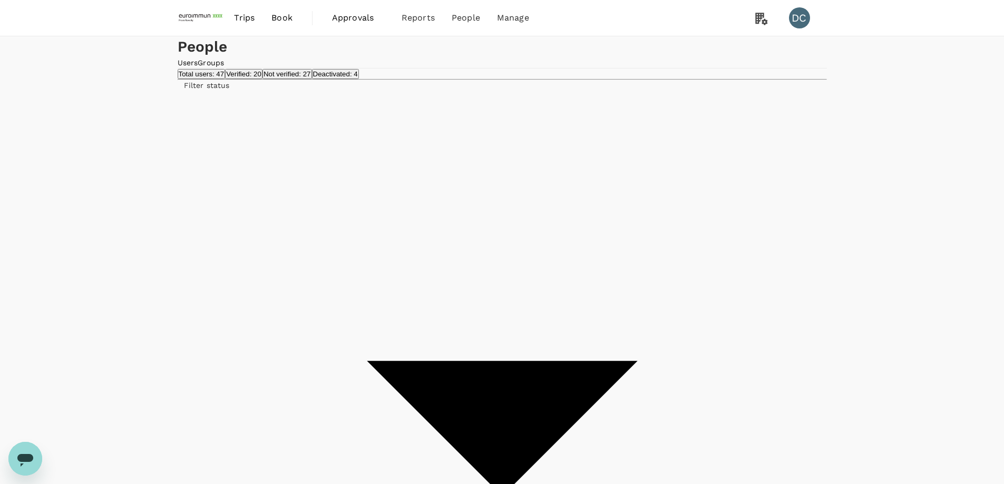
click at [816, 221] on div "Send invitation email" at bounding box center [853, 221] width 88 height 13
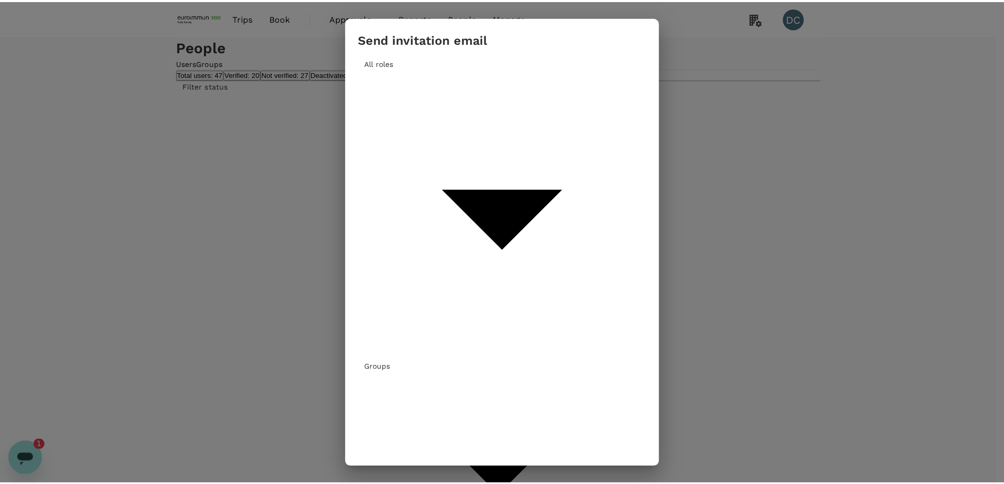
scroll to position [79, 0]
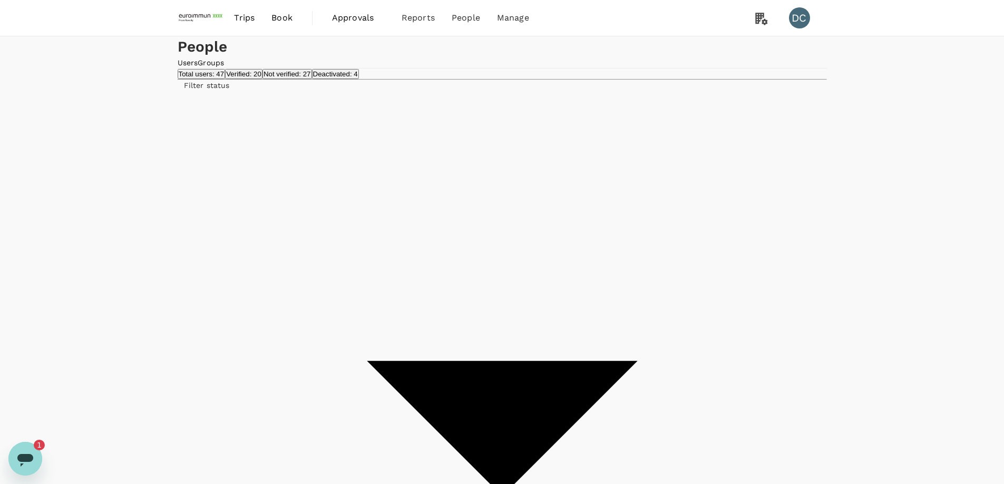
click at [35, 458] on div "Open messaging window, 1 unread message" at bounding box center [25, 459] width 32 height 32
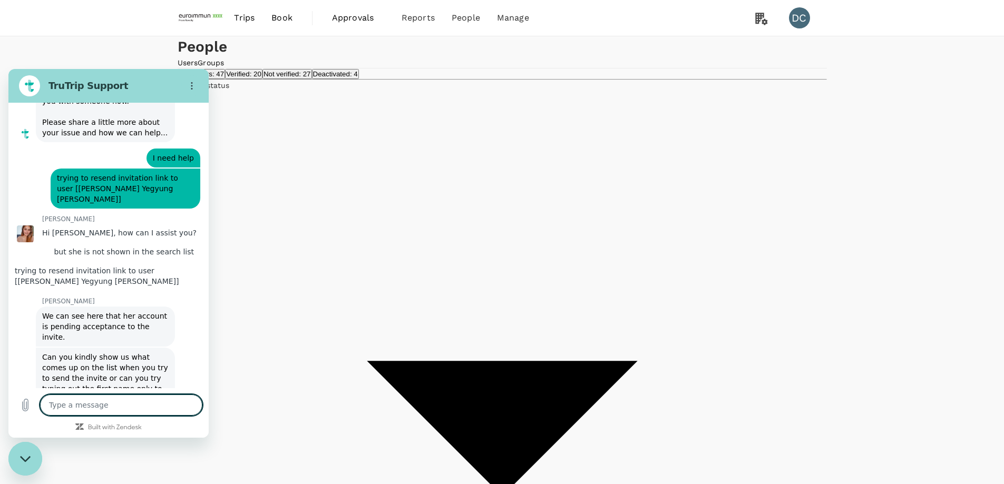
scroll to position [0, 0]
click at [82, 411] on textarea at bounding box center [121, 405] width 162 height 21
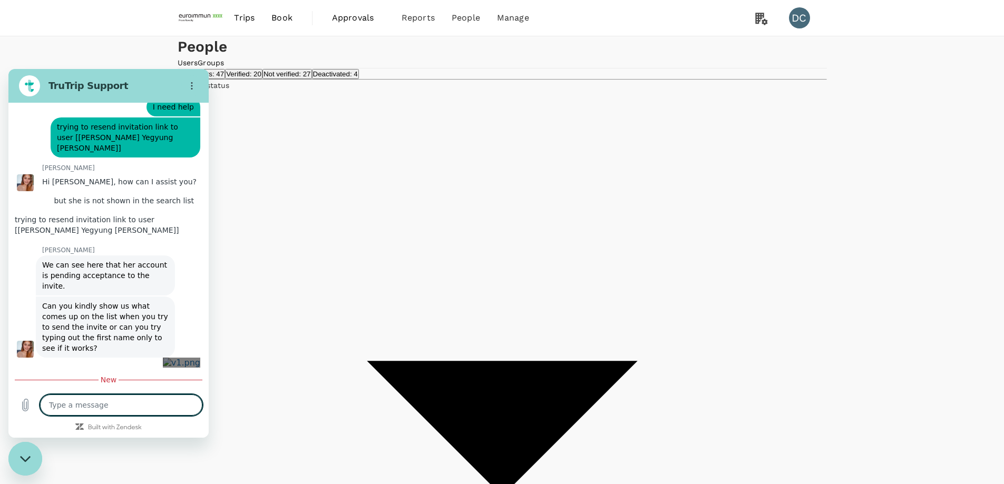
scroll to position [3338, 0]
click at [137, 407] on textarea at bounding box center [121, 405] width 162 height 21
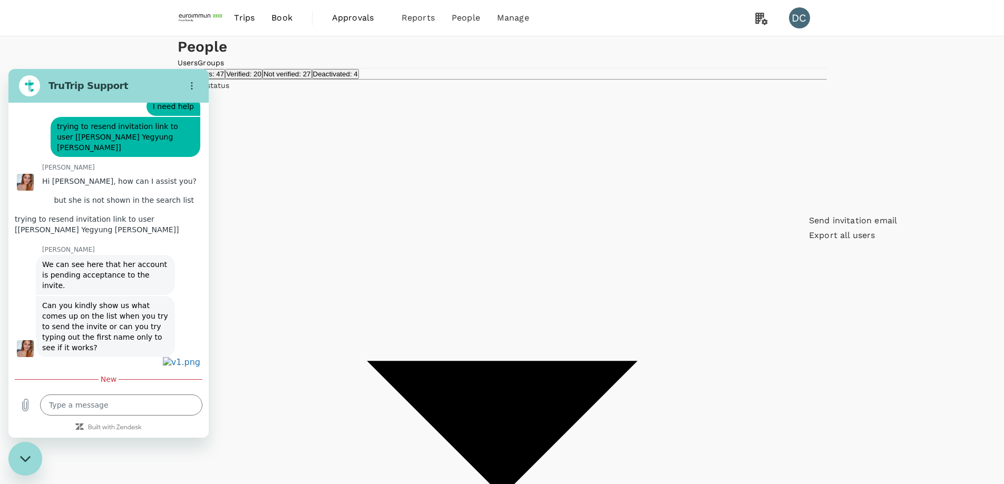
click at [820, 224] on span "Send invitation email" at bounding box center [853, 221] width 88 height 13
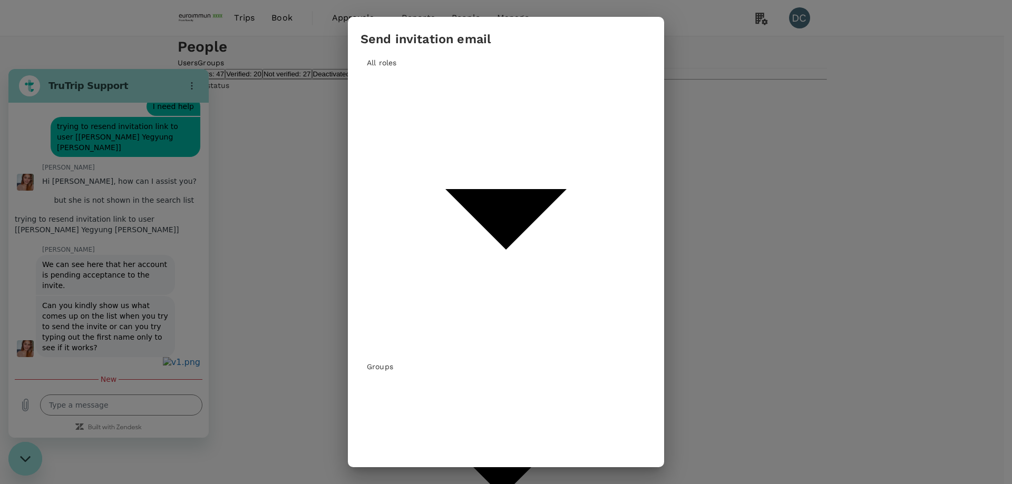
click at [74, 399] on div "Send invitation email All roles Groups ​ [PERSON_NAME] ​ No matched record. Inv…" at bounding box center [506, 242] width 1012 height 484
click at [75, 399] on div "Send invitation email All roles Groups ​ [PERSON_NAME] ​ No matched record. Inv…" at bounding box center [506, 242] width 1012 height 484
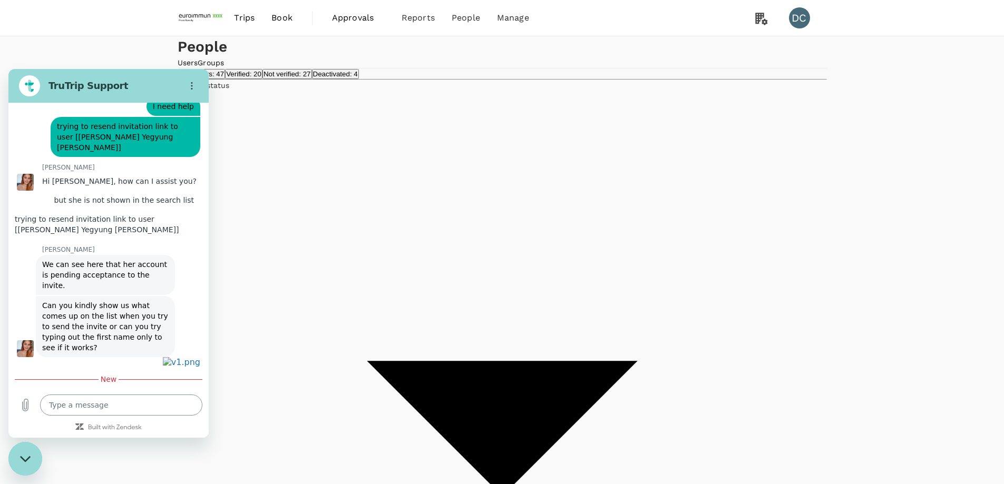
click at [64, 400] on textarea at bounding box center [121, 405] width 162 height 21
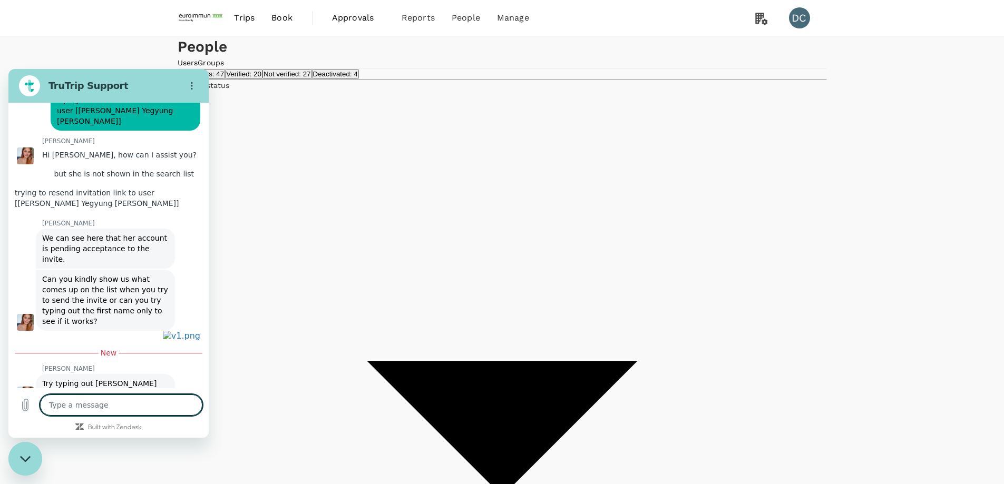
scroll to position [3364, 0]
click at [64, 400] on textarea at bounding box center [121, 405] width 162 height 21
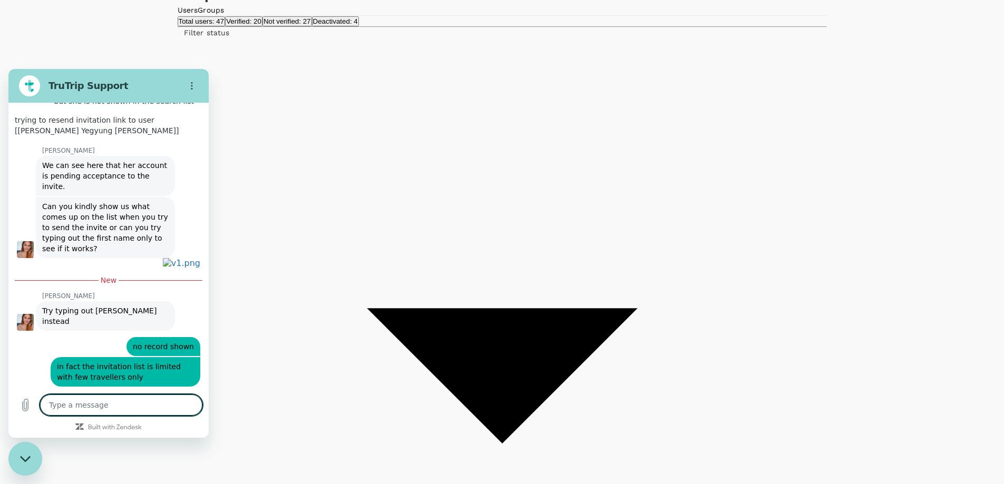
scroll to position [3440, 0]
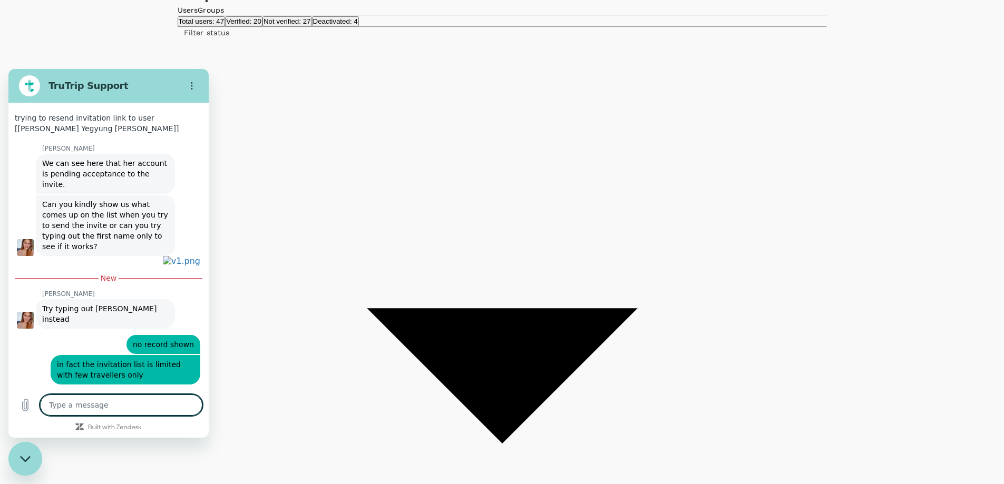
click at [113, 407] on textarea at bounding box center [121, 405] width 162 height 21
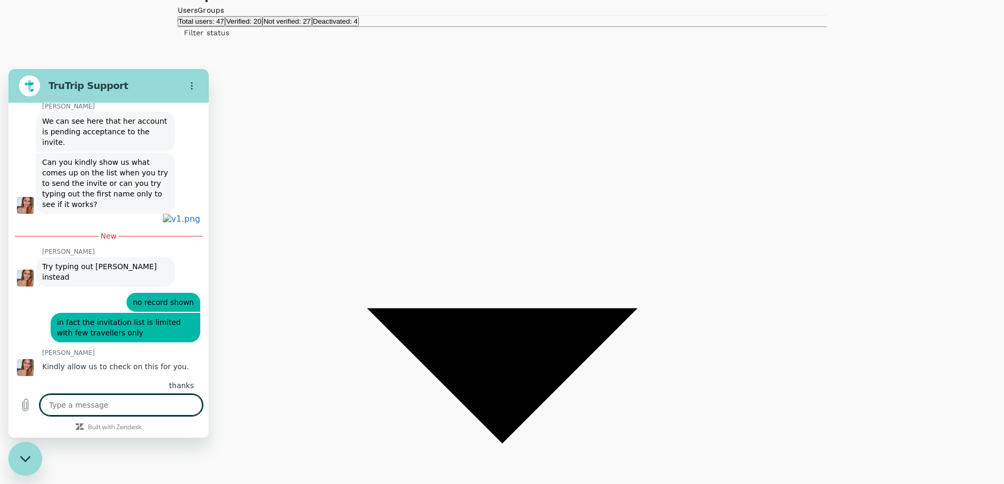
scroll to position [3485, 0]
